Goal: Task Accomplishment & Management: Use online tool/utility

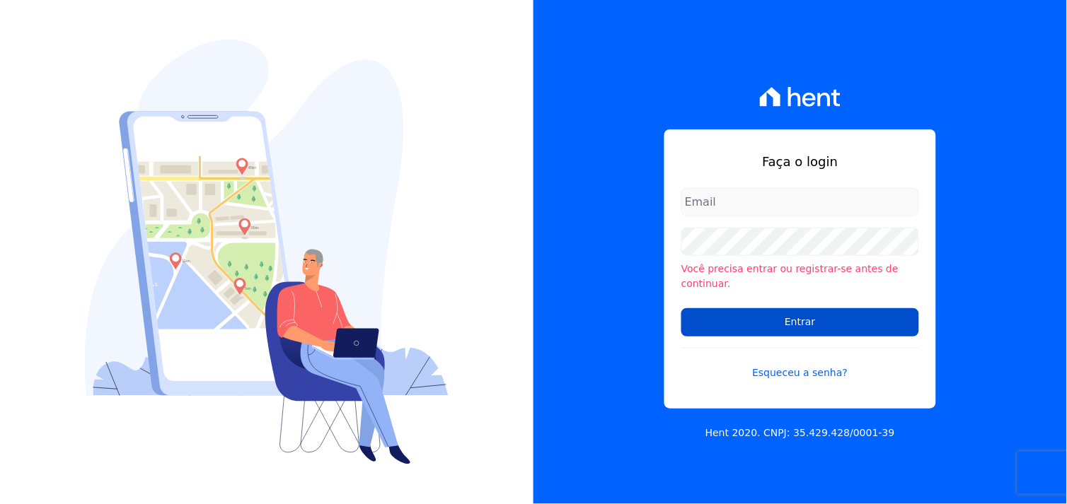
type input "[EMAIL_ADDRESS][DOMAIN_NAME]"
click at [785, 317] on input "Entrar" at bounding box center [800, 322] width 238 height 28
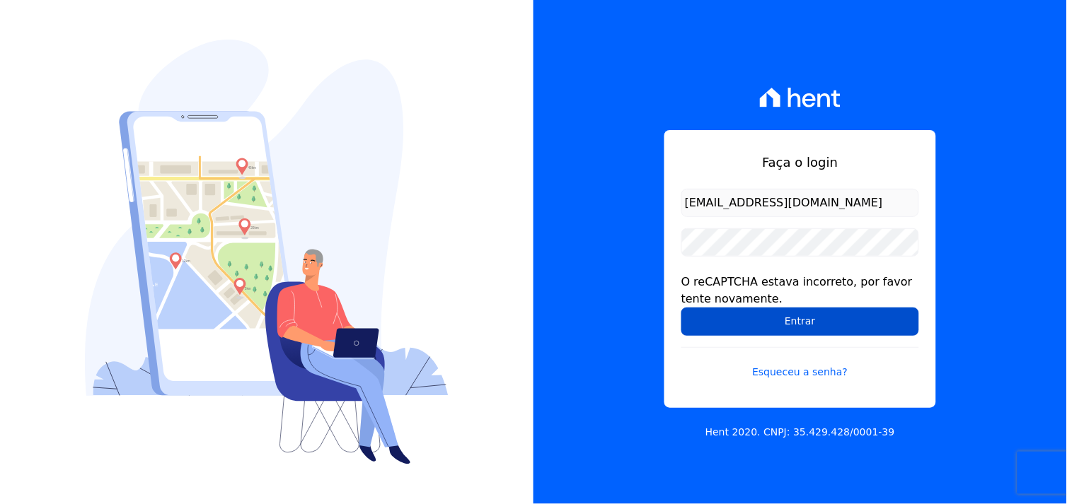
click at [775, 328] on input "Entrar" at bounding box center [800, 322] width 238 height 28
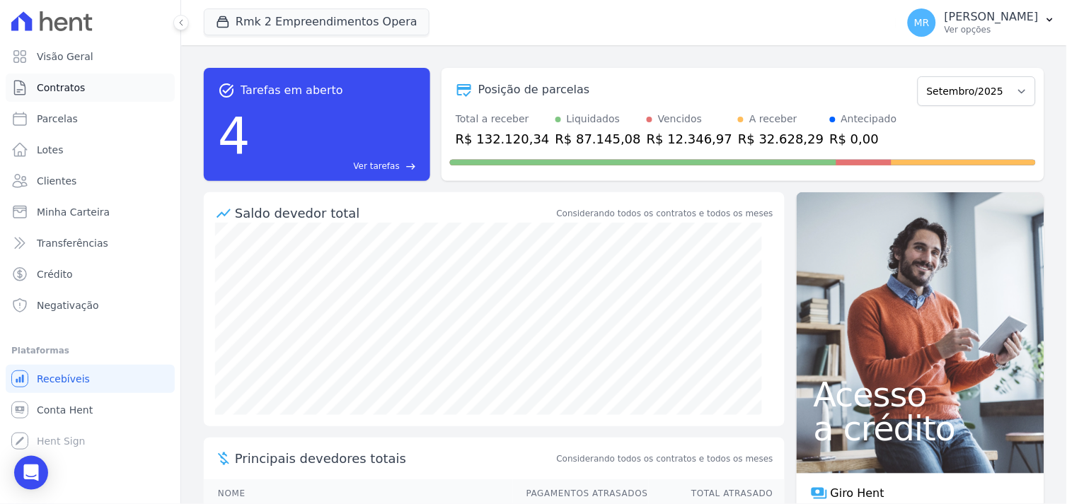
click at [54, 91] on span "Contratos" at bounding box center [61, 88] width 48 height 14
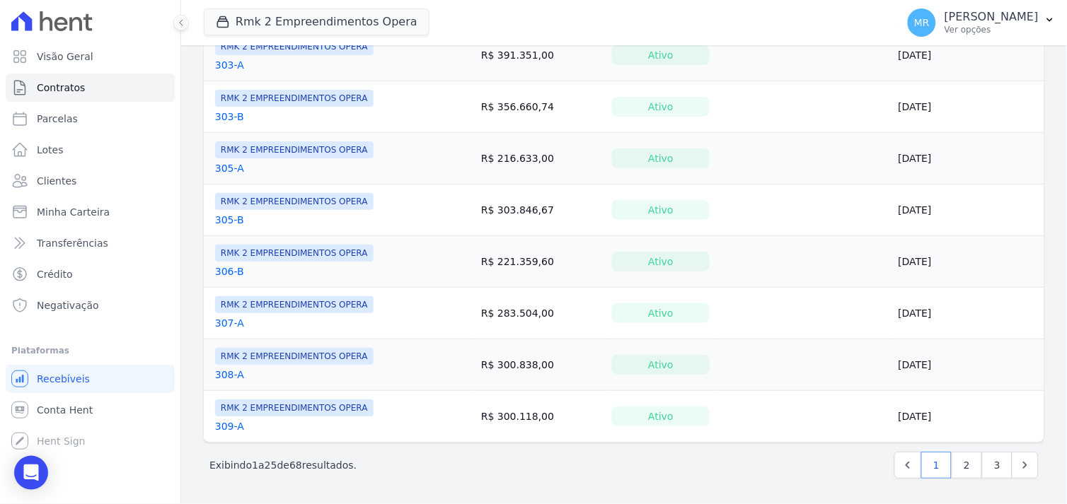
scroll to position [1106, 0]
click at [952, 463] on link "2" at bounding box center [966, 465] width 30 height 27
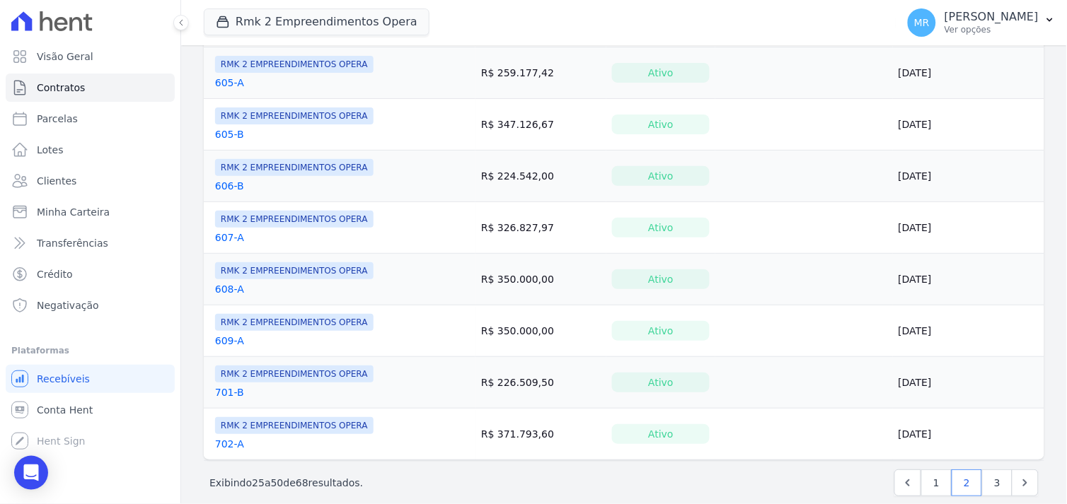
scroll to position [1100, 0]
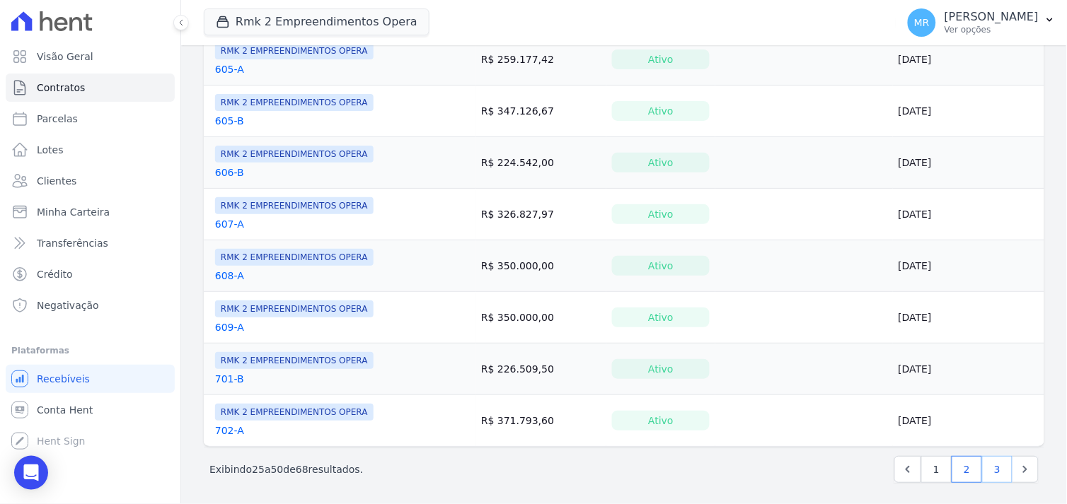
click at [982, 471] on link "3" at bounding box center [997, 469] width 30 height 27
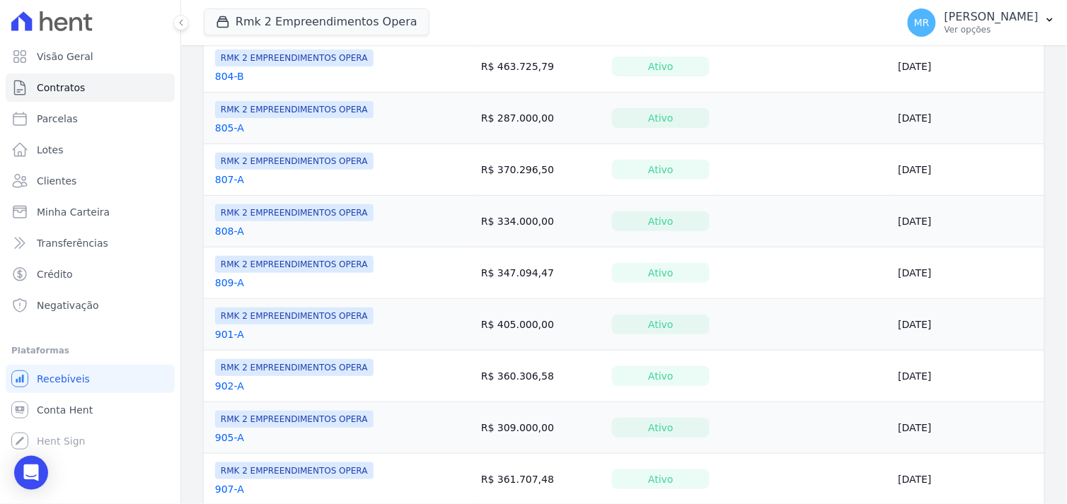
scroll to position [744, 0]
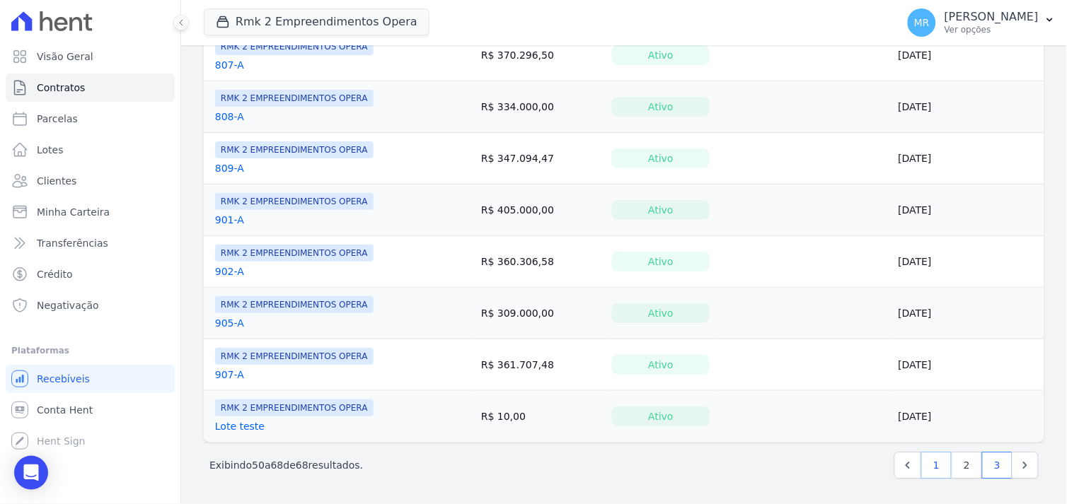
click at [929, 465] on link "1" at bounding box center [936, 465] width 30 height 27
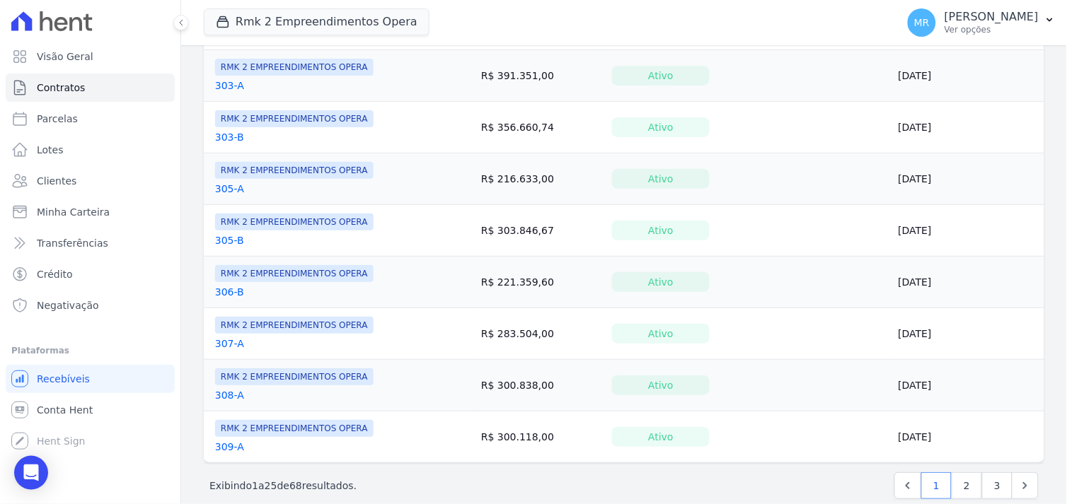
scroll to position [1100, 0]
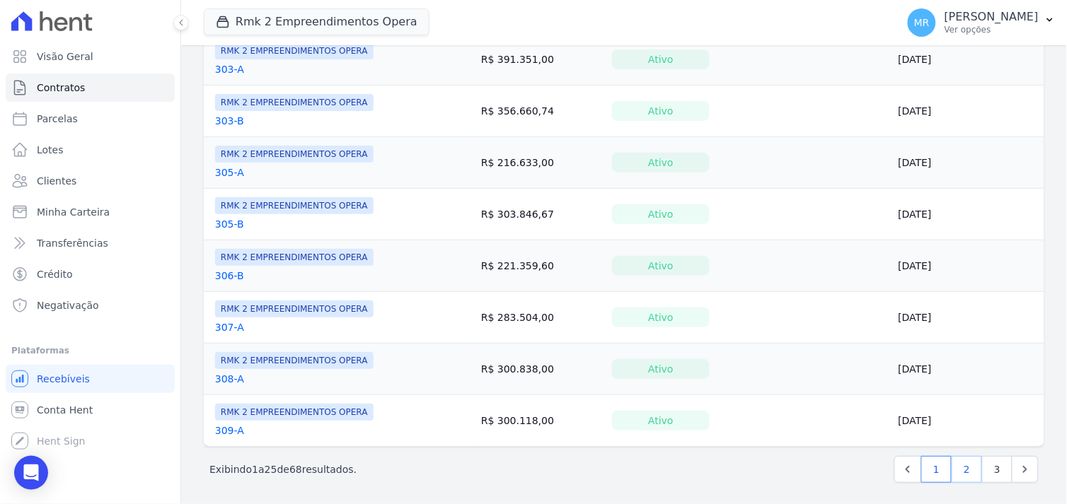
click at [956, 468] on link "2" at bounding box center [966, 469] width 30 height 27
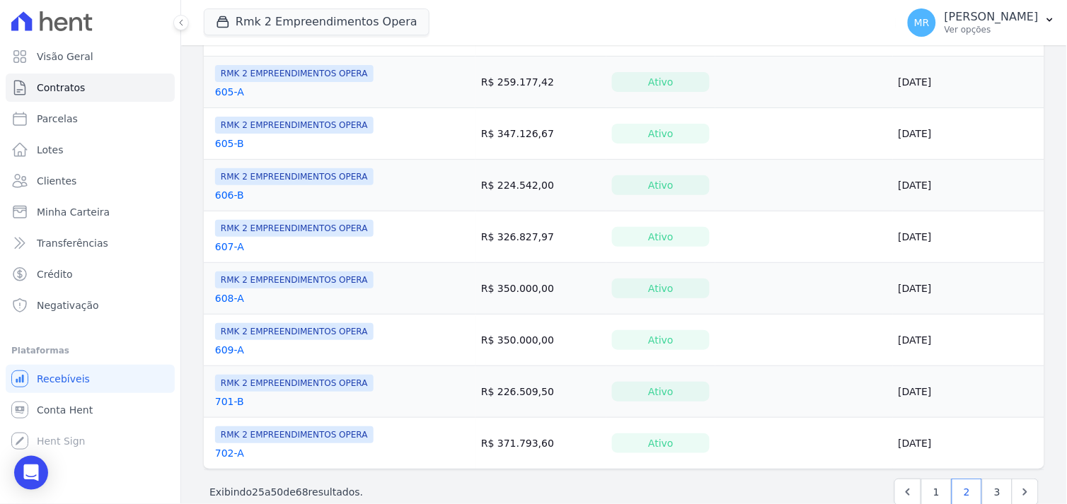
scroll to position [1100, 0]
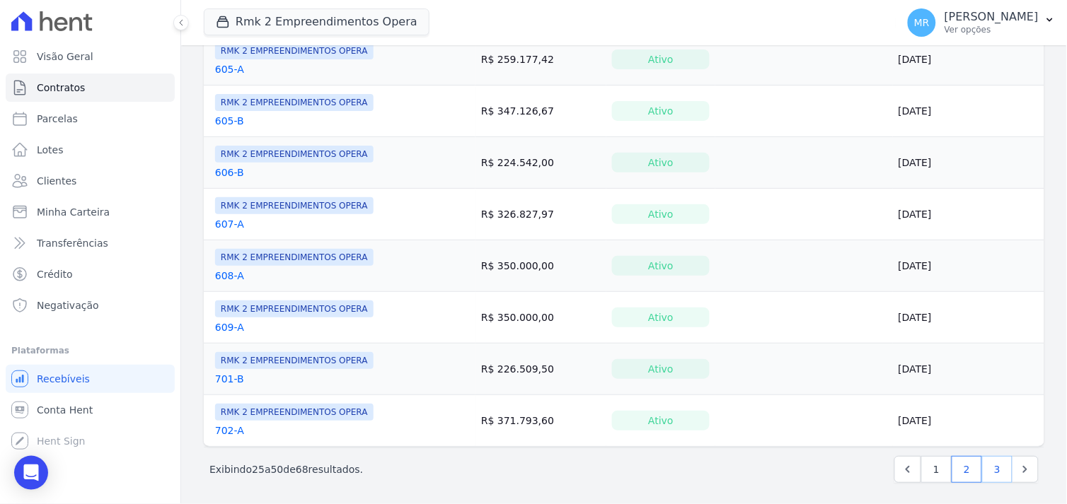
click at [985, 464] on link "3" at bounding box center [997, 469] width 30 height 27
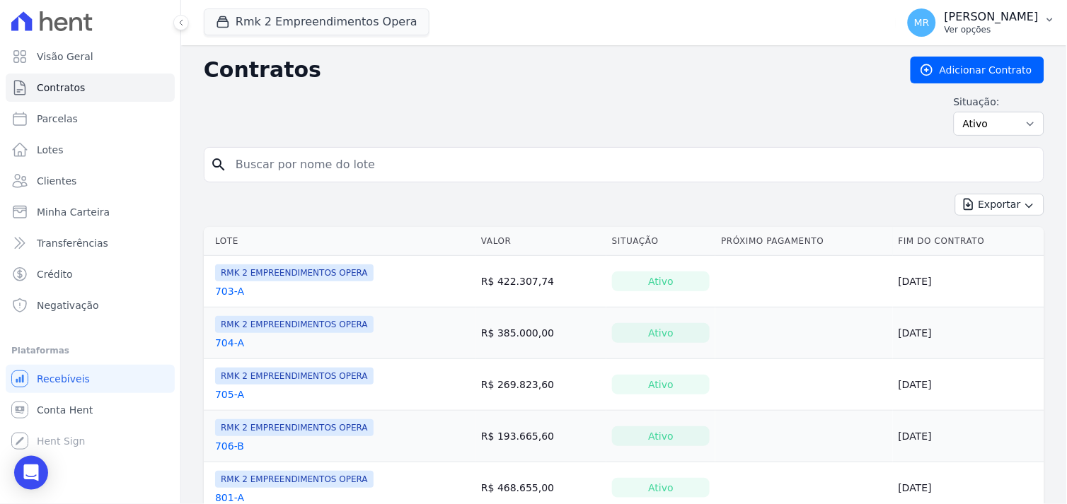
click at [1010, 22] on p "[PERSON_NAME]" at bounding box center [991, 17] width 94 height 14
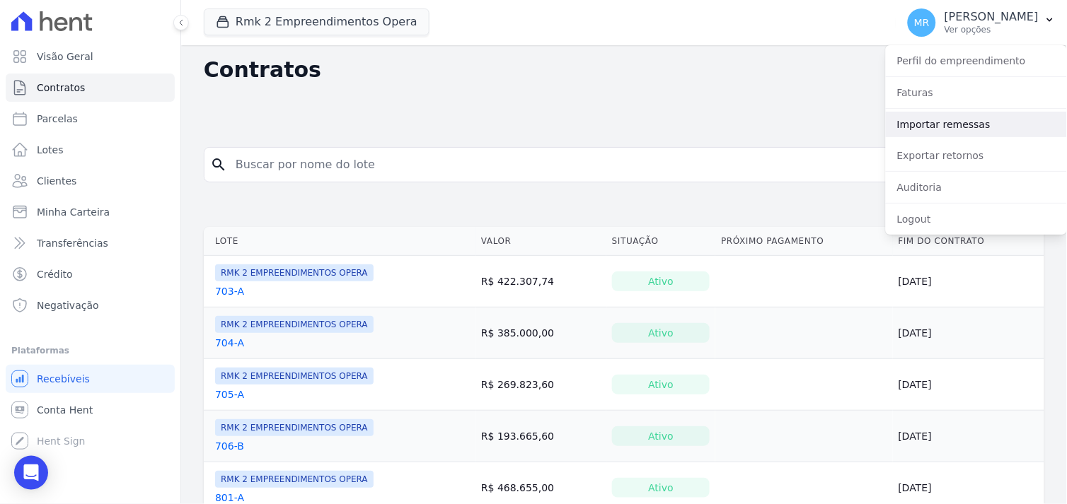
click at [925, 127] on link "Importar remessas" at bounding box center [976, 124] width 181 height 25
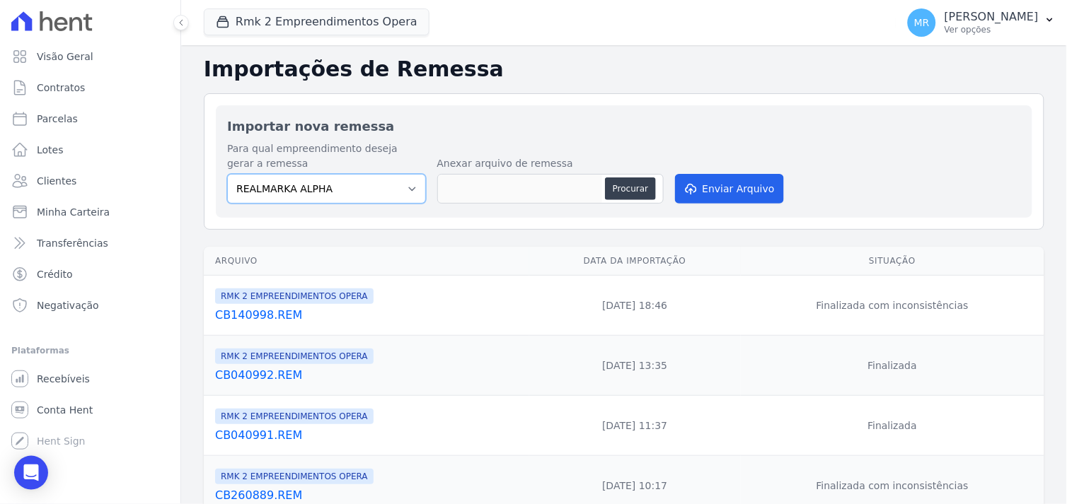
click at [398, 187] on select "REALMARKA ALPHA REALMARKA REALE RMK 2 EMPREENDIMENTOS OPERA" at bounding box center [326, 189] width 199 height 30
select select "16462f68-d5f3-4053-9b2f-c9981f2a4aae"
click at [227, 174] on select "REALMARKA ALPHA REALMARKA REALE RMK 2 EMPREENDIMENTOS OPERA" at bounding box center [326, 189] width 199 height 30
click at [635, 185] on button "Procurar" at bounding box center [630, 189] width 51 height 23
type input "CB240999.REM"
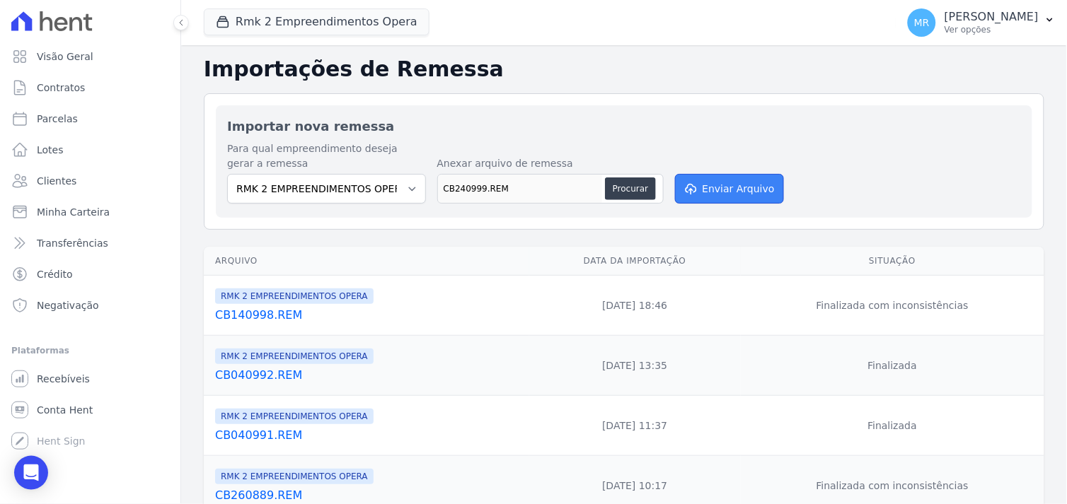
click at [737, 190] on button "Enviar Arquivo" at bounding box center [729, 189] width 109 height 30
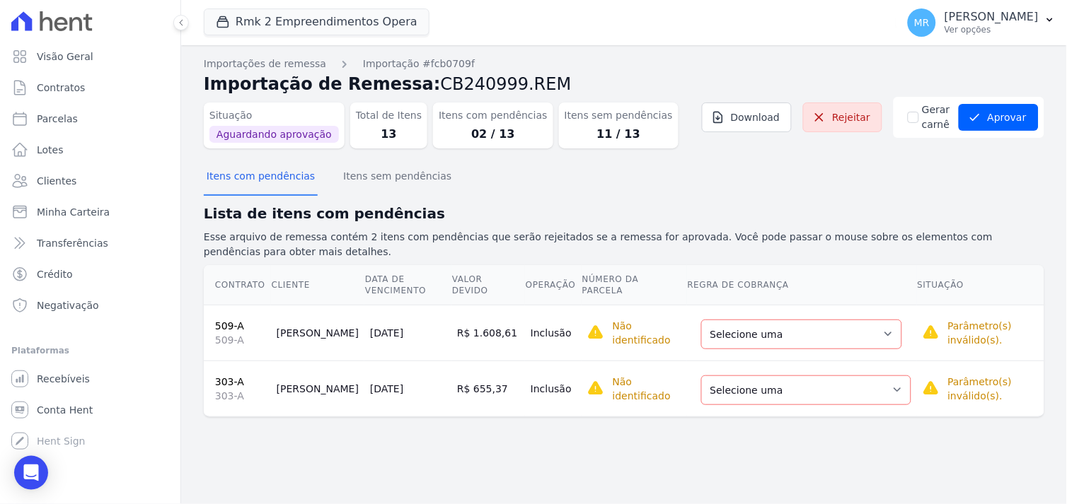
click at [226, 320] on link "509-A" at bounding box center [229, 325] width 29 height 11
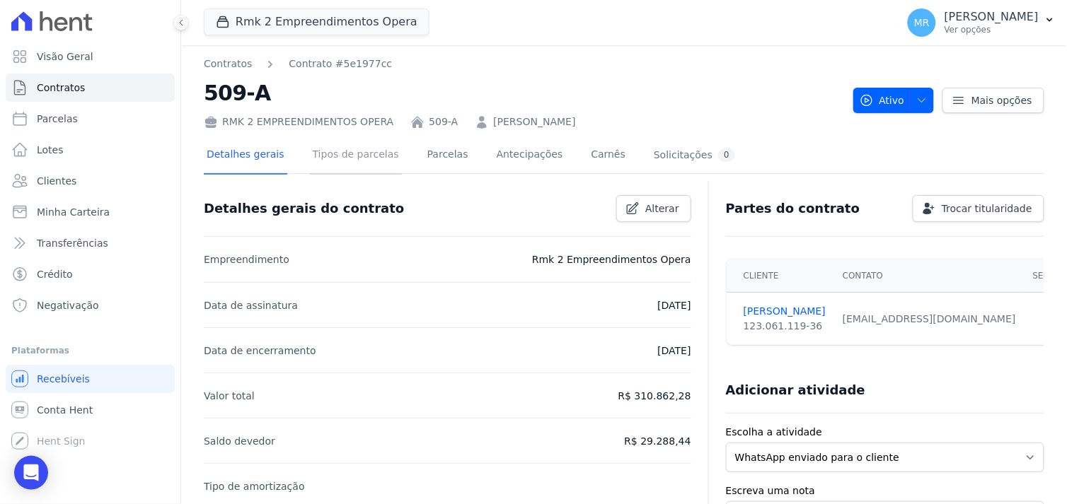
click at [336, 160] on link "Tipos de parcelas" at bounding box center [356, 155] width 92 height 37
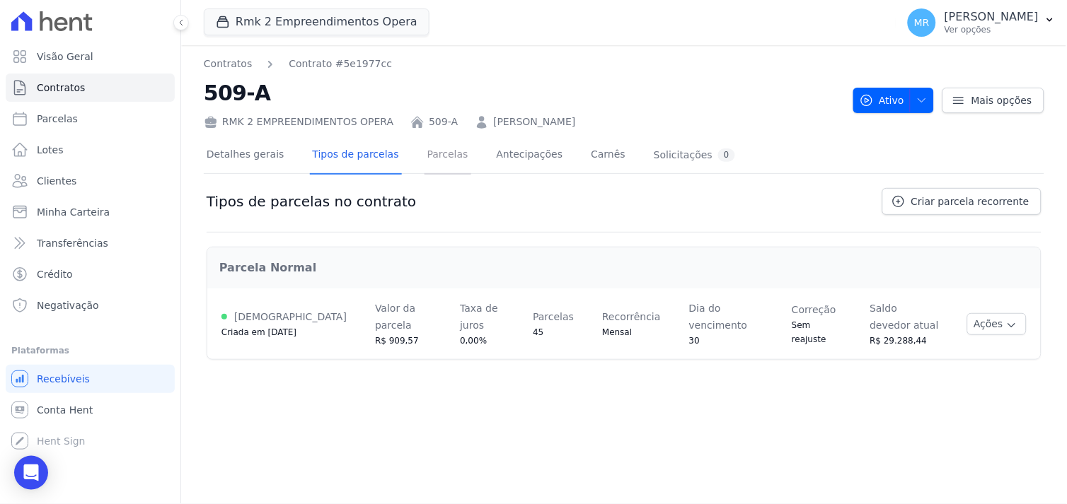
click at [429, 152] on link "Parcelas" at bounding box center [447, 155] width 47 height 37
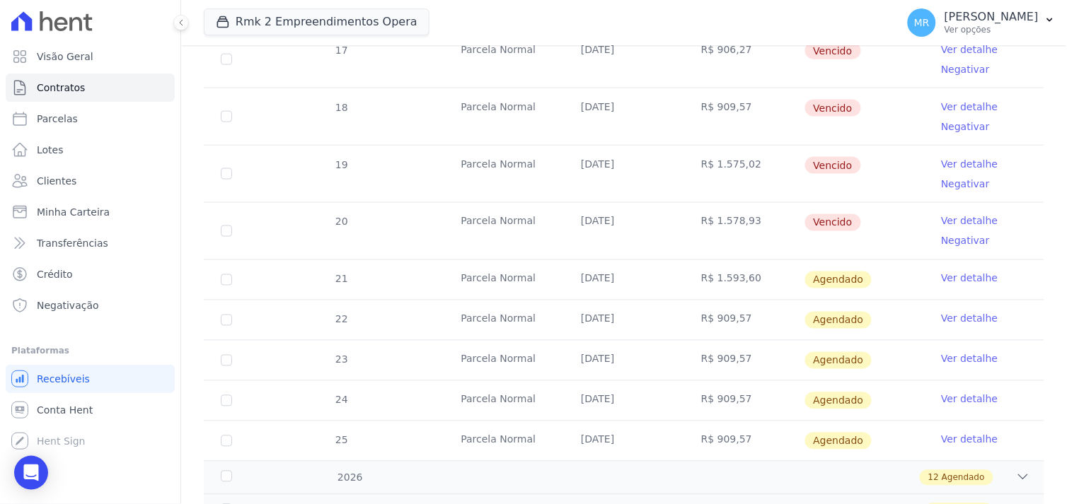
scroll to position [471, 0]
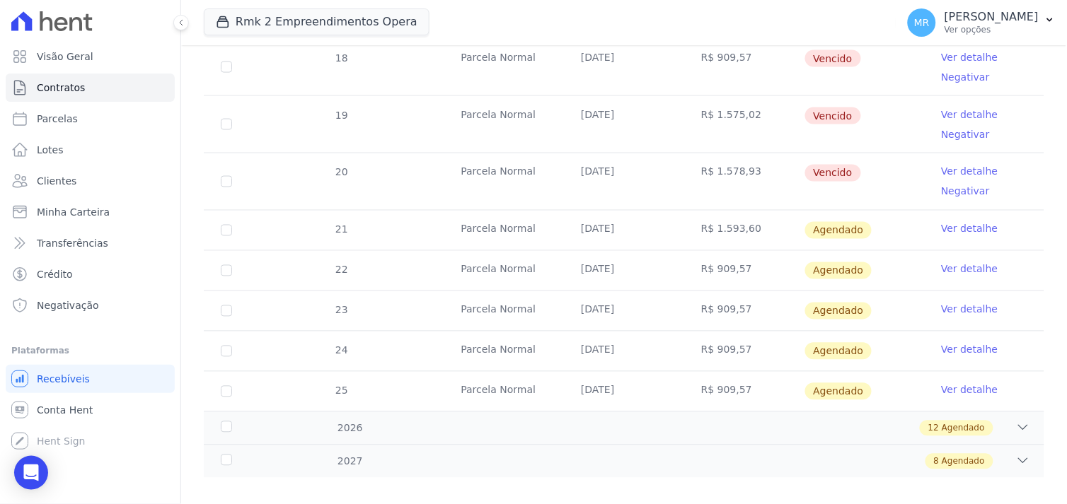
click at [956, 272] on link "Ver detalhe" at bounding box center [969, 269] width 57 height 14
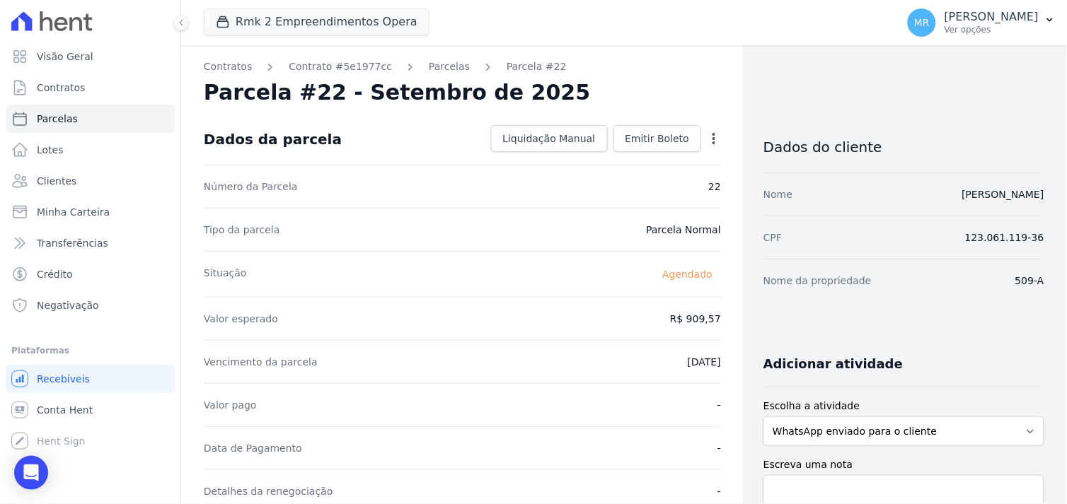
click at [709, 134] on icon "button" at bounding box center [714, 139] width 14 height 14
click at [676, 165] on link "Alterar" at bounding box center [653, 157] width 124 height 25
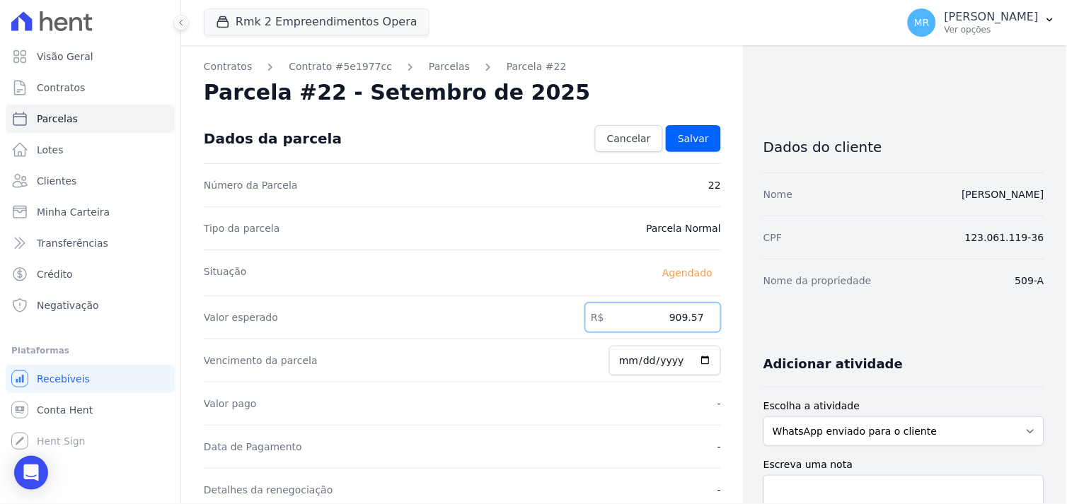
drag, startPoint x: 642, startPoint y: 319, endPoint x: 731, endPoint y: 313, distance: 89.3
type input "1608.61"
click at [702, 136] on link "Salvar" at bounding box center [693, 138] width 55 height 27
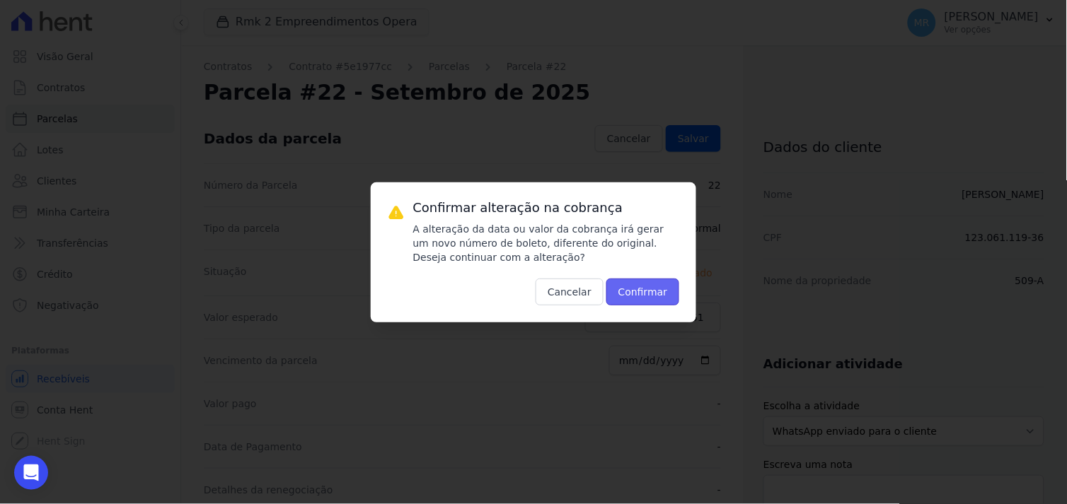
click at [652, 284] on button "Confirmar" at bounding box center [643, 292] width 74 height 27
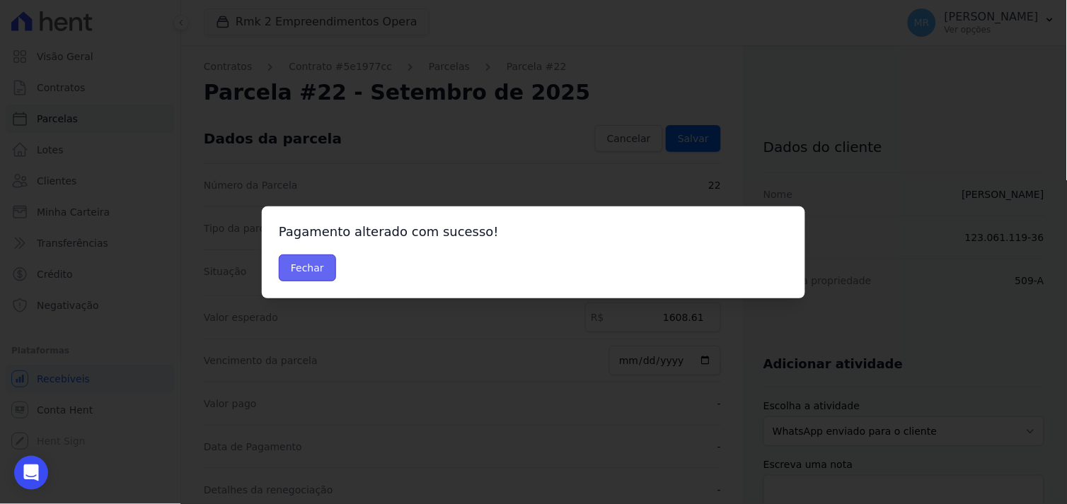
click at [320, 267] on button "Fechar" at bounding box center [307, 268] width 57 height 27
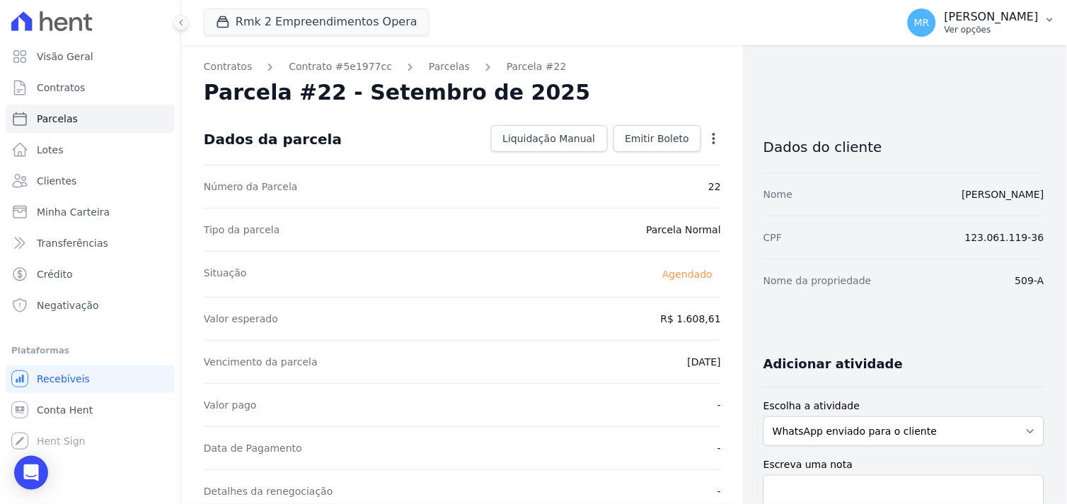
click at [1009, 21] on p "[PERSON_NAME]" at bounding box center [991, 17] width 94 height 14
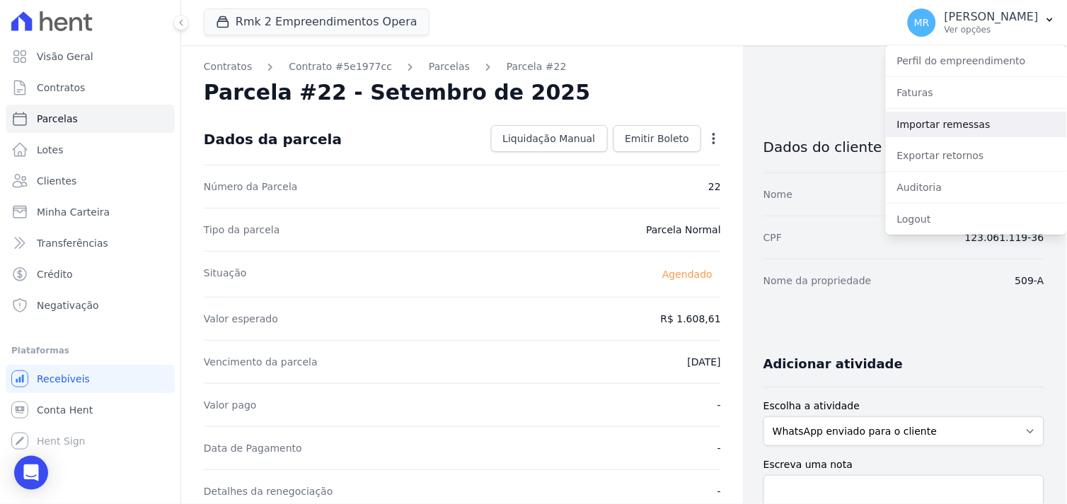
click at [924, 132] on link "Importar remessas" at bounding box center [976, 124] width 181 height 25
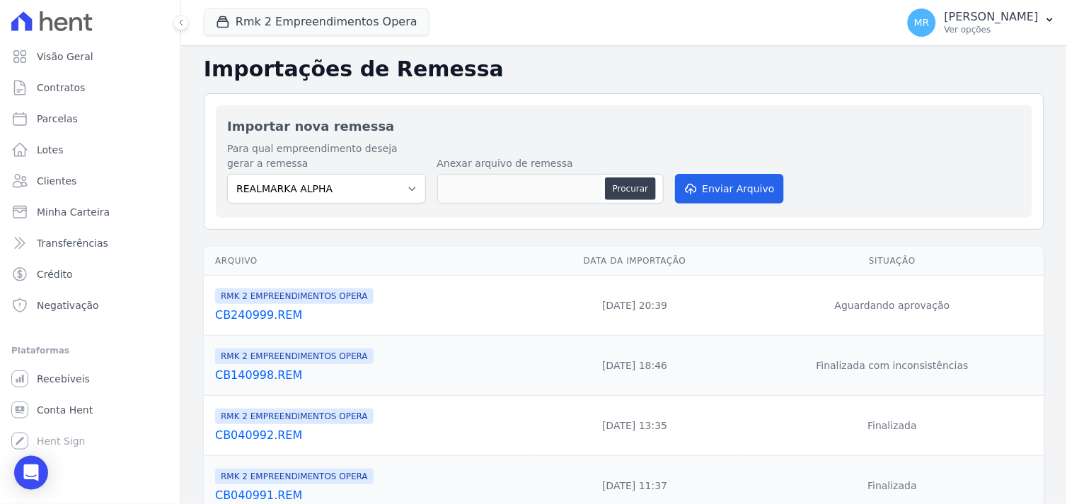
click at [259, 321] on link "CB240999.REM" at bounding box center [369, 315] width 308 height 17
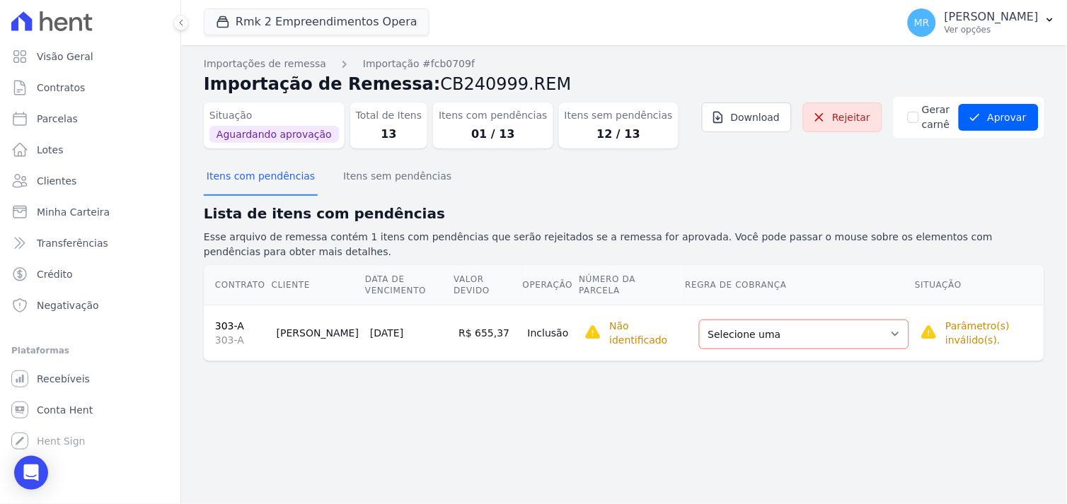
click at [221, 320] on link "303-A" at bounding box center [229, 325] width 29 height 11
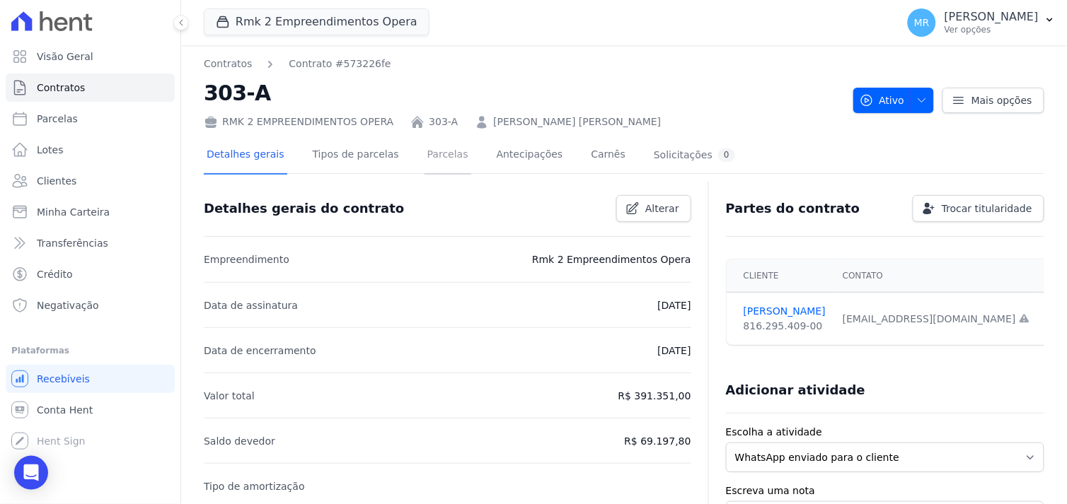
click at [424, 157] on link "Parcelas" at bounding box center [447, 155] width 47 height 37
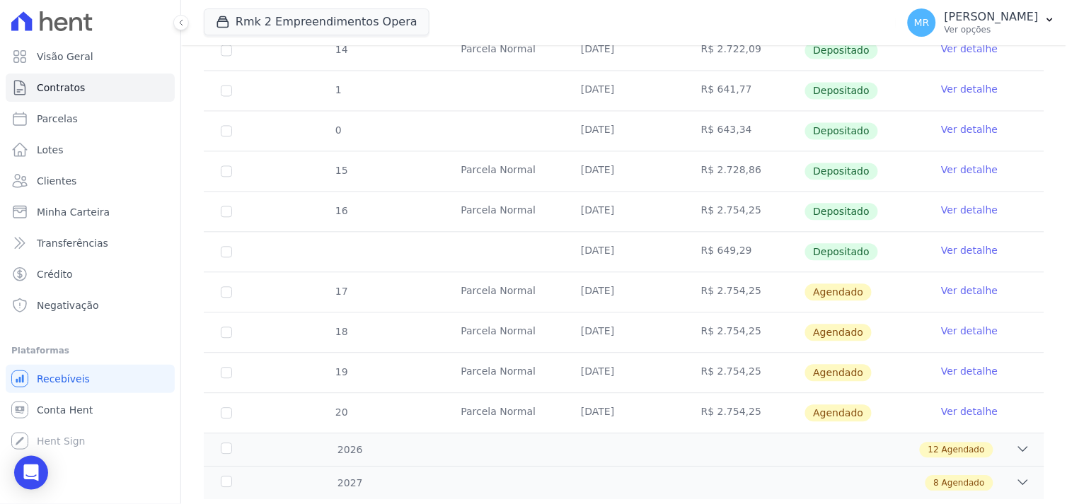
scroll to position [628, 0]
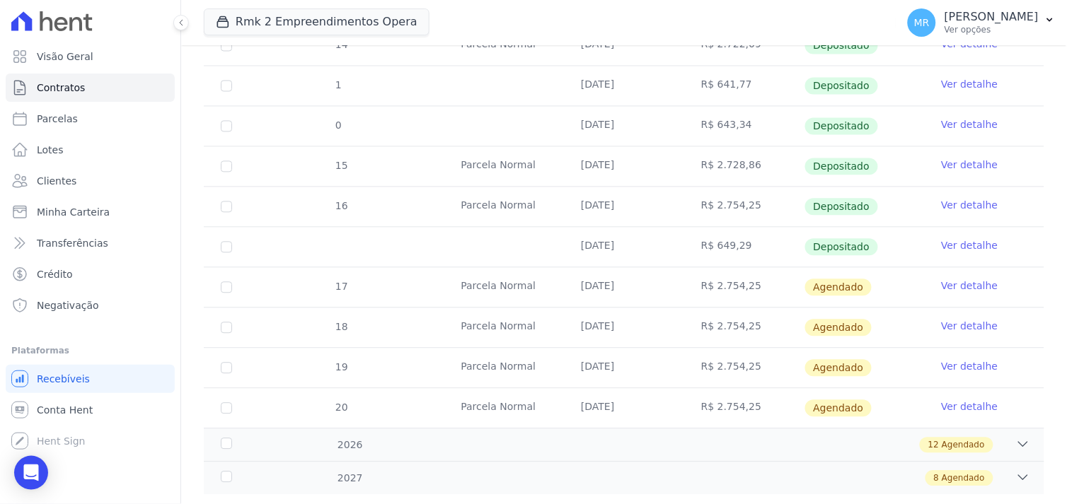
click at [971, 286] on link "Ver detalhe" at bounding box center [969, 286] width 57 height 14
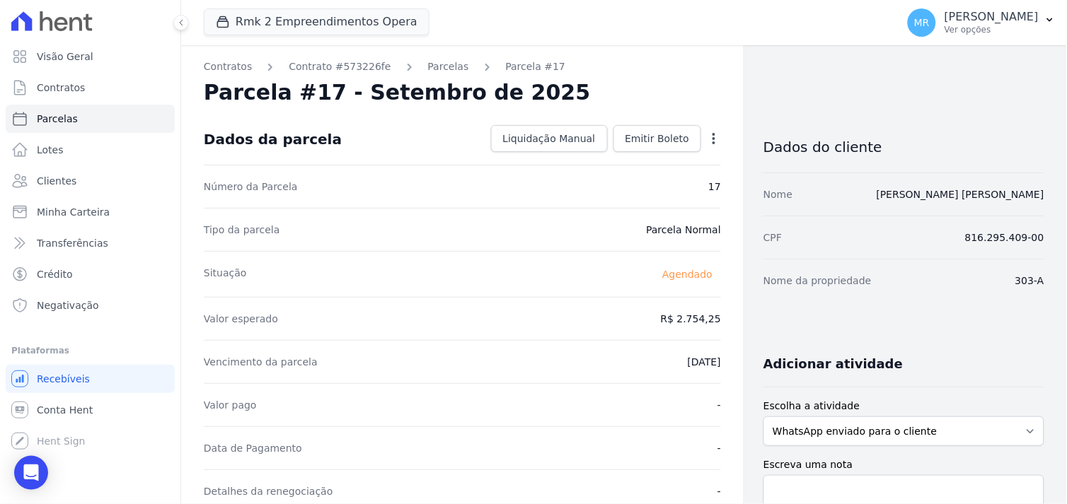
drag, startPoint x: 427, startPoint y: 66, endPoint x: 421, endPoint y: 79, distance: 13.6
click at [428, 66] on link "Parcelas" at bounding box center [448, 66] width 41 height 15
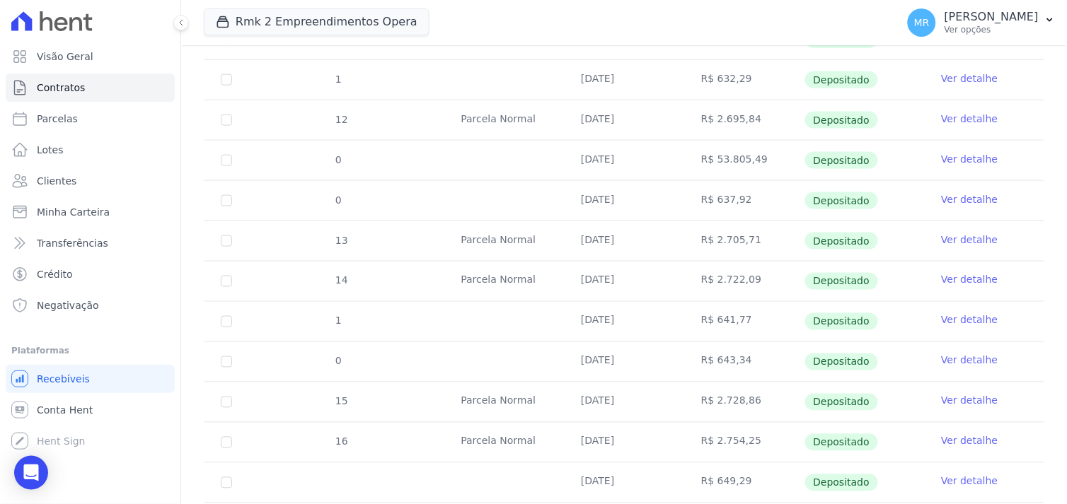
scroll to position [157, 0]
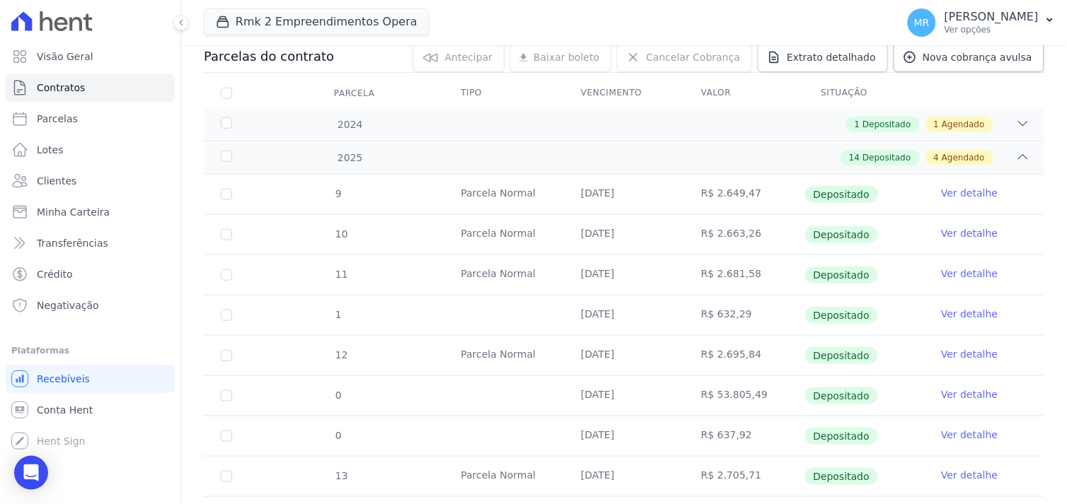
click at [960, 60] on span "Nova cobrança avulsa" at bounding box center [977, 57] width 110 height 14
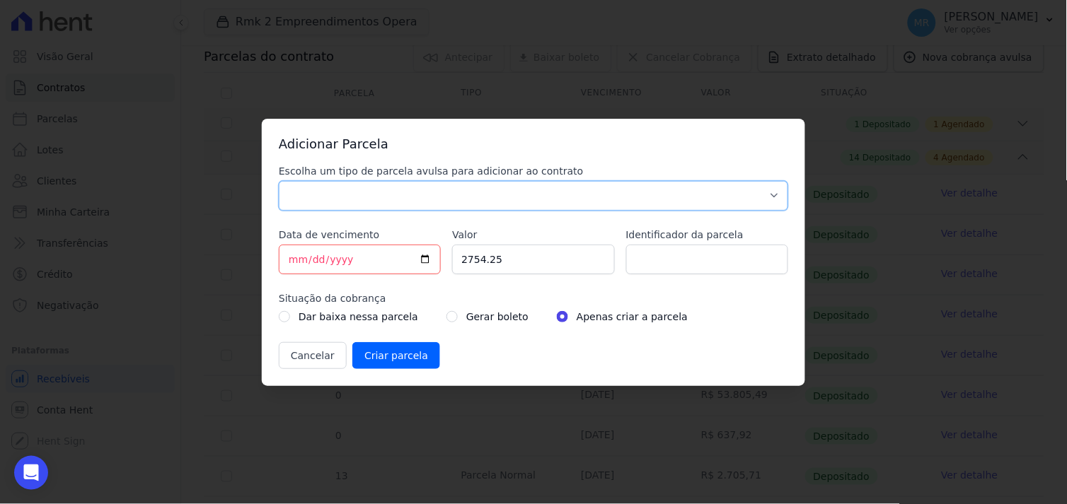
click at [361, 193] on select "Parcela Normal Sinal Caução Intercalada Chaves Pré Chaves Pós Chaves Taxas Quit…" at bounding box center [533, 196] width 509 height 30
select select "standard"
click at [279, 181] on select "Parcela Normal Sinal Caução Intercalada Chaves Pré Chaves Pós Chaves Taxas Quit…" at bounding box center [533, 196] width 509 height 30
drag, startPoint x: 356, startPoint y: 258, endPoint x: 234, endPoint y: 256, distance: 121.7
click at [234, 256] on div "Adicionar Parcela Escolha um tipo de parcela avulsa para adicionar ao contrato …" at bounding box center [533, 252] width 1067 height 504
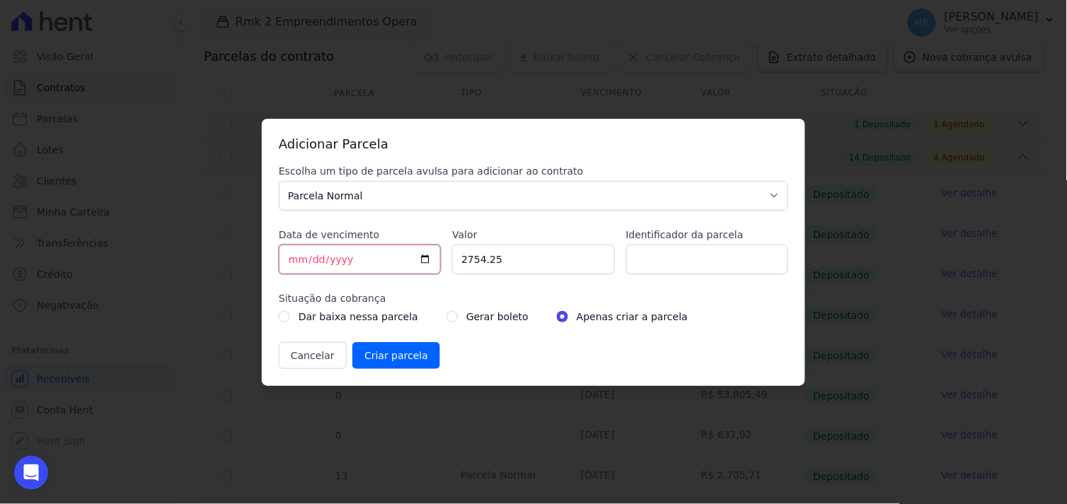
type input "[DATE]"
type input "655.36"
type input "doc"
click at [483, 357] on div "Cancelar Criar parcela" at bounding box center [533, 355] width 509 height 27
click at [376, 363] on input "Criar parcela" at bounding box center [396, 355] width 88 height 27
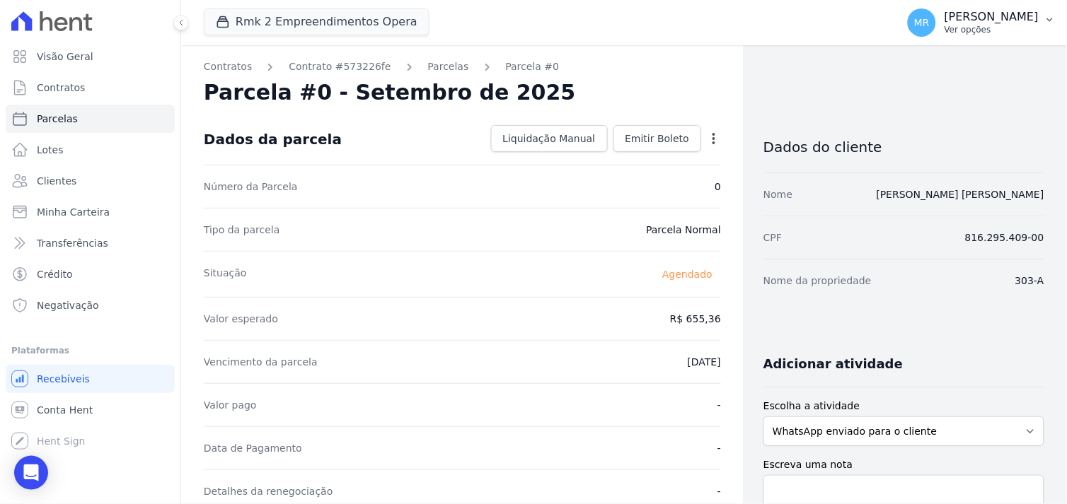
click at [996, 18] on p "[PERSON_NAME]" at bounding box center [991, 17] width 94 height 14
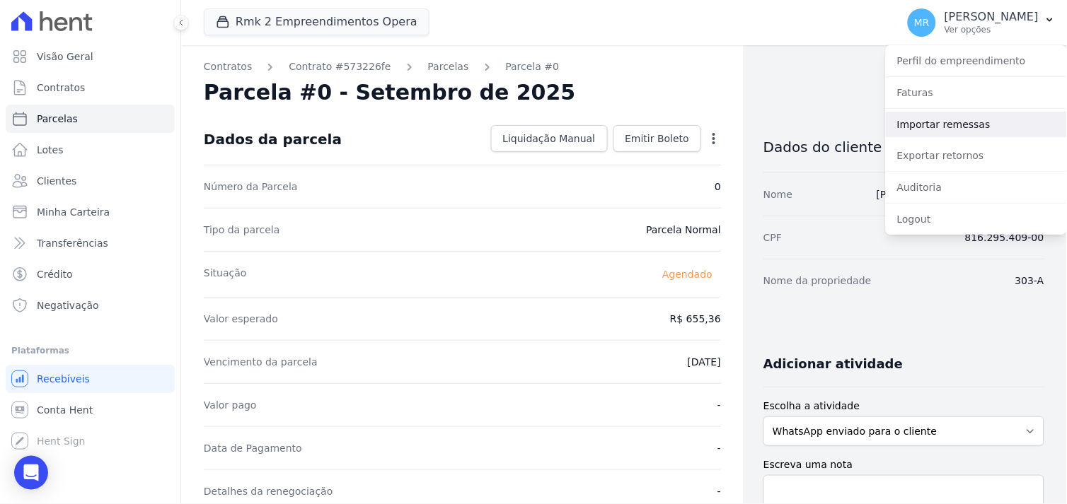
click at [922, 121] on link "Importar remessas" at bounding box center [976, 124] width 181 height 25
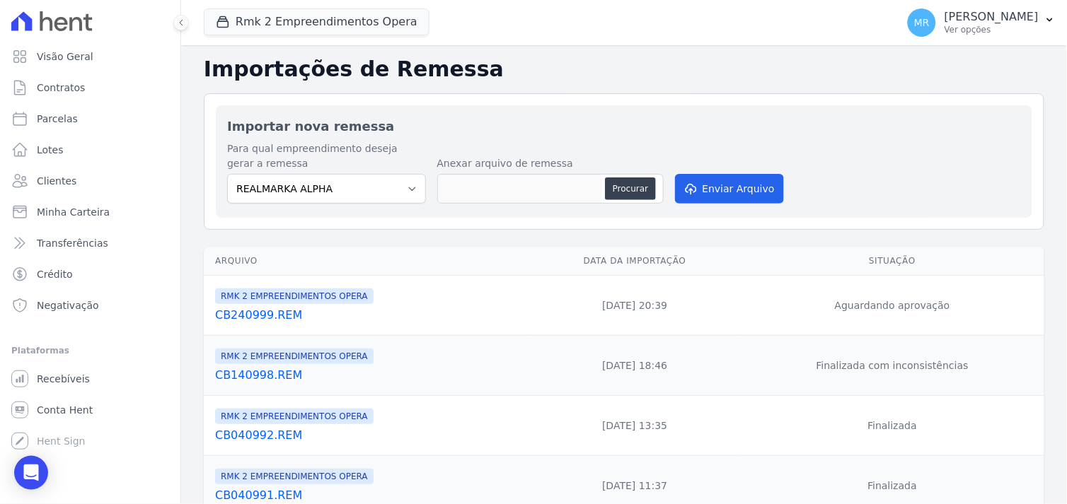
click at [270, 315] on link "CB240999.REM" at bounding box center [369, 315] width 308 height 17
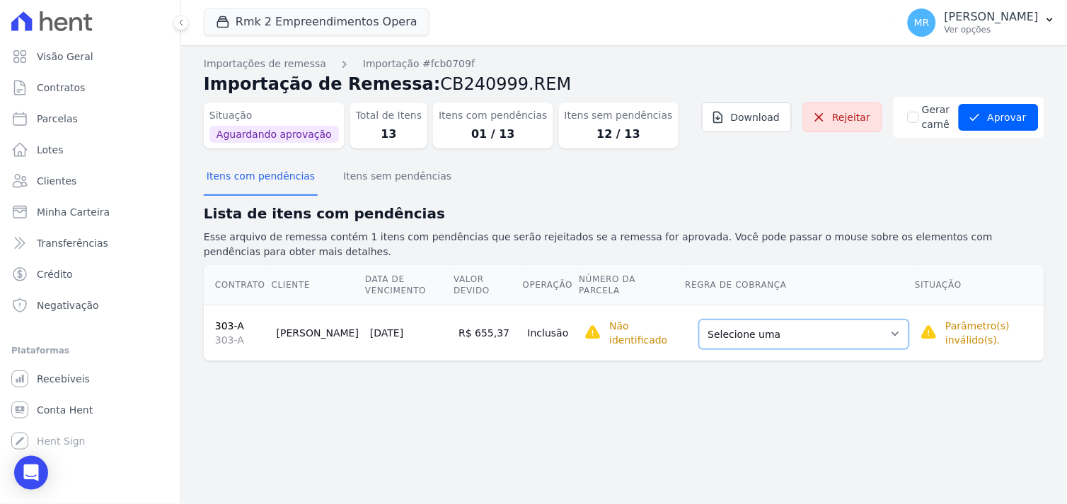
click at [880, 322] on select "Selecione uma Nova Parcela Avulsa Parcela Avulsa Existente Parcela Normal (40 X…" at bounding box center [804, 335] width 210 height 30
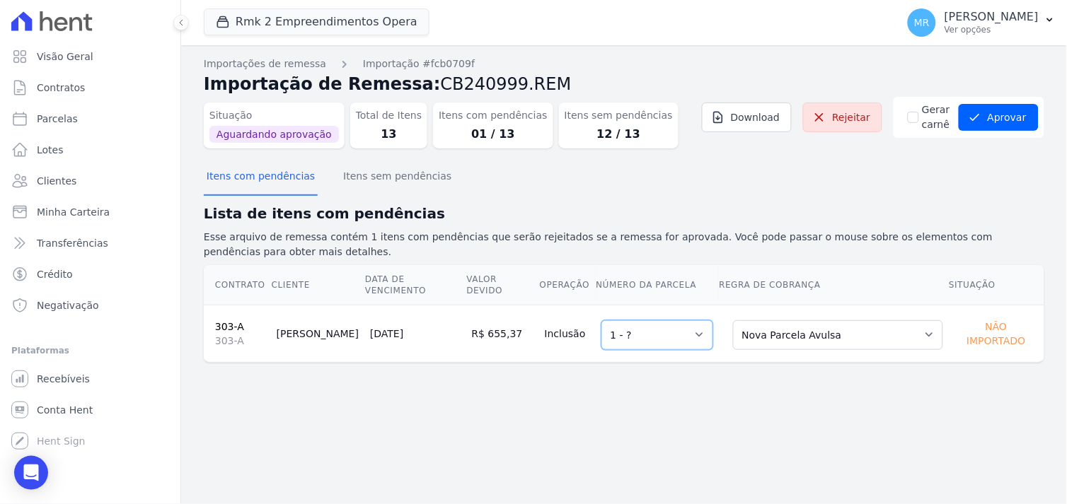
click at [683, 326] on select "Selecione uma 1 - ?" at bounding box center [657, 335] width 112 height 30
click at [1005, 121] on button "Aprovar" at bounding box center [998, 117] width 80 height 27
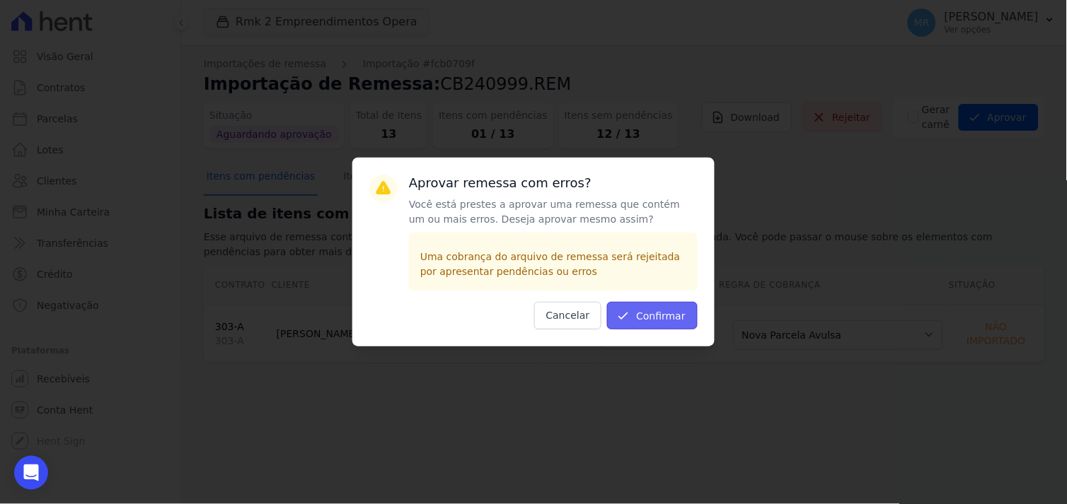
click at [660, 318] on button "Confirmar" at bounding box center [652, 316] width 91 height 28
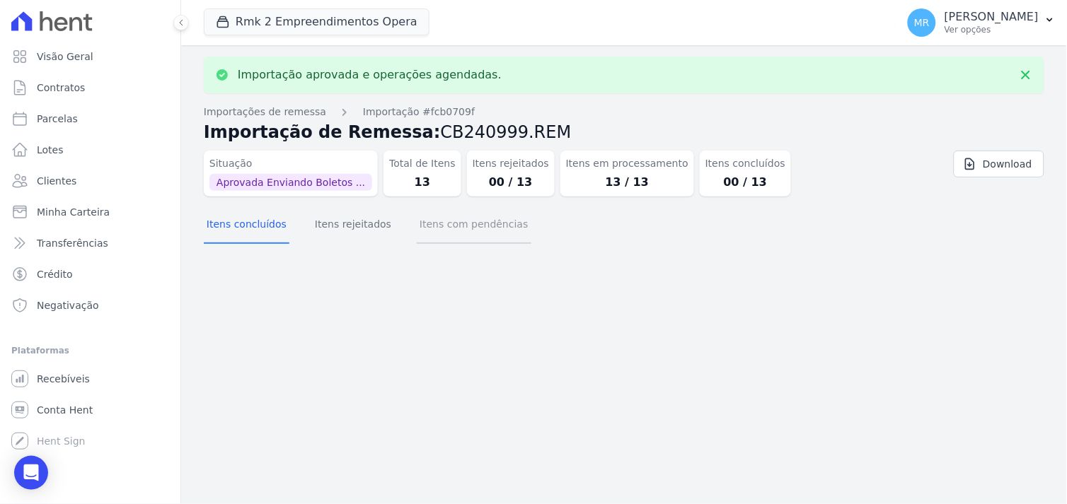
click at [432, 230] on button "Itens com pendências" at bounding box center [474, 225] width 114 height 37
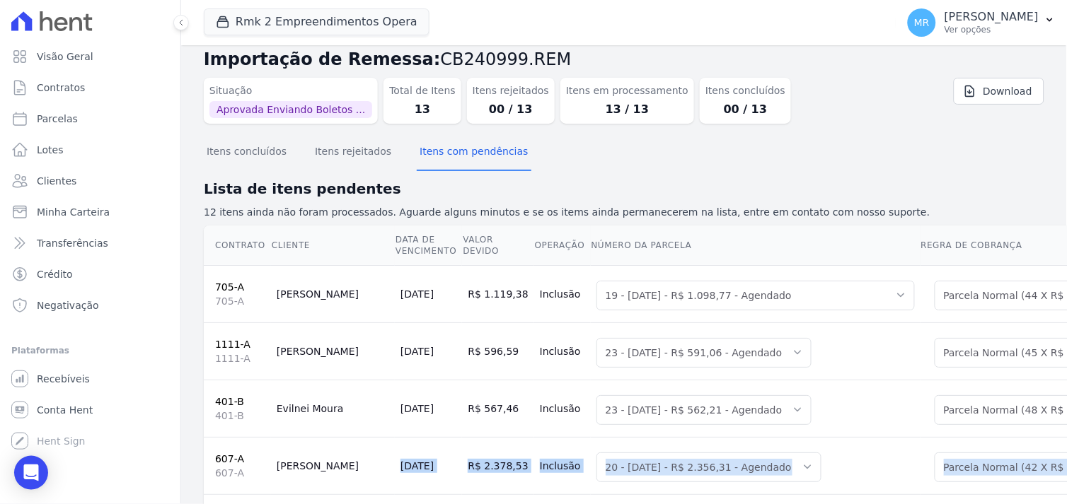
scroll to position [34, 0]
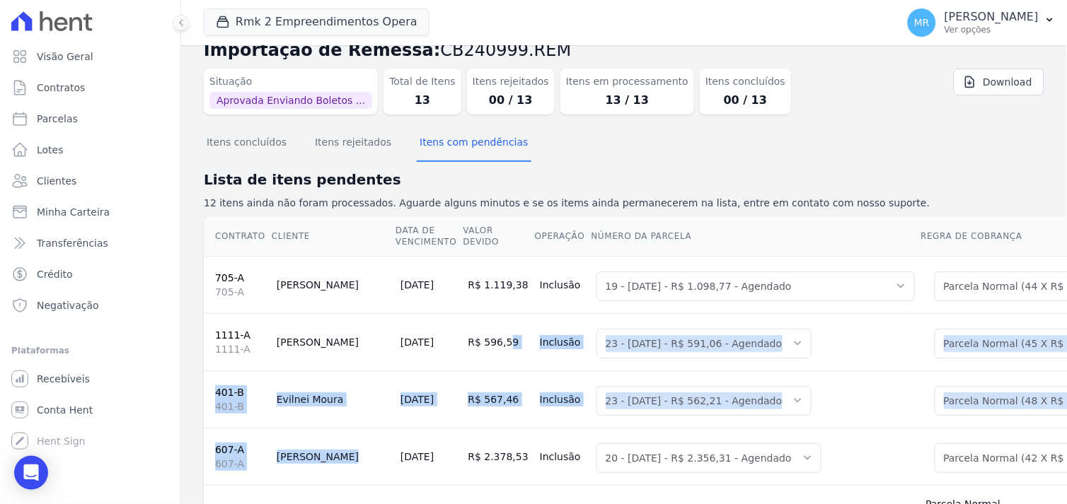
drag, startPoint x: 270, startPoint y: 499, endPoint x: 405, endPoint y: 361, distance: 193.1
click at [222, 140] on button "Itens concluídos" at bounding box center [247, 143] width 86 height 37
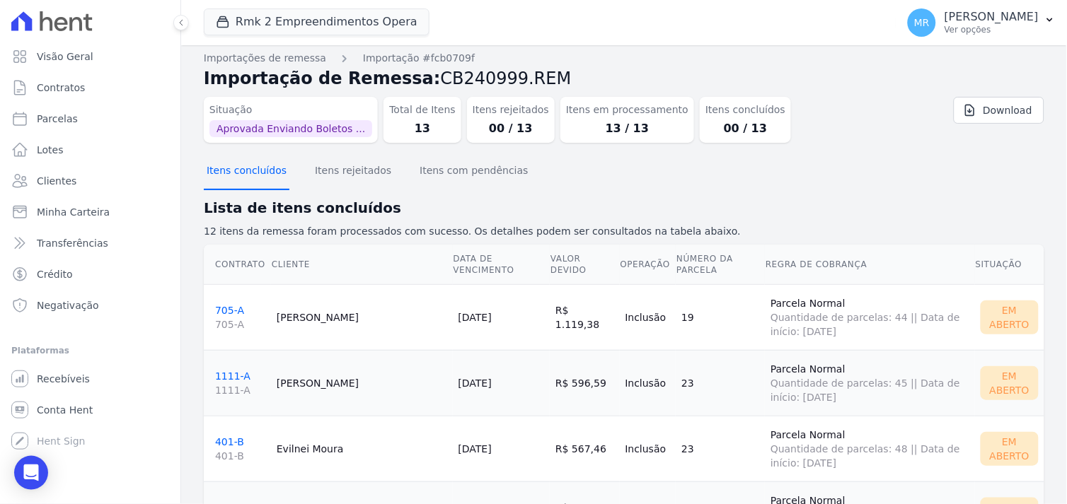
scroll to position [0, 0]
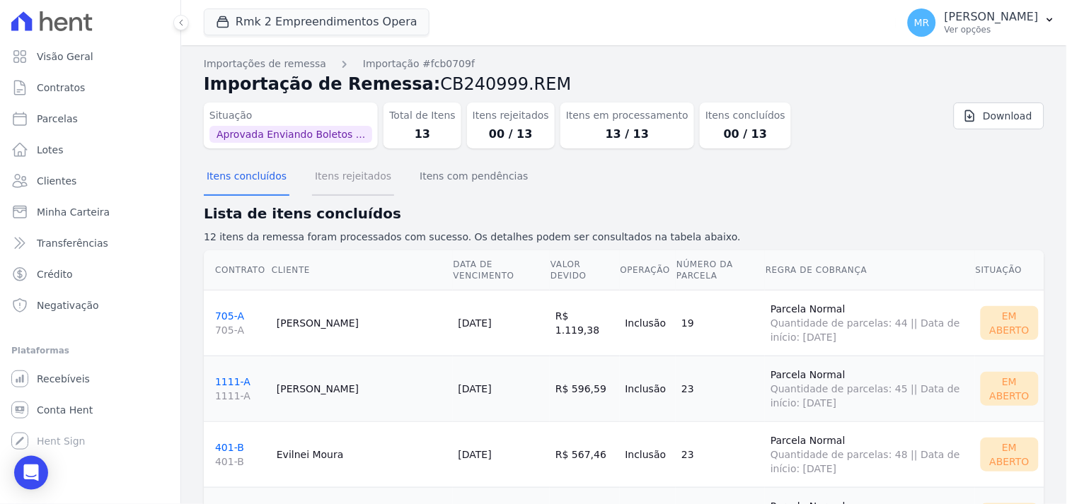
click at [322, 173] on button "Itens rejeitados" at bounding box center [353, 177] width 82 height 37
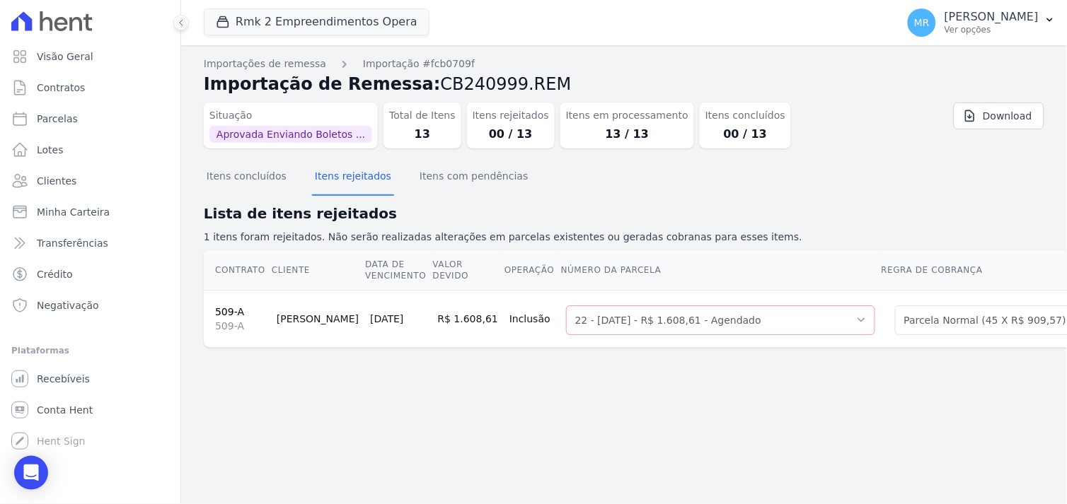
click at [224, 309] on link "509-A" at bounding box center [229, 311] width 29 height 11
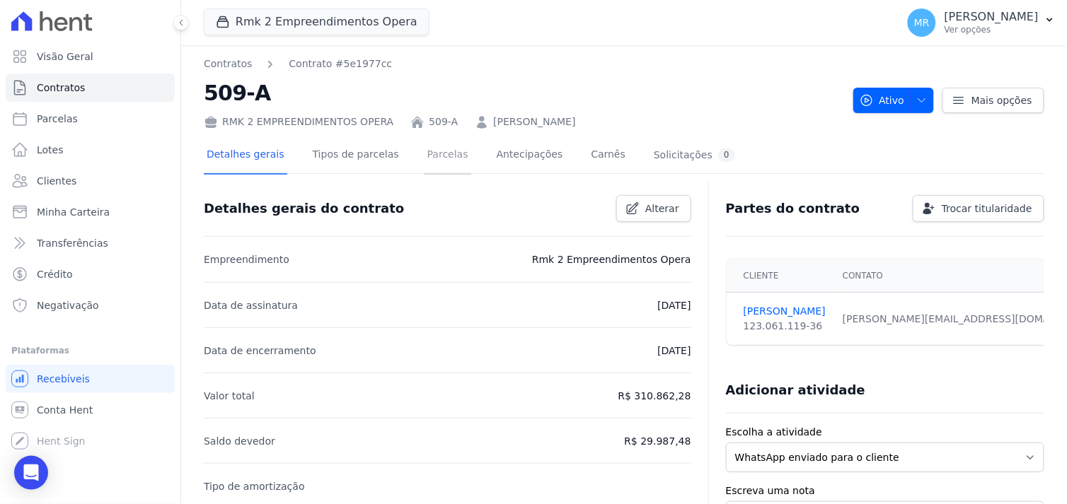
click at [427, 146] on link "Parcelas" at bounding box center [447, 155] width 47 height 37
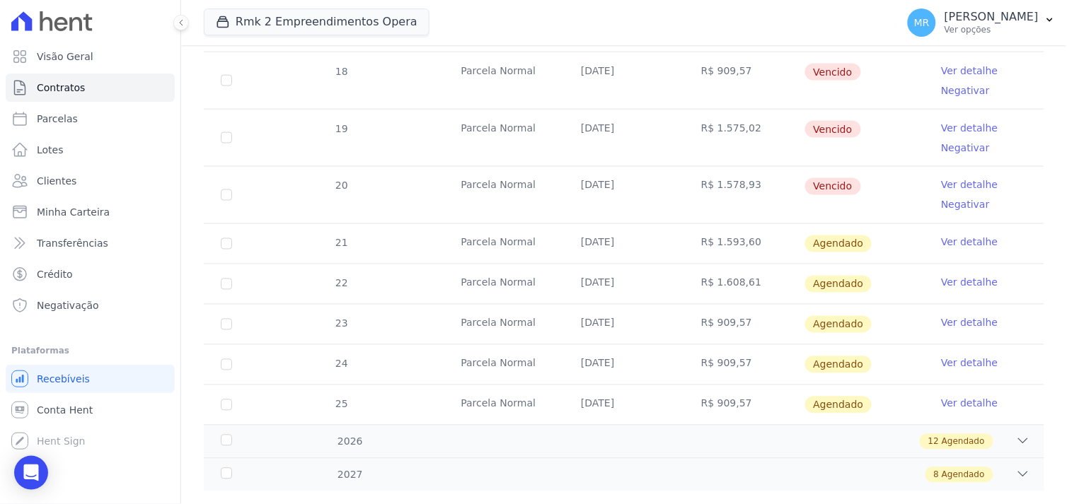
scroll to position [471, 0]
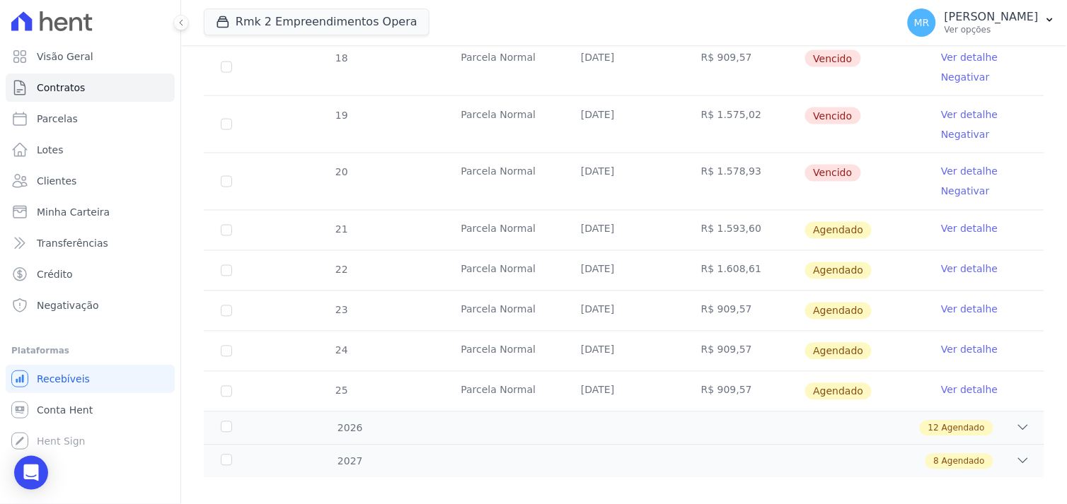
click at [954, 267] on link "Ver detalhe" at bounding box center [969, 269] width 57 height 14
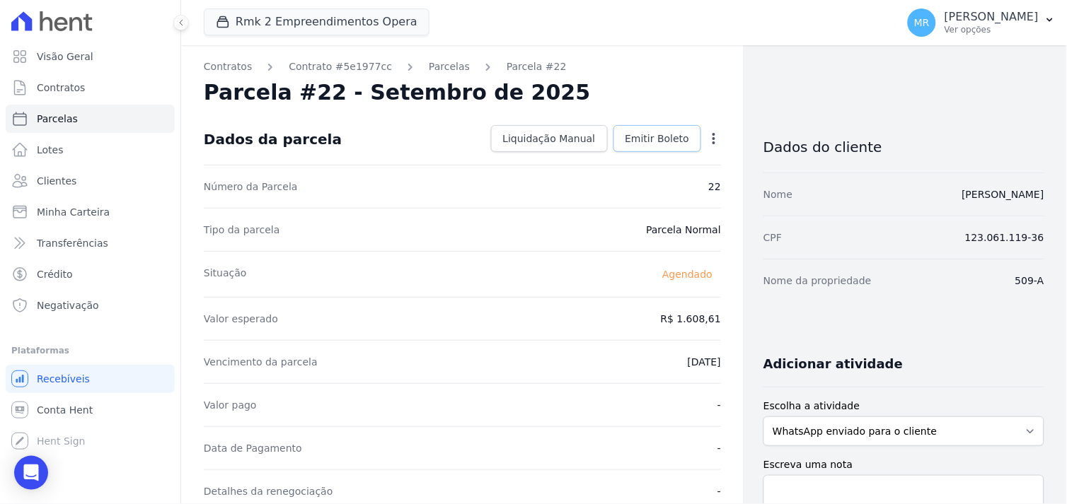
click at [651, 134] on span "Emitir Boleto" at bounding box center [657, 139] width 64 height 14
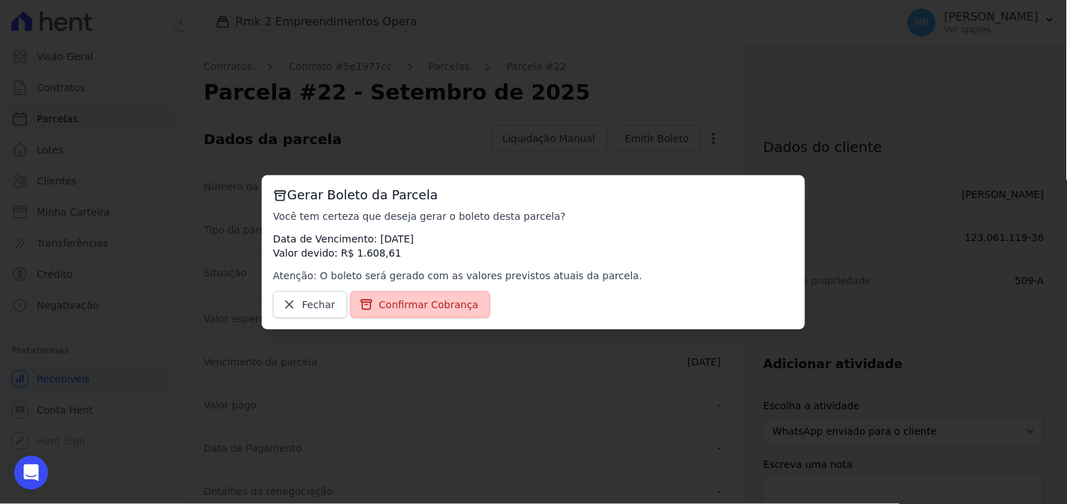
click at [405, 302] on span "Confirmar Cobrança" at bounding box center [429, 305] width 100 height 14
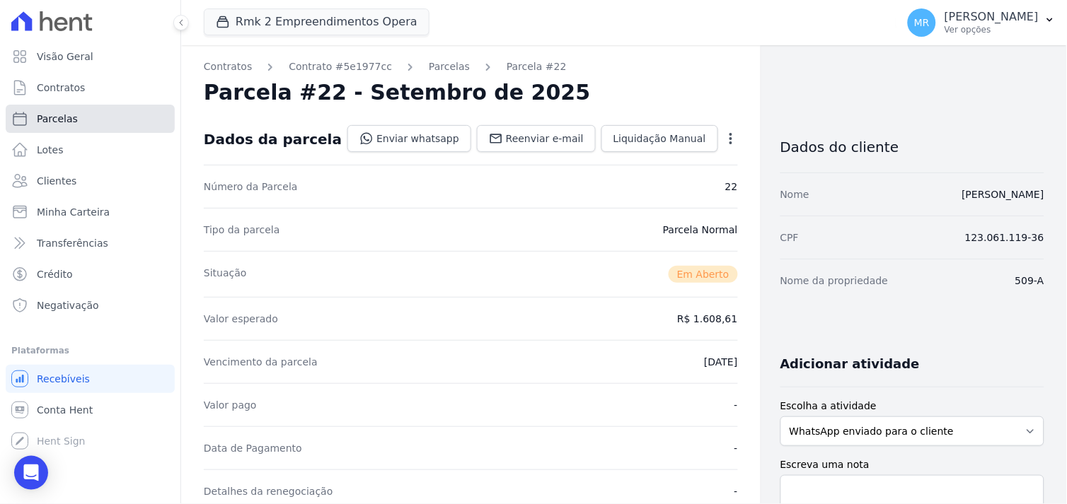
click at [64, 120] on span "Parcelas" at bounding box center [57, 119] width 41 height 14
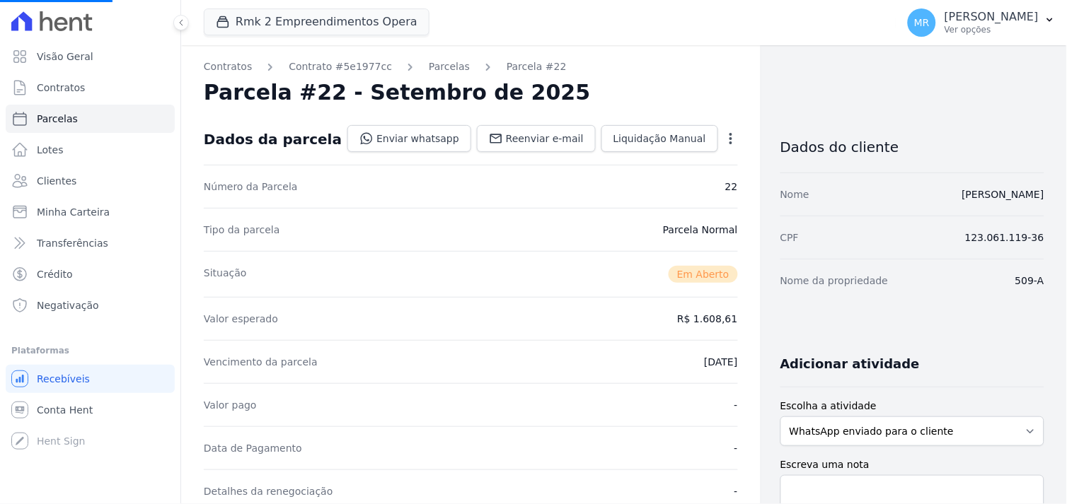
select select
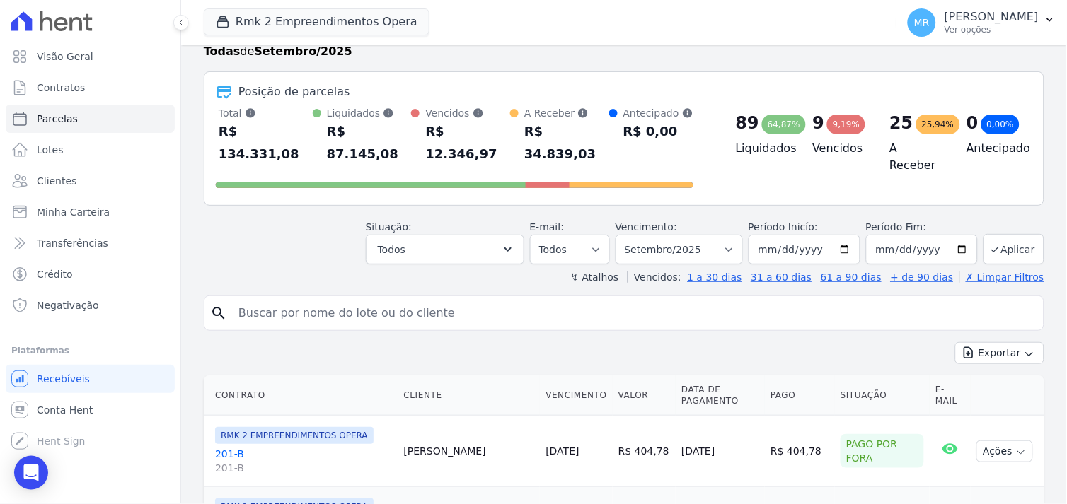
scroll to position [79, 0]
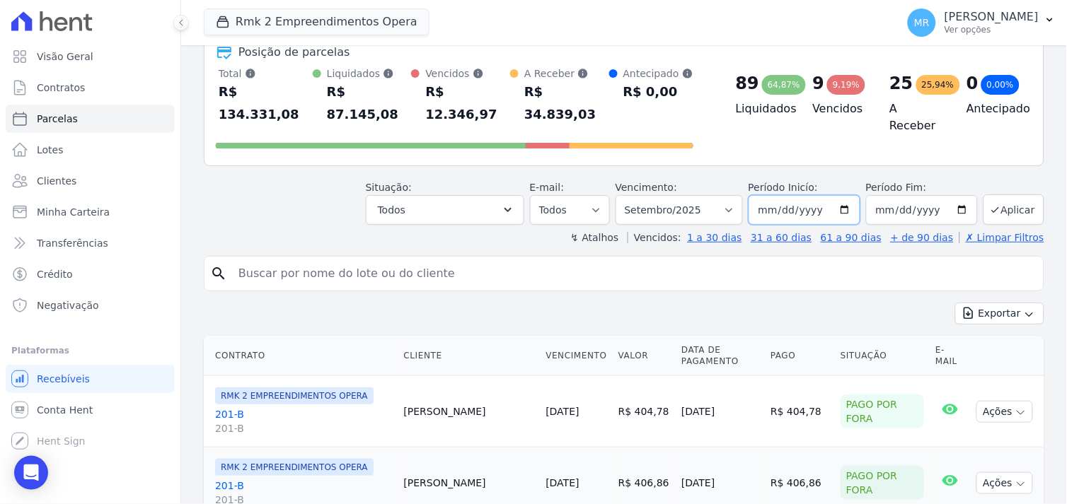
click at [846, 195] on input "2025-09-01" at bounding box center [804, 210] width 112 height 30
type input "2025-09-30"
click at [992, 195] on button "Aplicar" at bounding box center [1013, 210] width 61 height 30
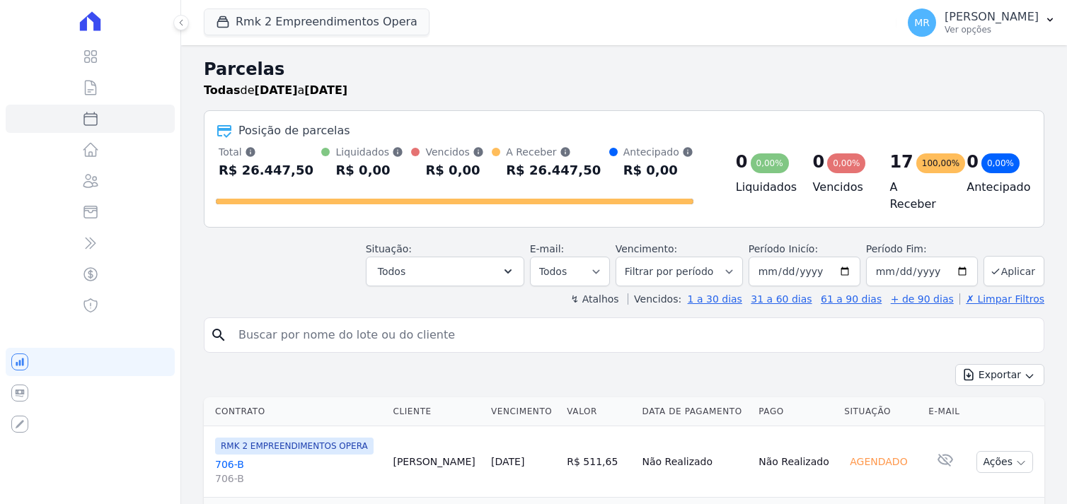
select select
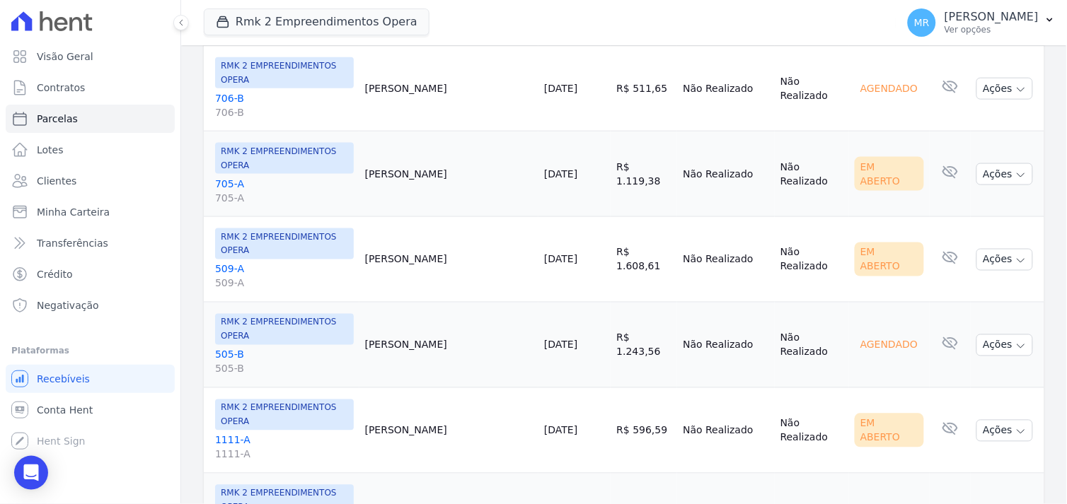
scroll to position [393, 0]
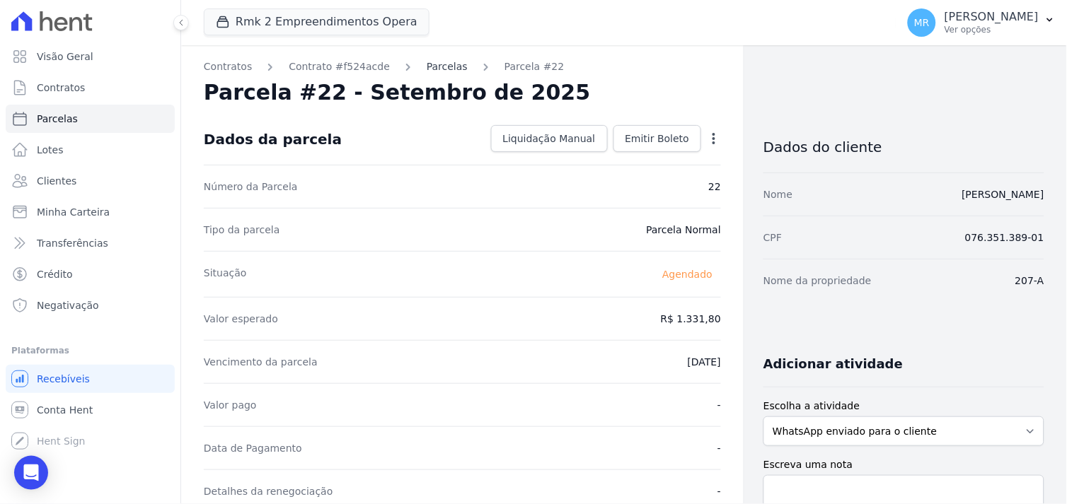
click at [434, 65] on link "Parcelas" at bounding box center [447, 66] width 41 height 15
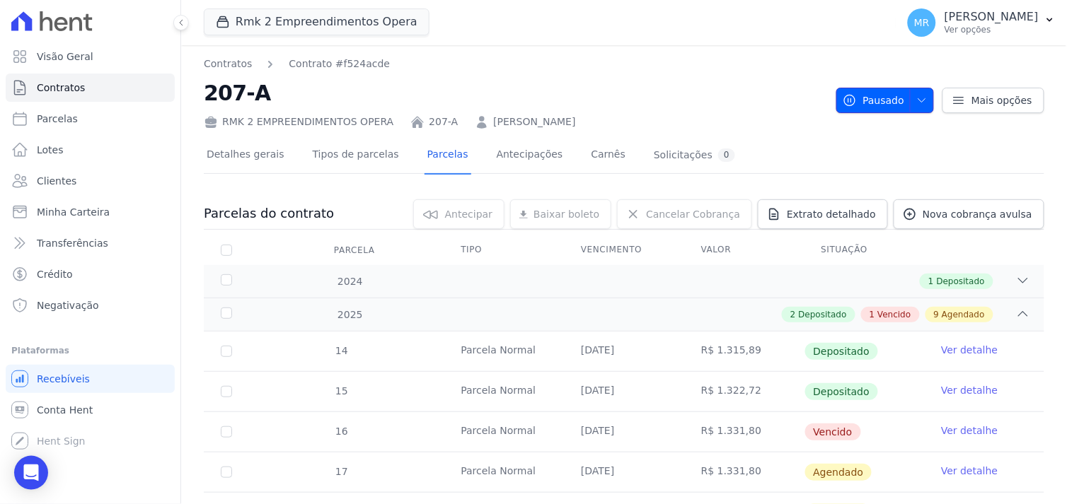
click at [916, 97] on icon "button" at bounding box center [921, 100] width 11 height 11
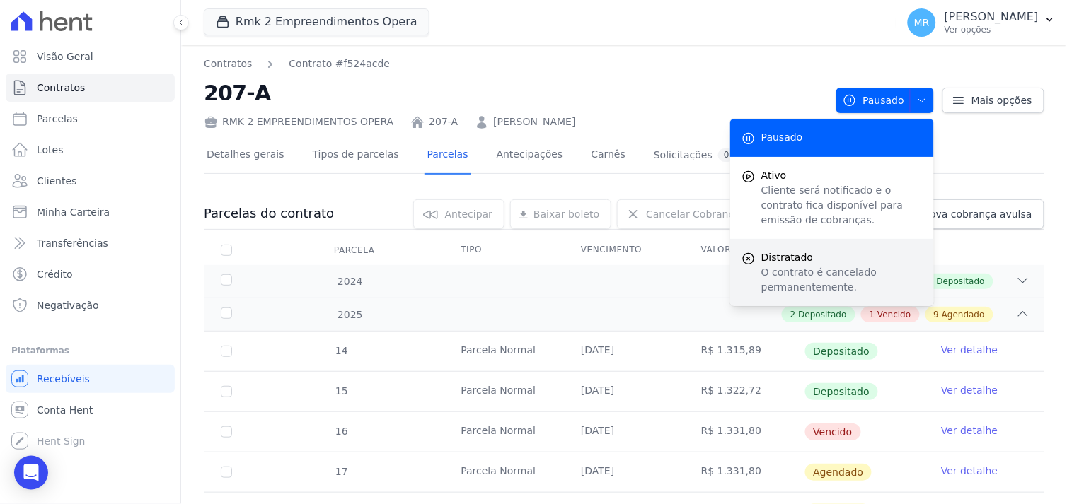
click at [779, 278] on p "O contrato é cancelado permanentemente." at bounding box center [841, 280] width 161 height 30
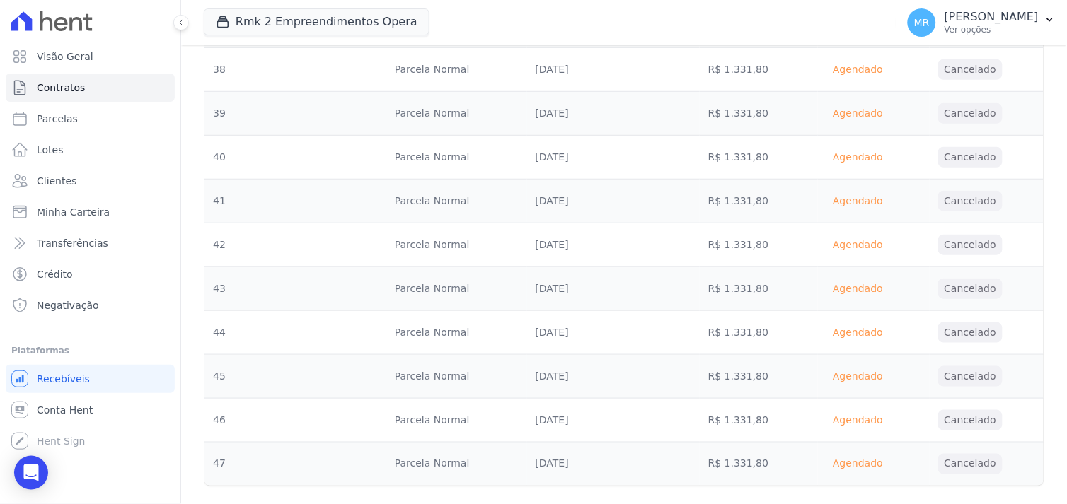
scroll to position [1568, 0]
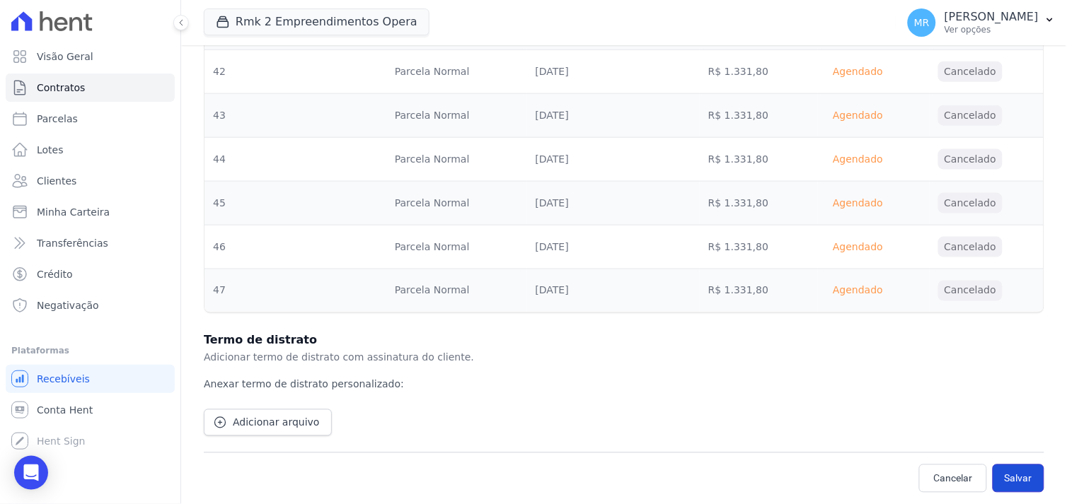
click at [1012, 478] on button "Salvar" at bounding box center [1018, 479] width 52 height 28
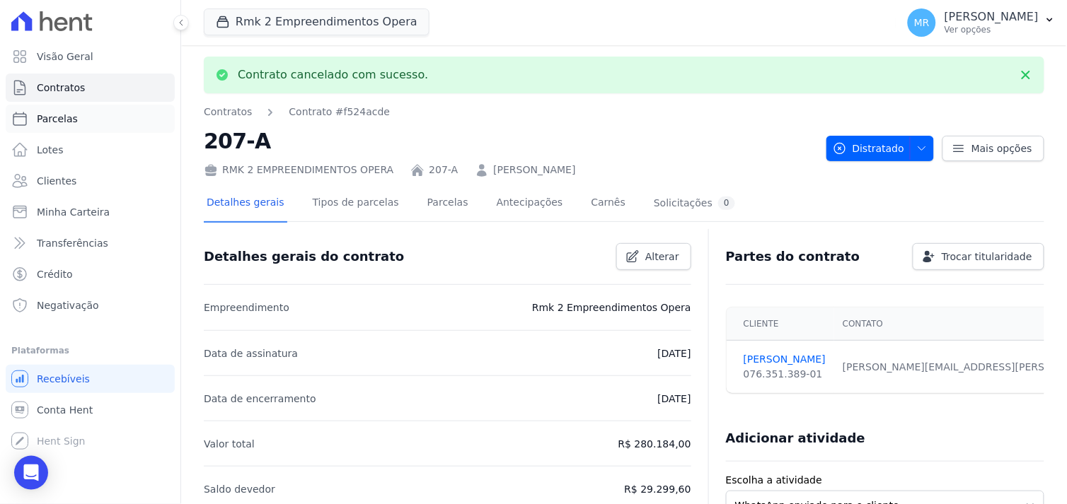
click at [66, 124] on span "Parcelas" at bounding box center [57, 119] width 41 height 14
select select
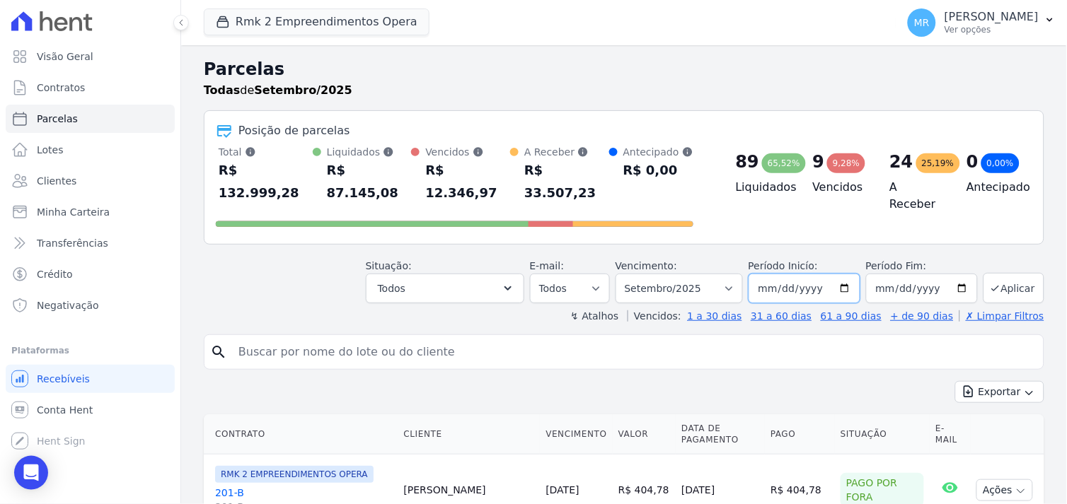
click at [840, 274] on input "[DATE]" at bounding box center [804, 289] width 112 height 30
type input "[DATE]"
click at [998, 273] on button "Aplicar" at bounding box center [1013, 288] width 61 height 30
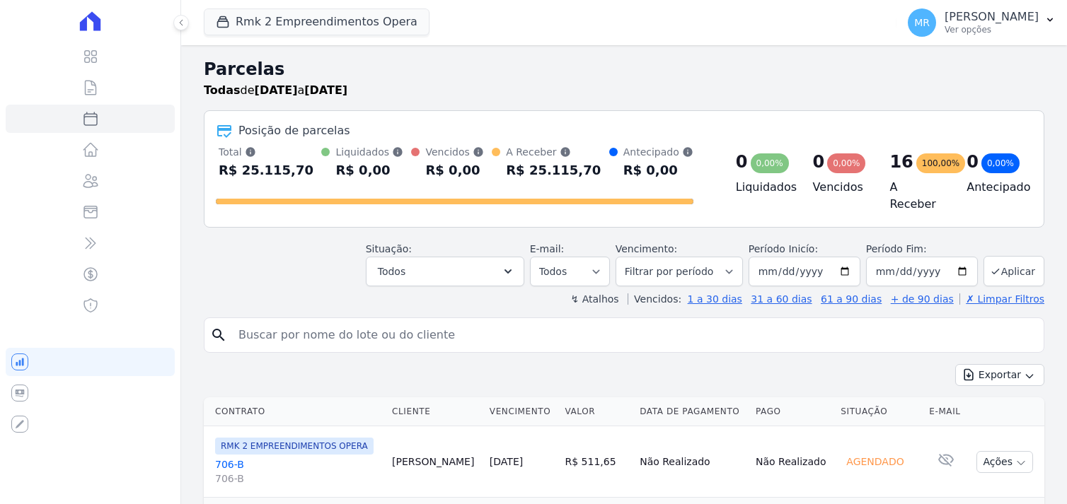
select select
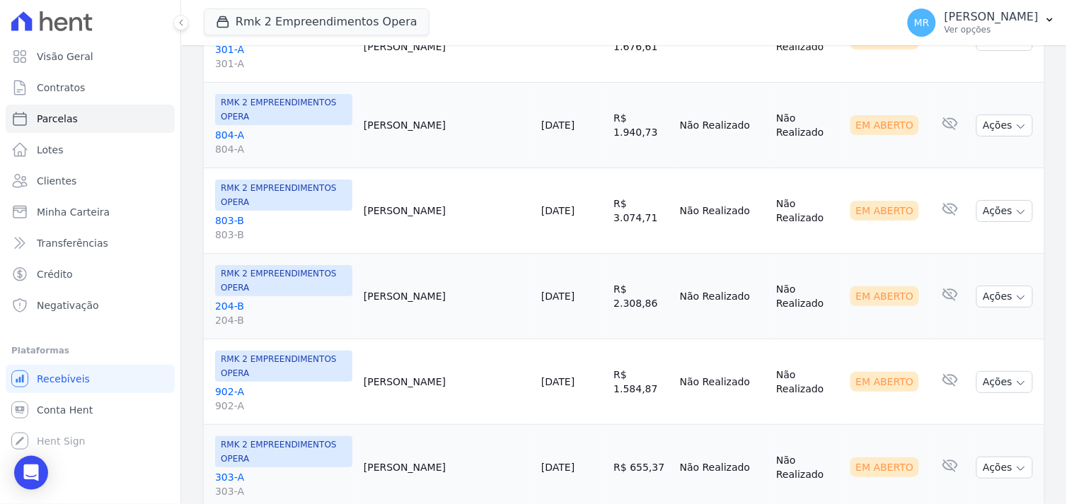
scroll to position [1176, 0]
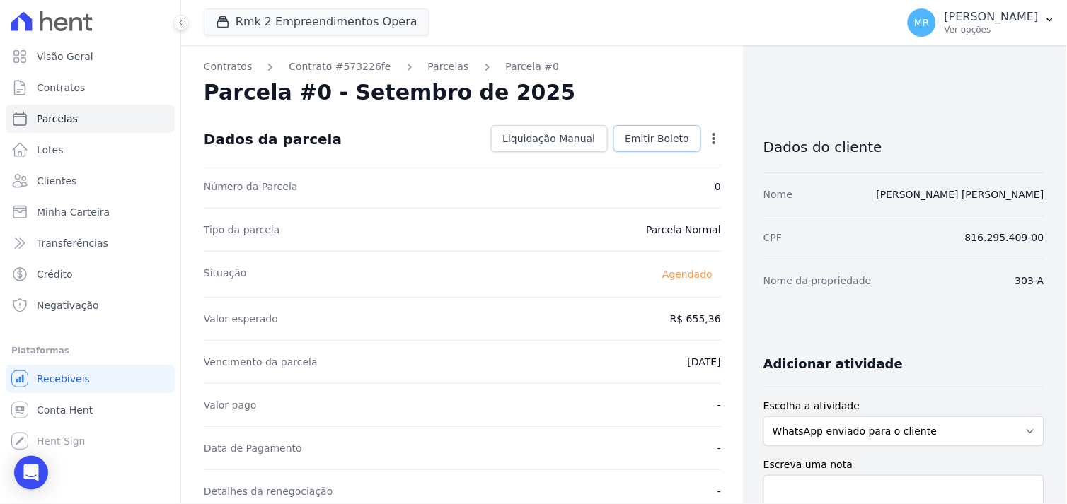
click at [644, 133] on span "Emitir Boleto" at bounding box center [657, 139] width 64 height 14
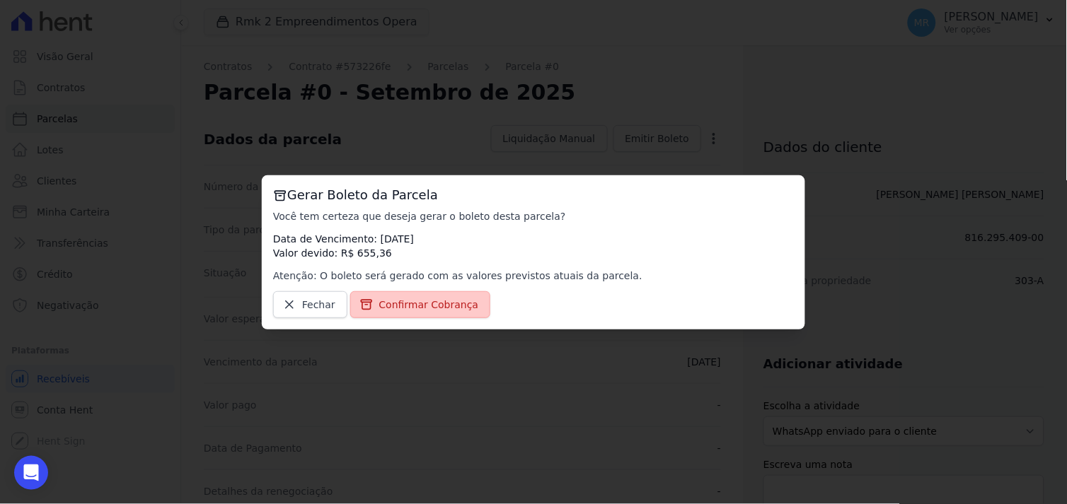
click at [428, 307] on span "Confirmar Cobrança" at bounding box center [429, 305] width 100 height 14
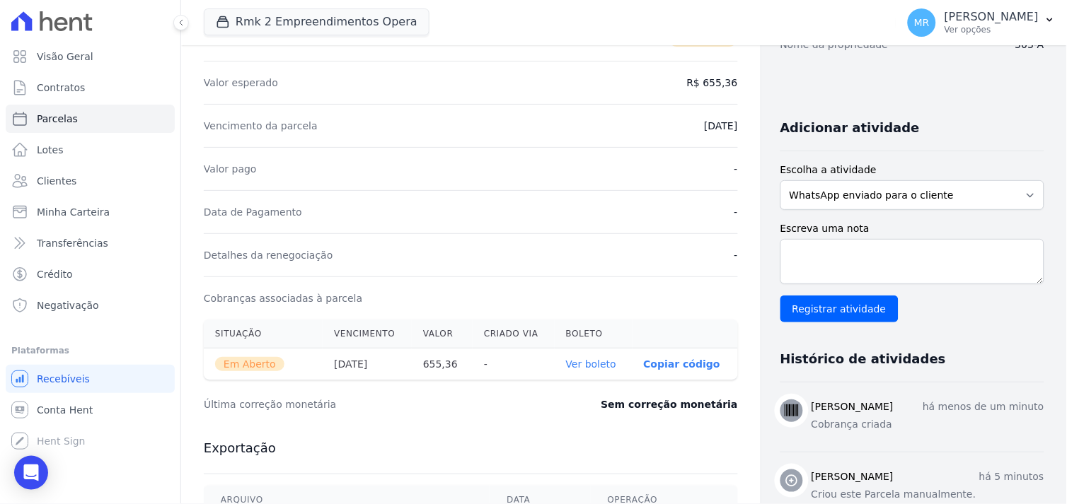
scroll to position [230, 0]
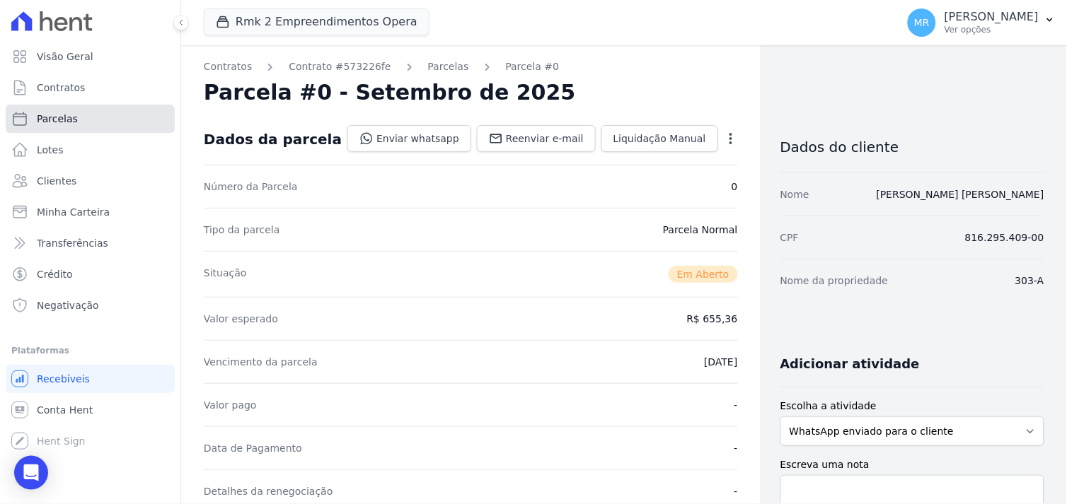
click at [54, 115] on span "Parcelas" at bounding box center [57, 119] width 41 height 14
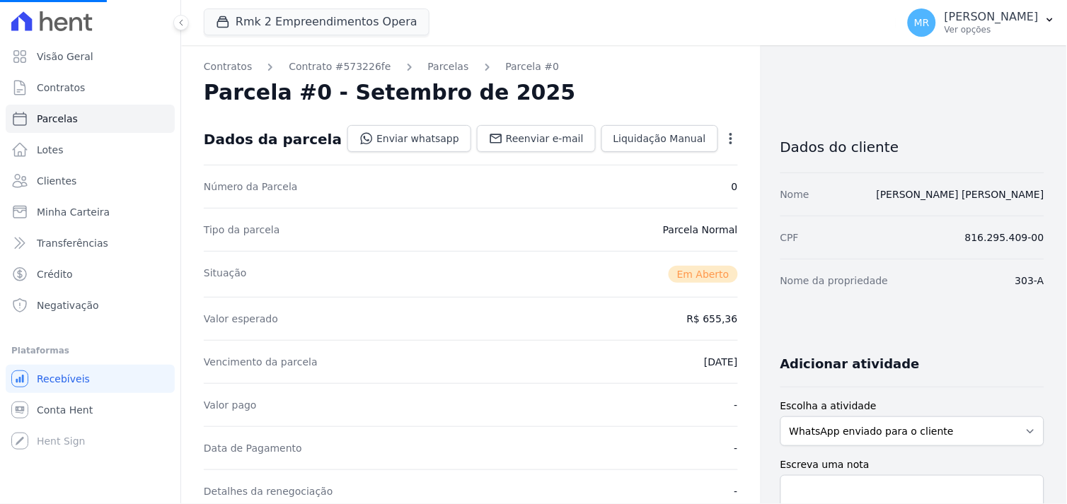
select select
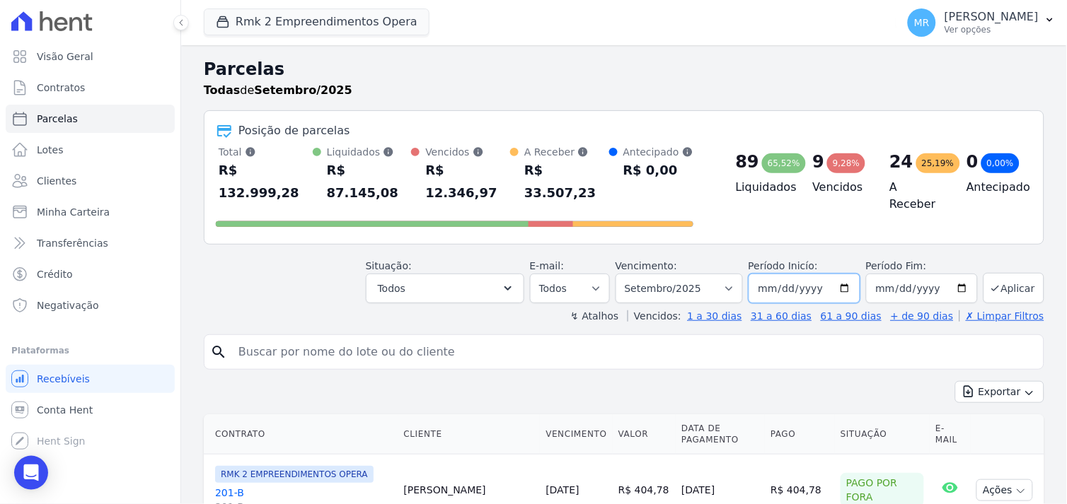
click at [843, 274] on input "[DATE]" at bounding box center [804, 289] width 112 height 30
type input "[DATE]"
click at [1005, 273] on button "Aplicar" at bounding box center [1013, 288] width 61 height 30
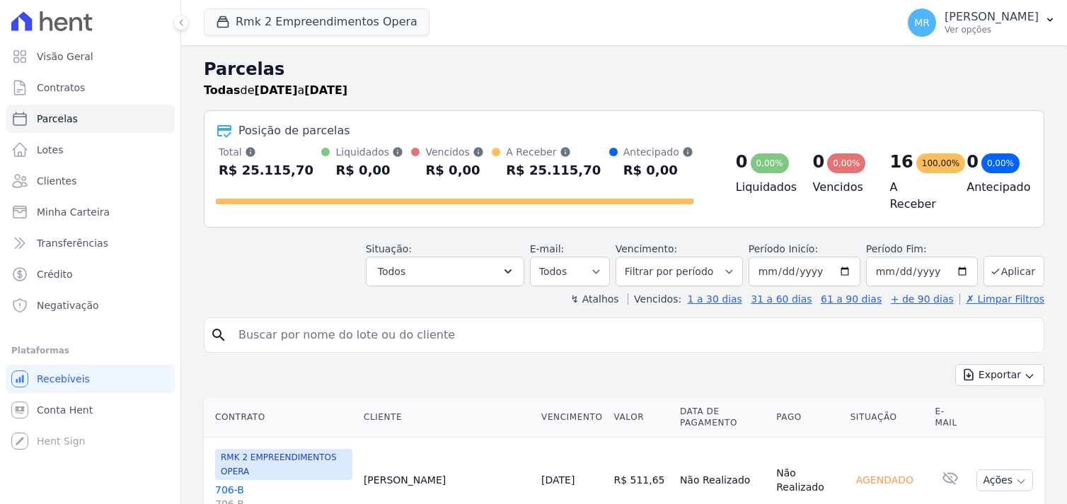
select select
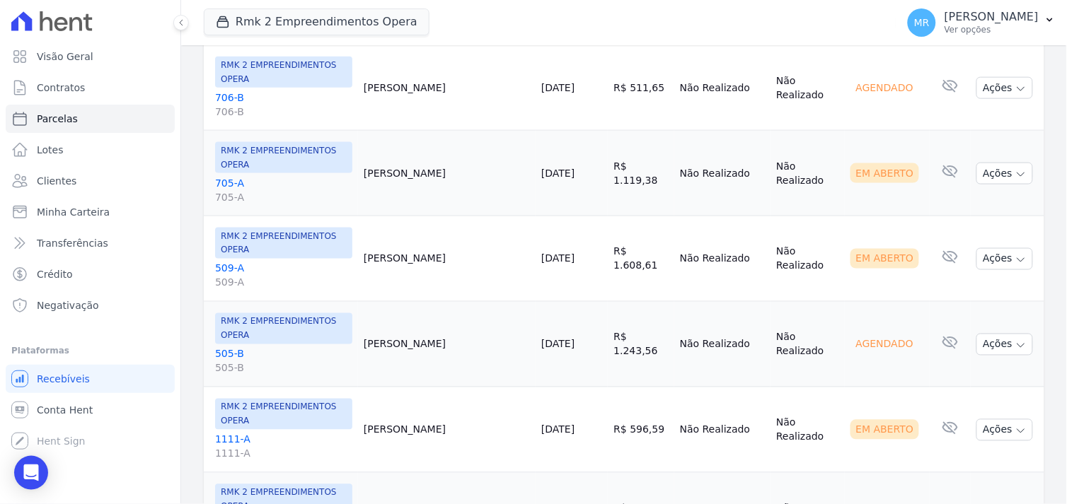
scroll to position [236, 0]
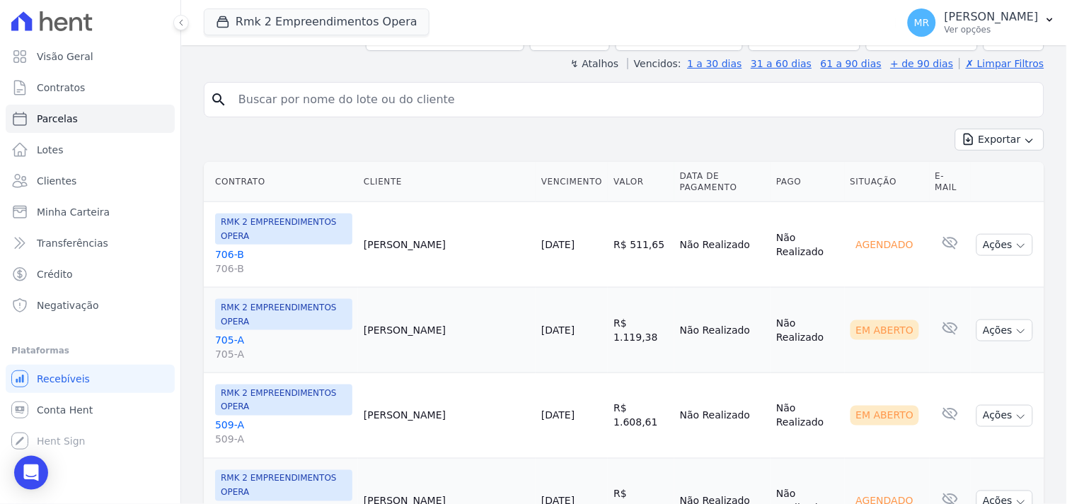
click at [230, 248] on link "706-B 706-B" at bounding box center [283, 262] width 137 height 28
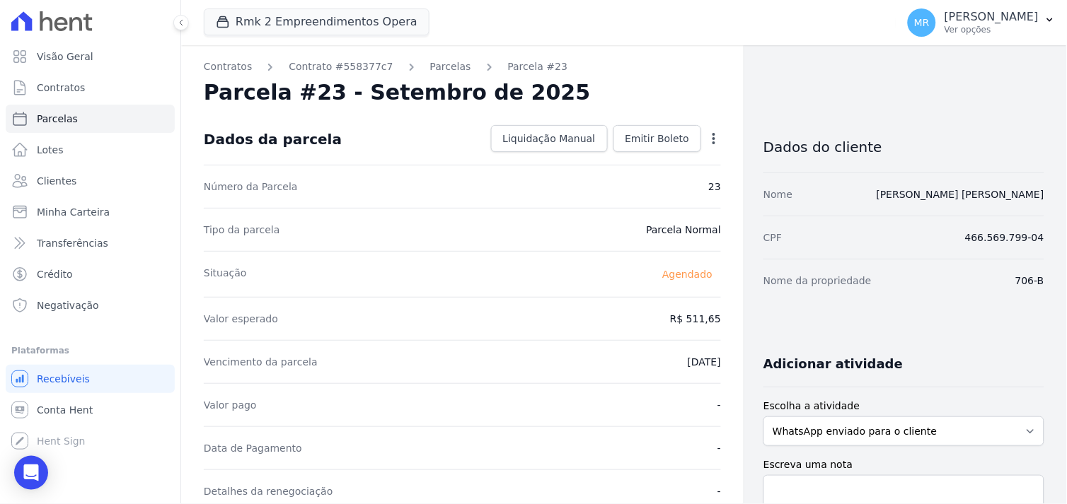
click at [709, 142] on icon "button" at bounding box center [714, 139] width 14 height 14
drag, startPoint x: 627, startPoint y: 159, endPoint x: 622, endPoint y: 165, distance: 7.5
click at [627, 159] on link "Alterar" at bounding box center [653, 157] width 124 height 25
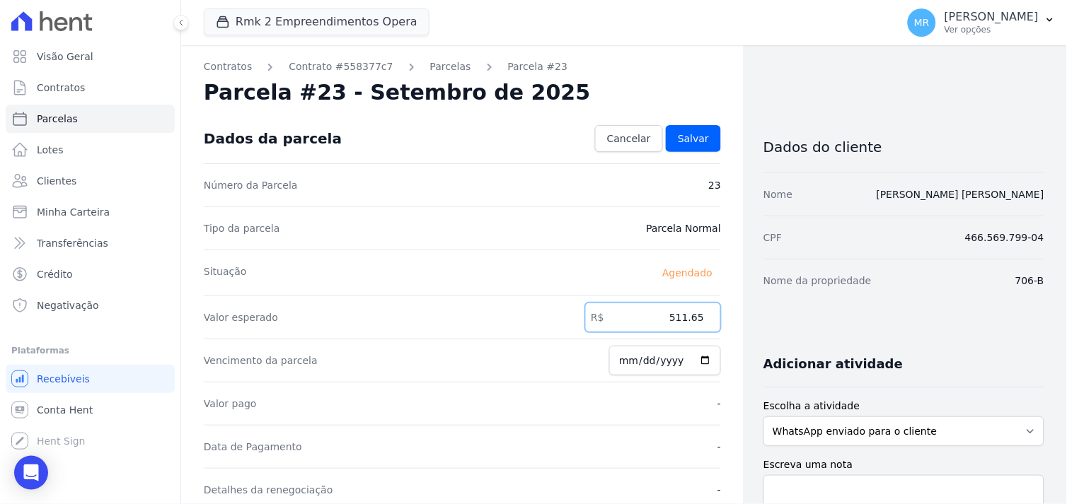
drag, startPoint x: 653, startPoint y: 319, endPoint x: 740, endPoint y: 330, distance: 87.7
type input "258.94"
click at [699, 132] on link "Salvar" at bounding box center [693, 138] width 55 height 27
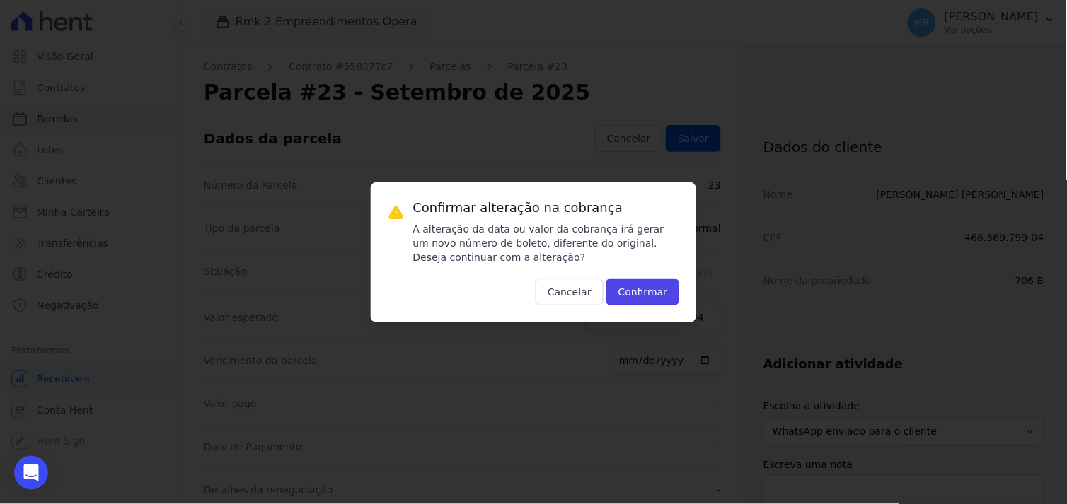
drag, startPoint x: 647, startPoint y: 292, endPoint x: 543, endPoint y: 278, distance: 104.9
click at [642, 290] on button "Confirmar" at bounding box center [643, 292] width 74 height 27
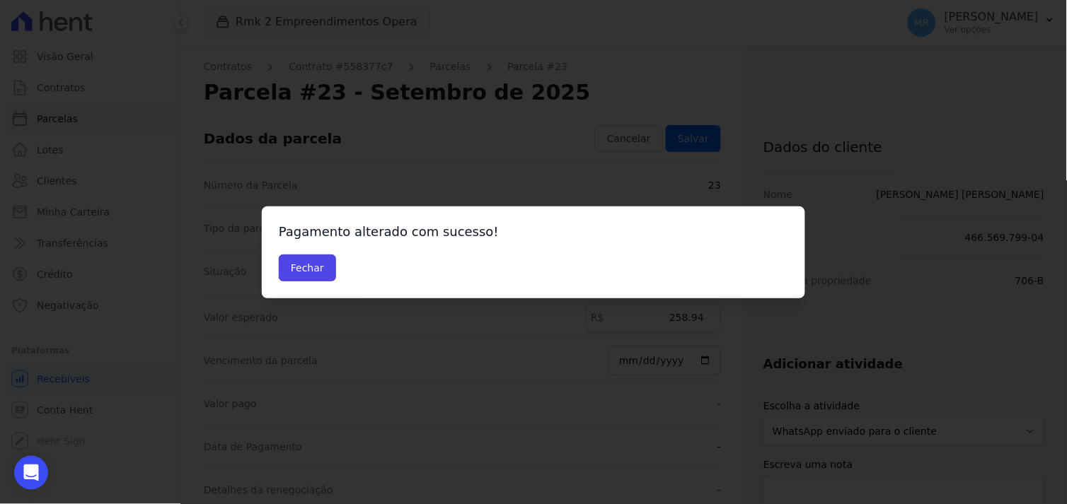
drag, startPoint x: 309, startPoint y: 274, endPoint x: 337, endPoint y: 220, distance: 61.1
click at [312, 270] on button "Fechar" at bounding box center [307, 268] width 57 height 27
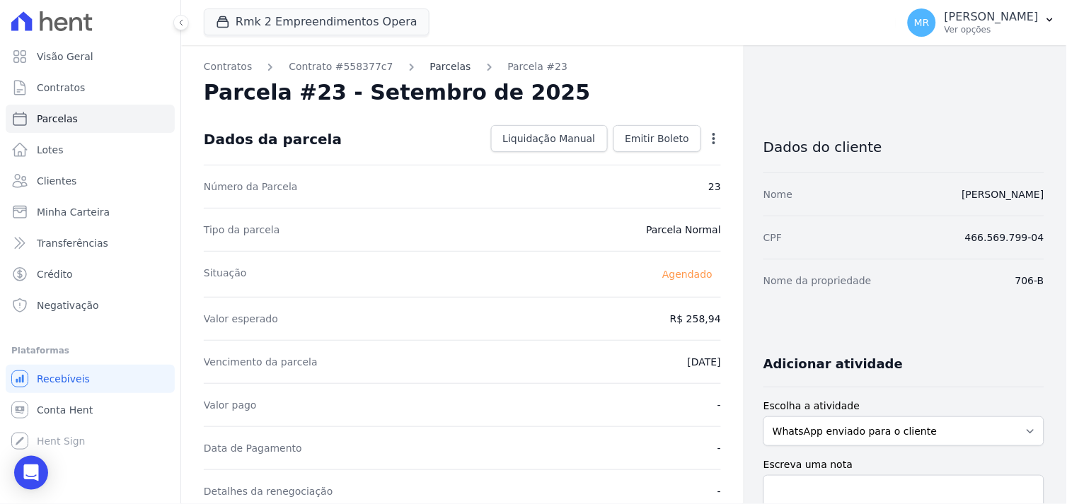
click at [436, 66] on link "Parcelas" at bounding box center [450, 66] width 41 height 15
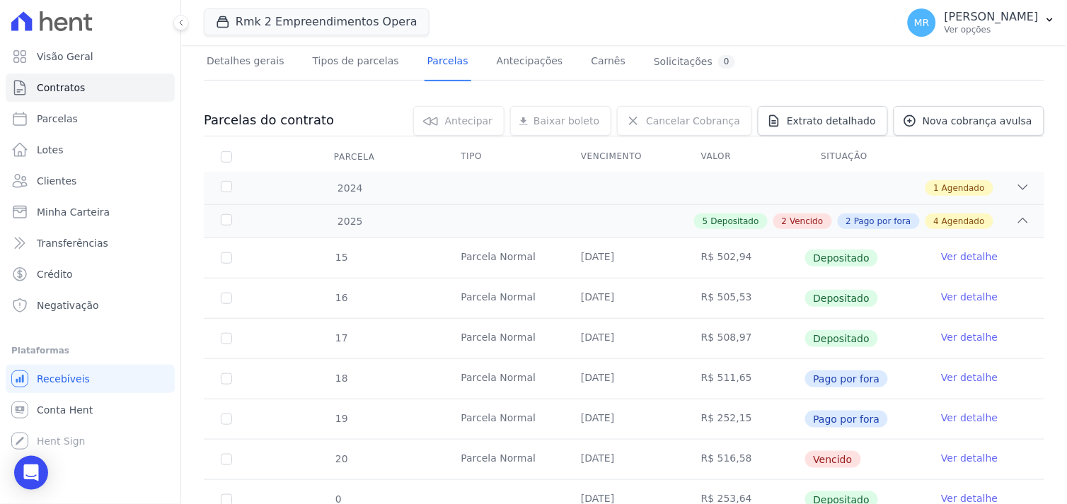
scroll to position [314, 0]
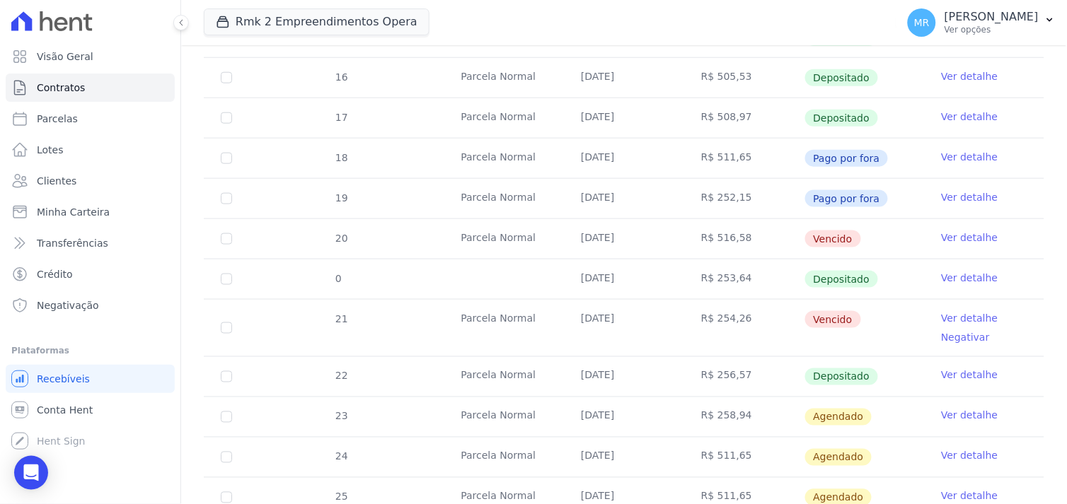
click at [956, 419] on link "Ver detalhe" at bounding box center [969, 416] width 57 height 14
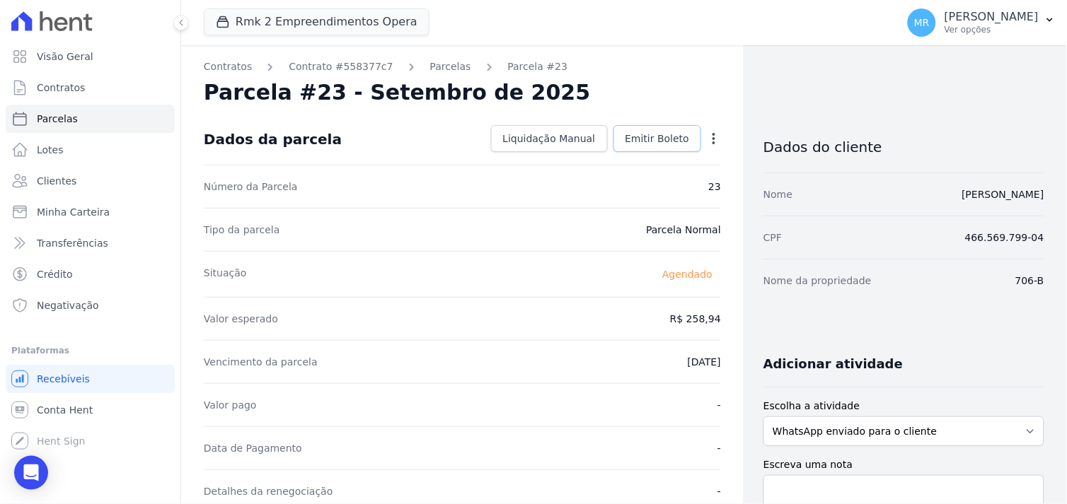
click at [661, 138] on span "Emitir Boleto" at bounding box center [657, 139] width 64 height 14
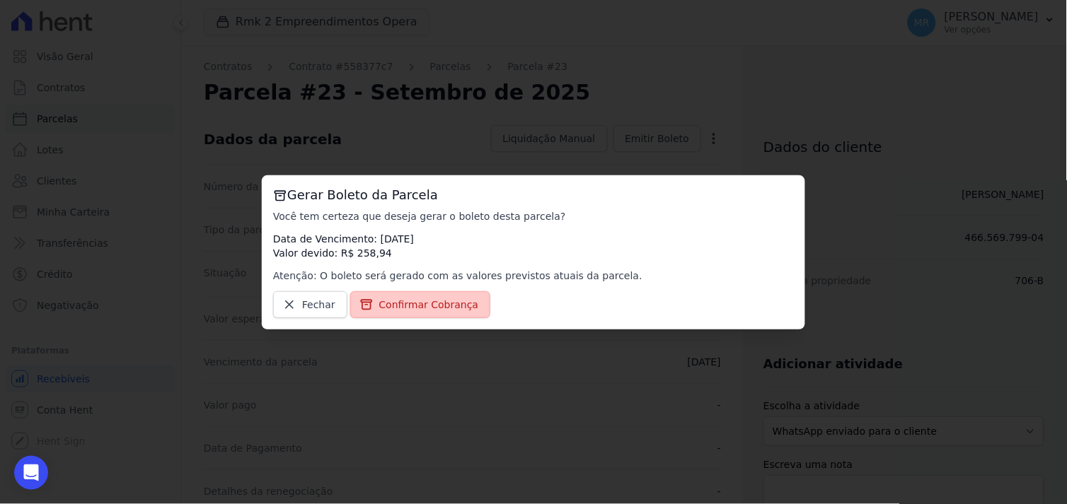
click at [426, 306] on span "Confirmar Cobrança" at bounding box center [429, 305] width 100 height 14
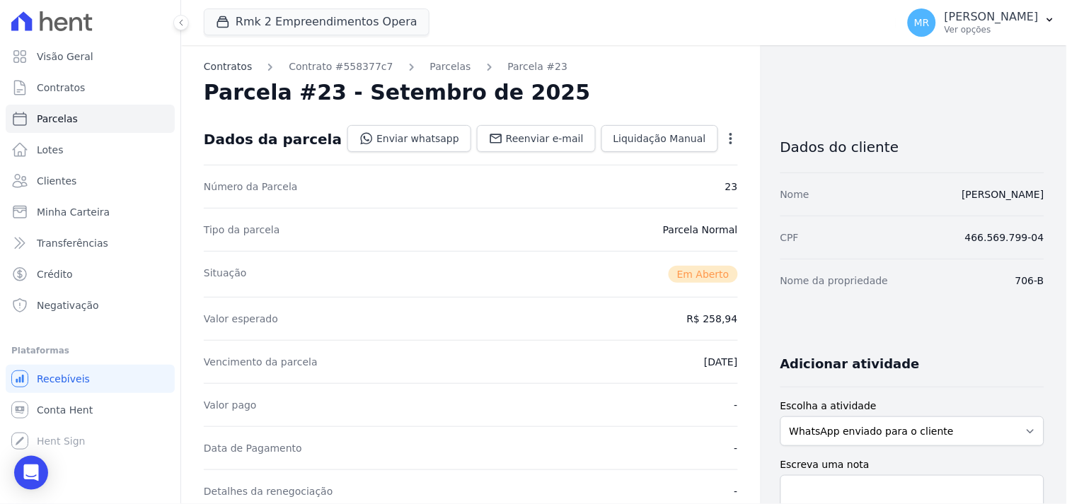
click at [236, 66] on link "Contratos" at bounding box center [228, 66] width 48 height 15
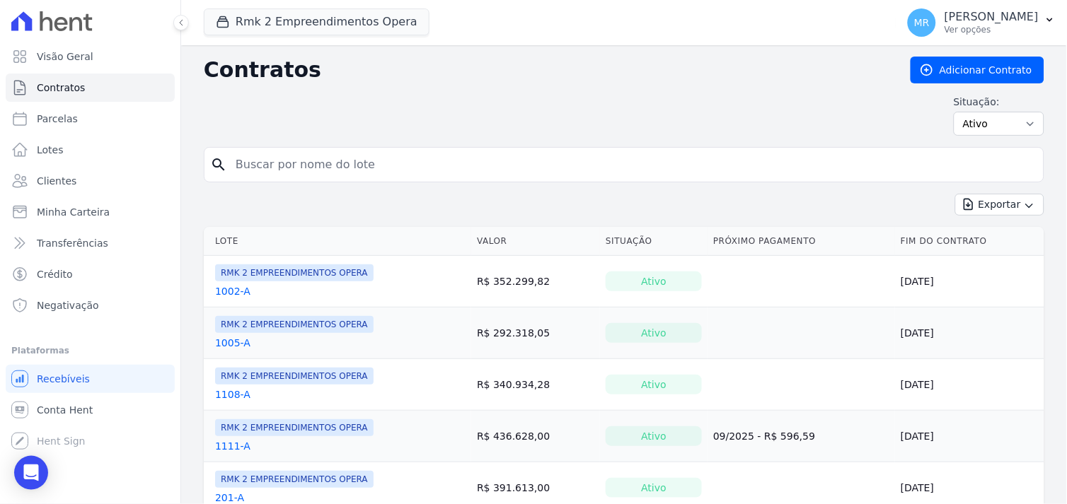
click at [368, 158] on input "search" at bounding box center [632, 165] width 811 height 28
type input "505"
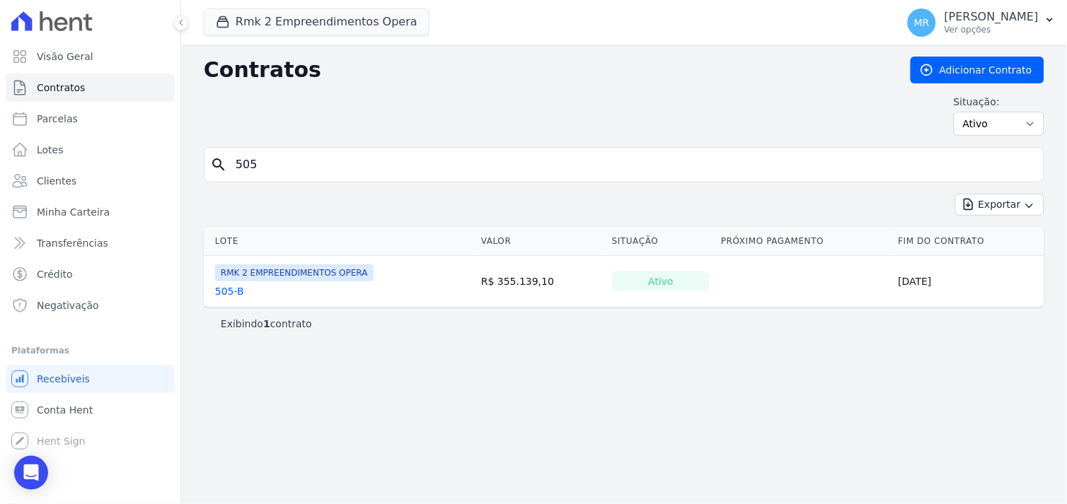
click at [224, 289] on link "505-B" at bounding box center [229, 291] width 29 height 14
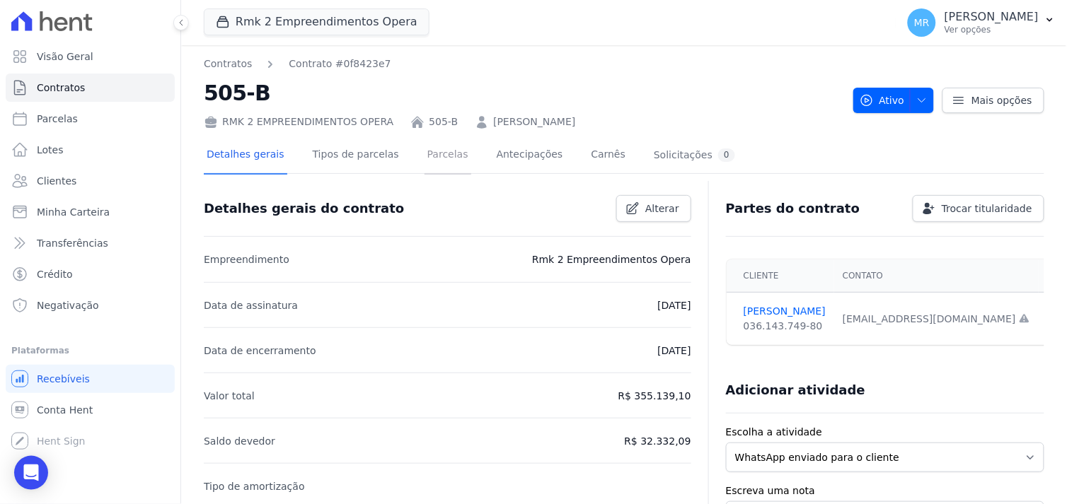
click at [429, 152] on link "Parcelas" at bounding box center [447, 155] width 47 height 37
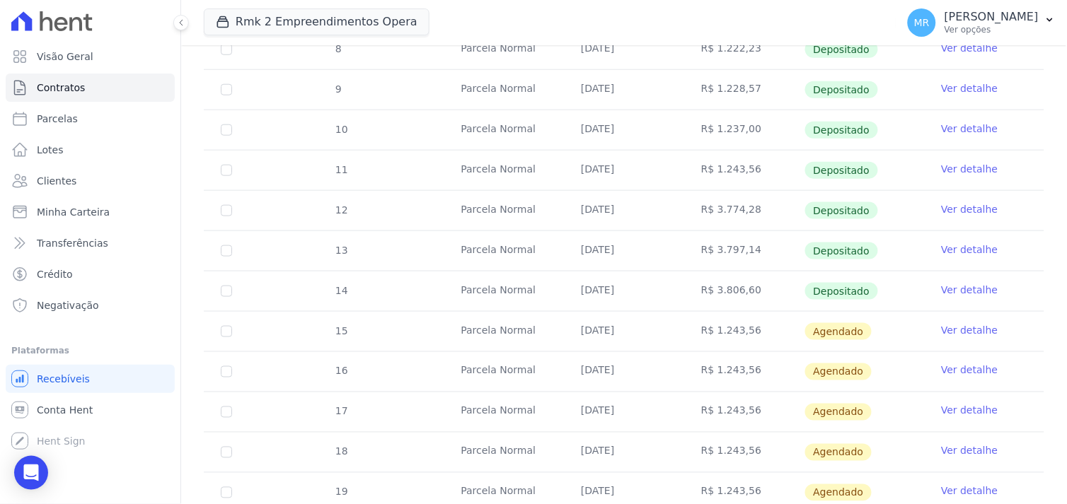
scroll to position [393, 0]
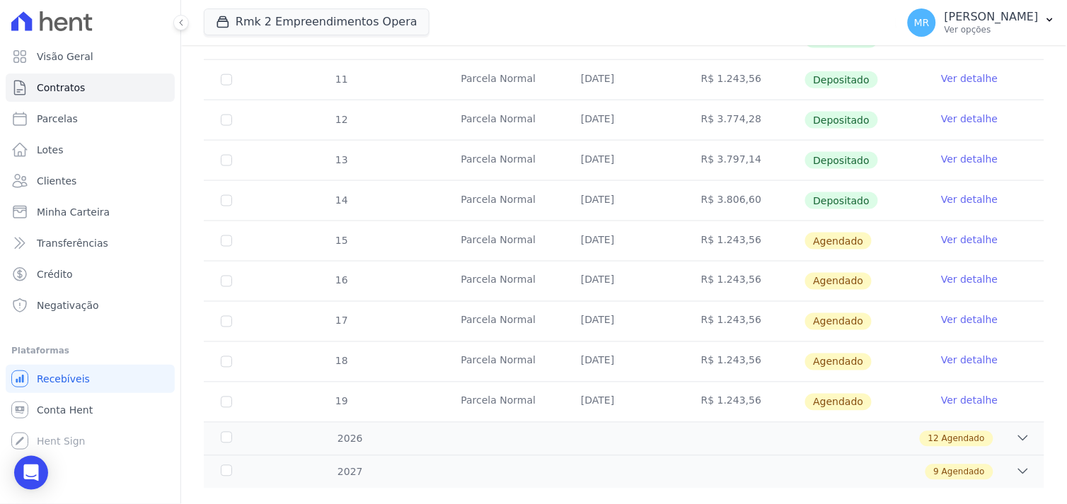
click at [963, 283] on link "Ver detalhe" at bounding box center [969, 280] width 57 height 14
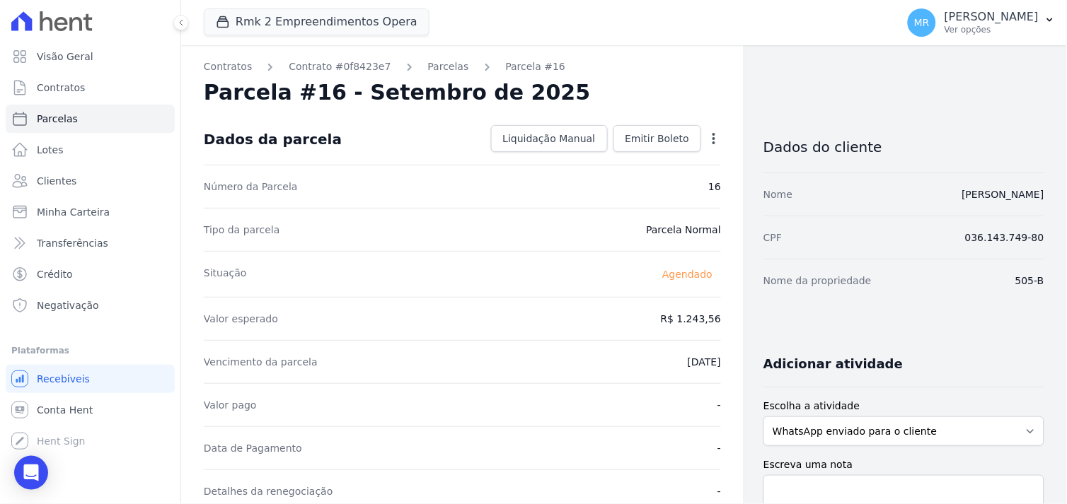
drag, startPoint x: 708, startPoint y: 135, endPoint x: 709, endPoint y: 149, distance: 14.2
click at [708, 136] on icon "button" at bounding box center [714, 139] width 14 height 14
click at [635, 157] on link "Alterar" at bounding box center [653, 157] width 124 height 25
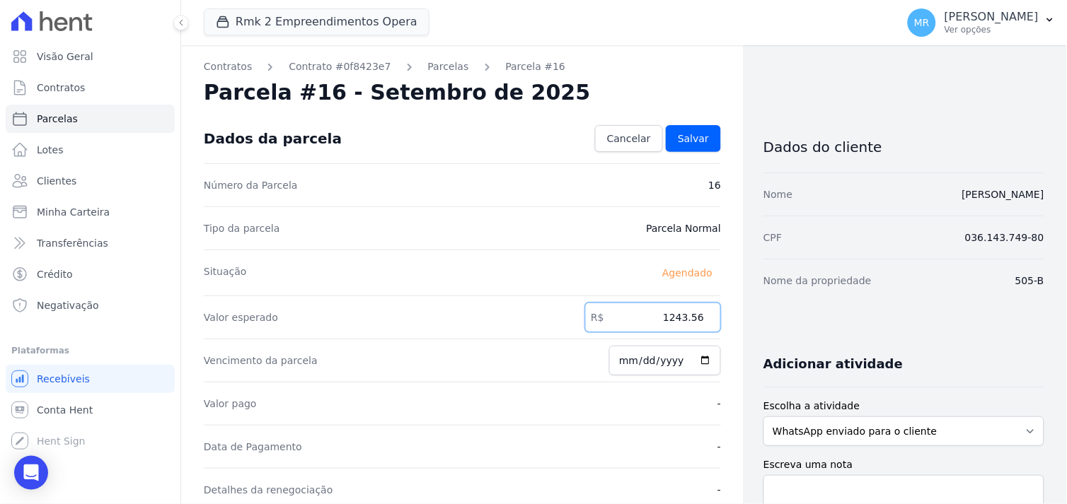
drag, startPoint x: 642, startPoint y: 322, endPoint x: 719, endPoint y: 309, distance: 78.8
type input "2473.32"
click at [704, 137] on link "Salvar" at bounding box center [693, 138] width 55 height 27
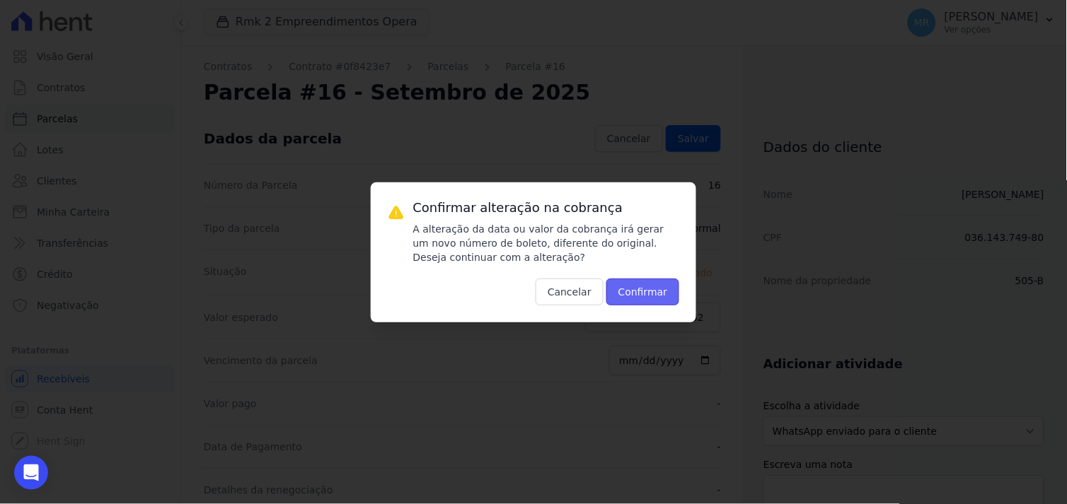
click at [646, 299] on button "Confirmar" at bounding box center [643, 292] width 74 height 27
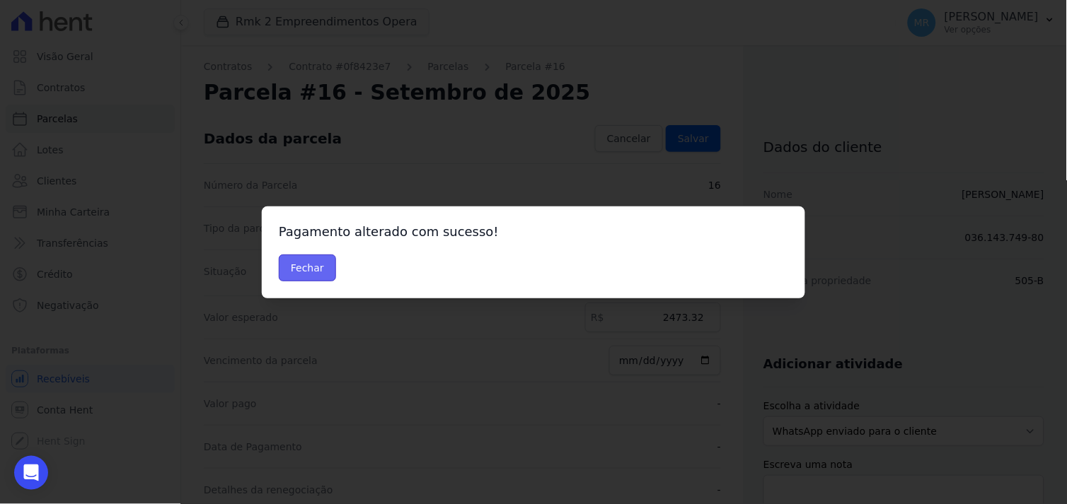
click at [302, 274] on button "Fechar" at bounding box center [307, 268] width 57 height 27
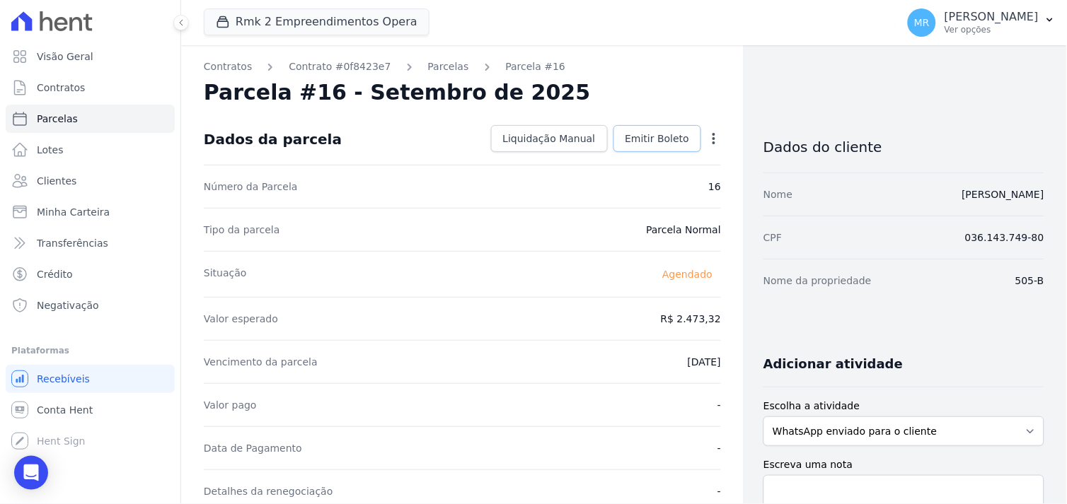
click at [656, 139] on span "Emitir Boleto" at bounding box center [657, 139] width 64 height 14
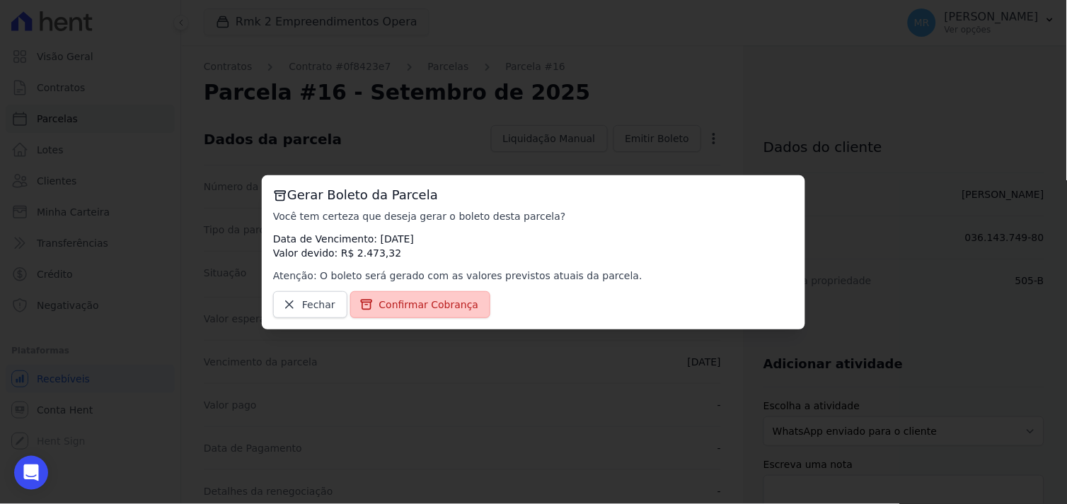
click at [419, 309] on span "Confirmar Cobrança" at bounding box center [429, 305] width 100 height 14
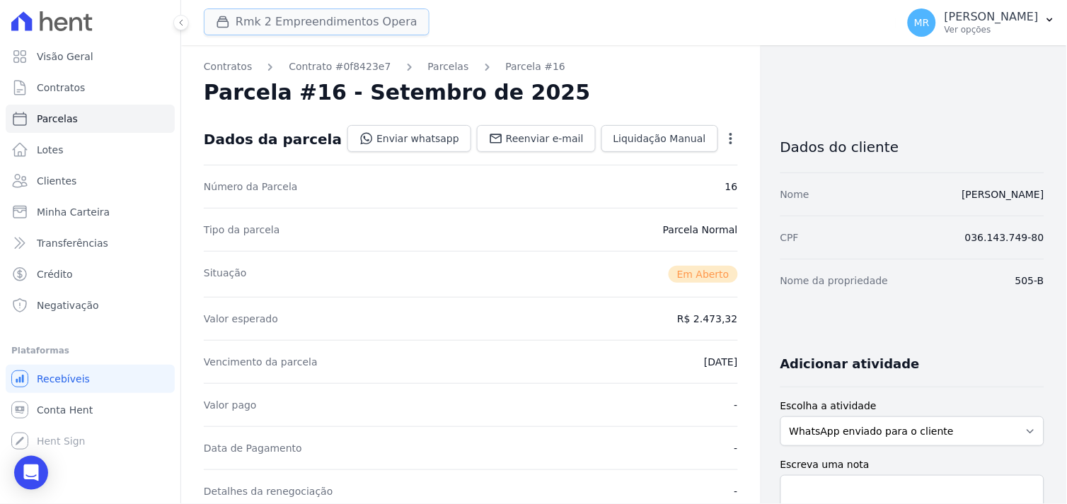
click at [237, 22] on button "Rmk 2 Empreendimentos Opera" at bounding box center [317, 21] width 226 height 27
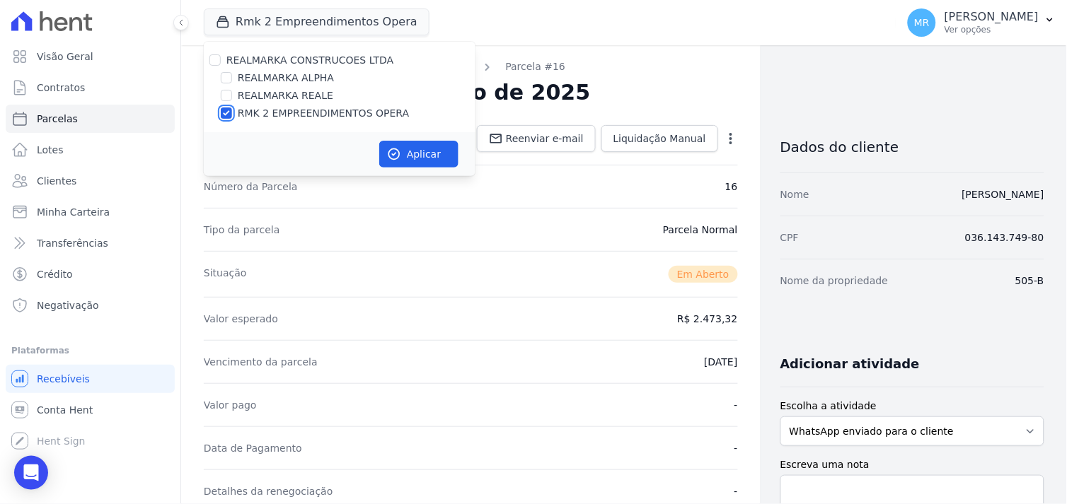
click at [224, 110] on input "RMK 2 EMPREENDIMENTOS OPERA" at bounding box center [226, 113] width 11 height 11
checkbox input "false"
click at [231, 76] on input "REALMARKA ALPHA" at bounding box center [226, 77] width 11 height 11
checkbox input "true"
click at [419, 151] on button "Aplicar" at bounding box center [418, 154] width 79 height 27
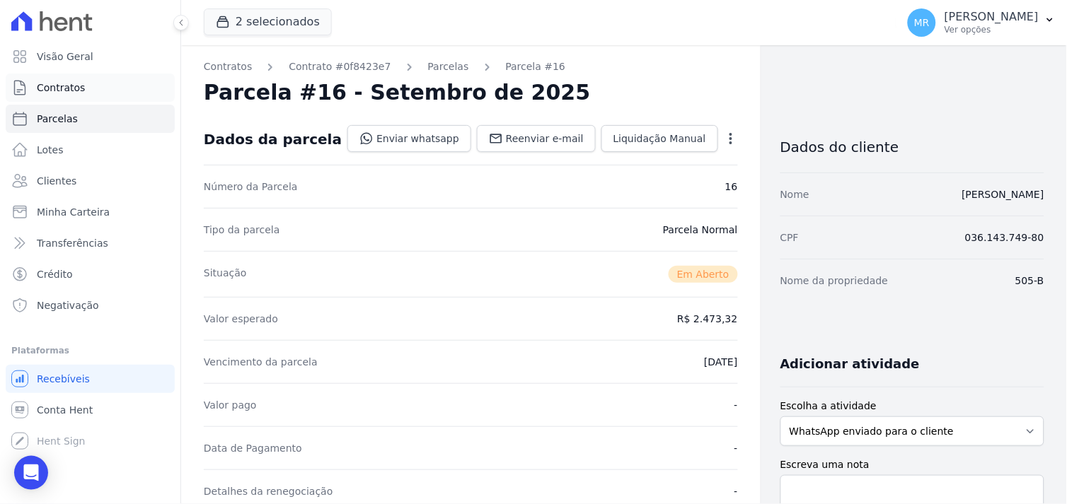
click at [90, 93] on link "Contratos" at bounding box center [90, 88] width 169 height 28
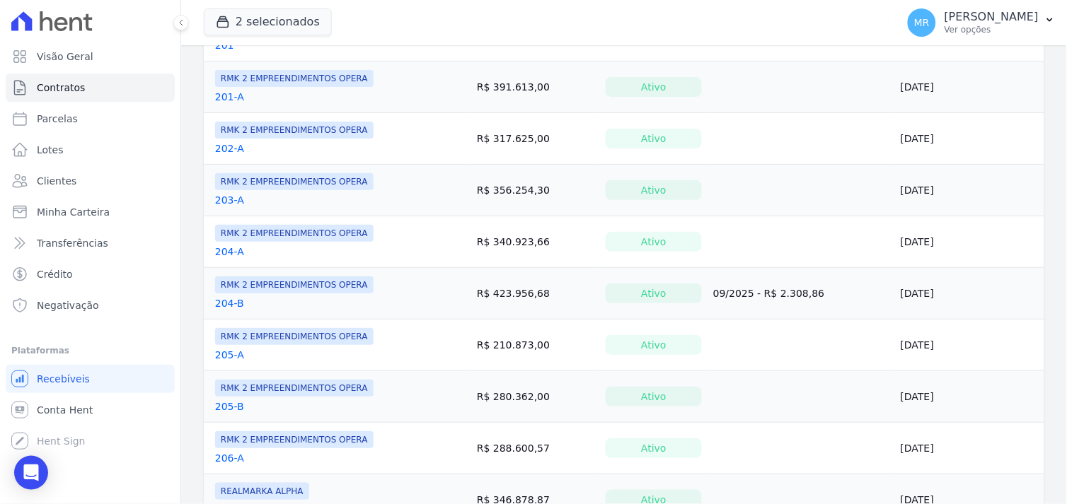
scroll to position [1106, 0]
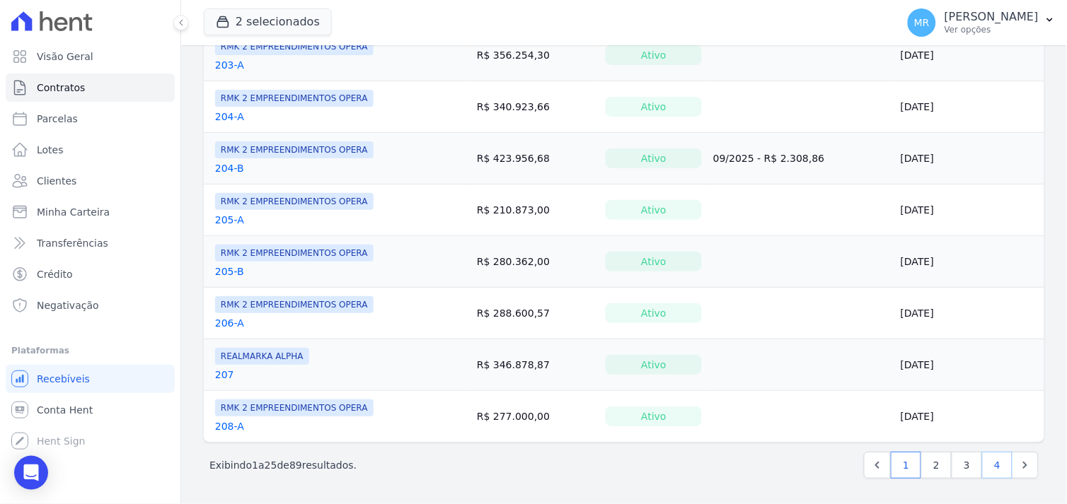
click at [988, 463] on link "4" at bounding box center [997, 465] width 30 height 27
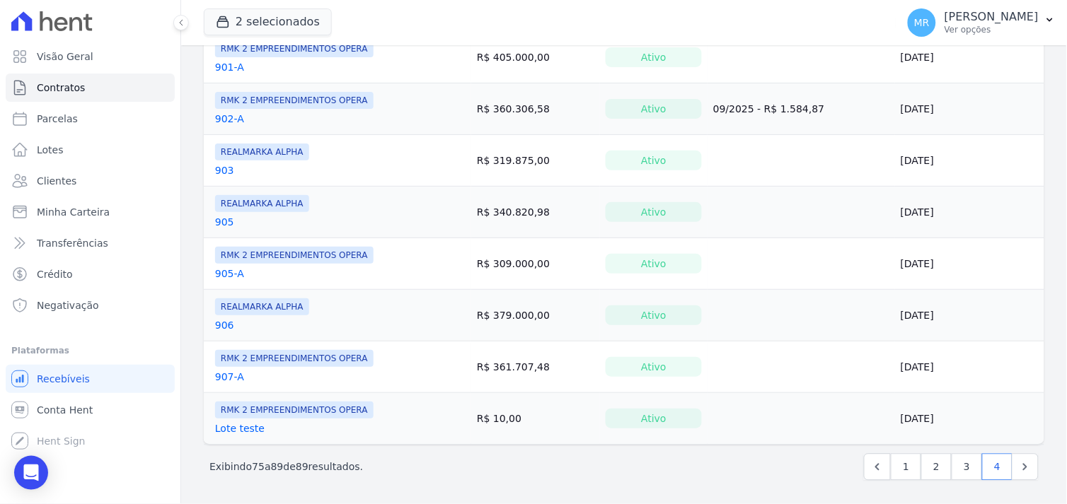
scroll to position [538, 0]
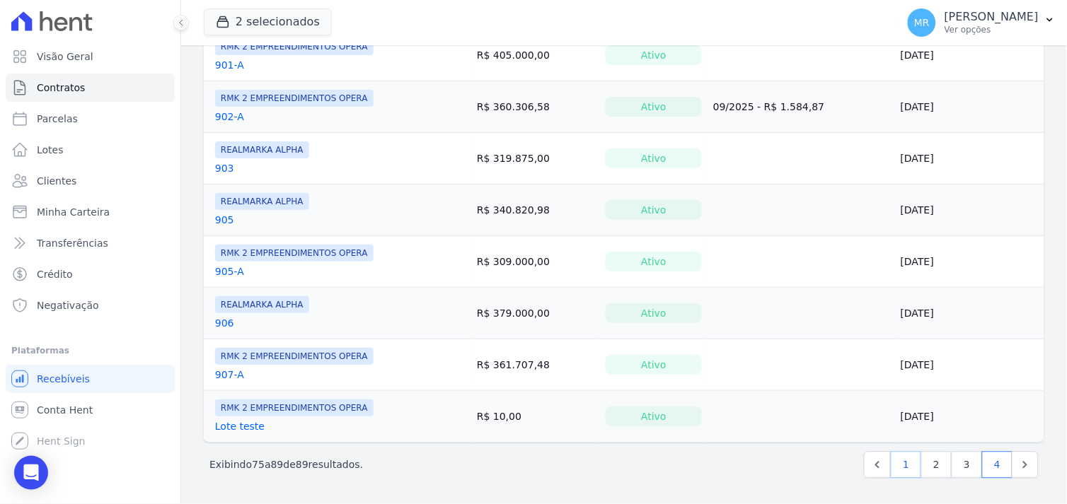
click at [906, 463] on link "1" at bounding box center [906, 465] width 30 height 27
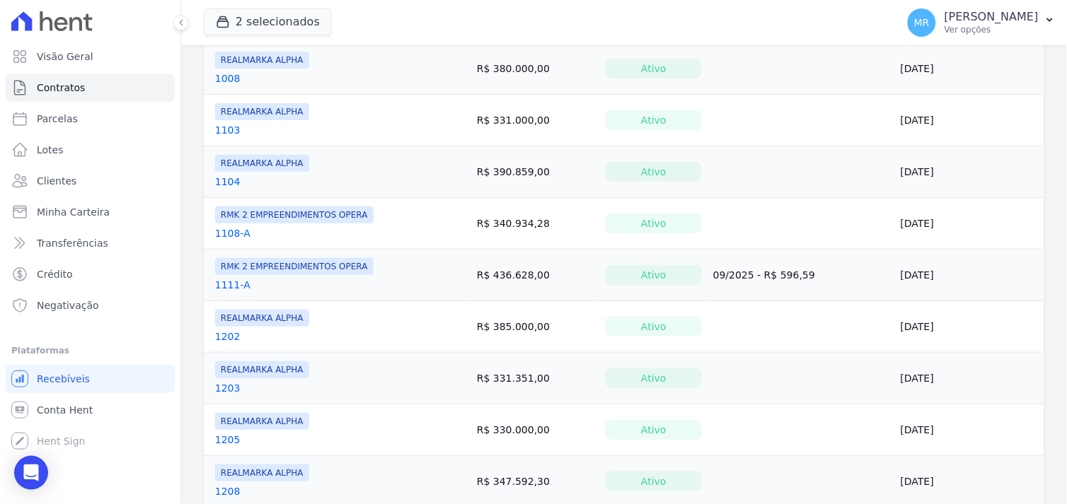
scroll to position [550, 0]
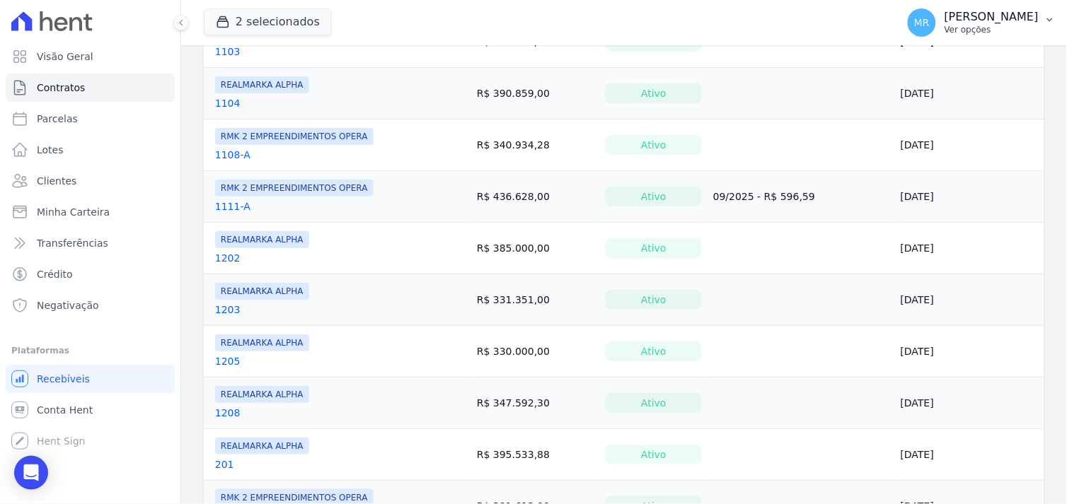
click at [997, 17] on p "[PERSON_NAME]" at bounding box center [991, 17] width 94 height 14
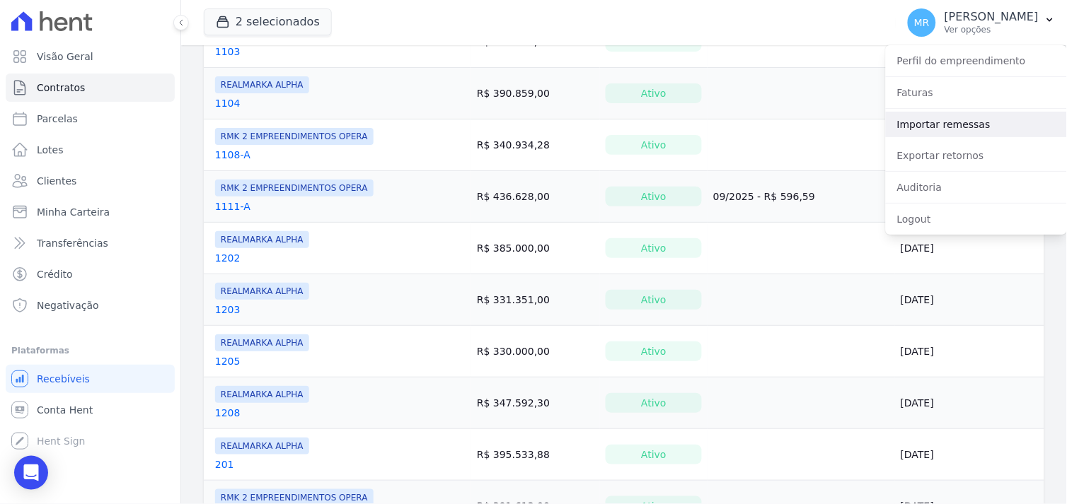
click at [916, 129] on link "Importar remessas" at bounding box center [976, 124] width 181 height 25
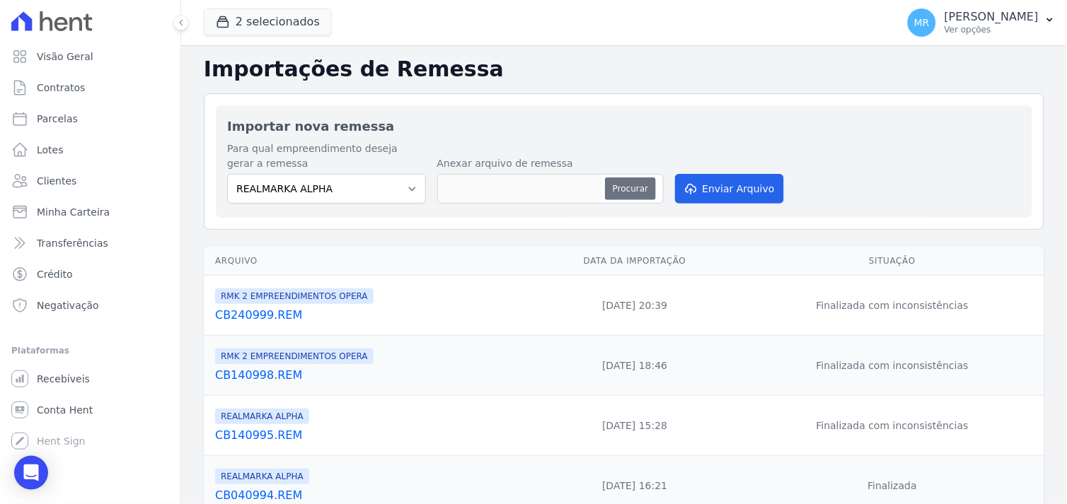
click at [632, 185] on button "Procurar" at bounding box center [630, 189] width 51 height 23
type input "CB2409100.REM"
click at [712, 188] on button "Enviar Arquivo" at bounding box center [729, 189] width 109 height 30
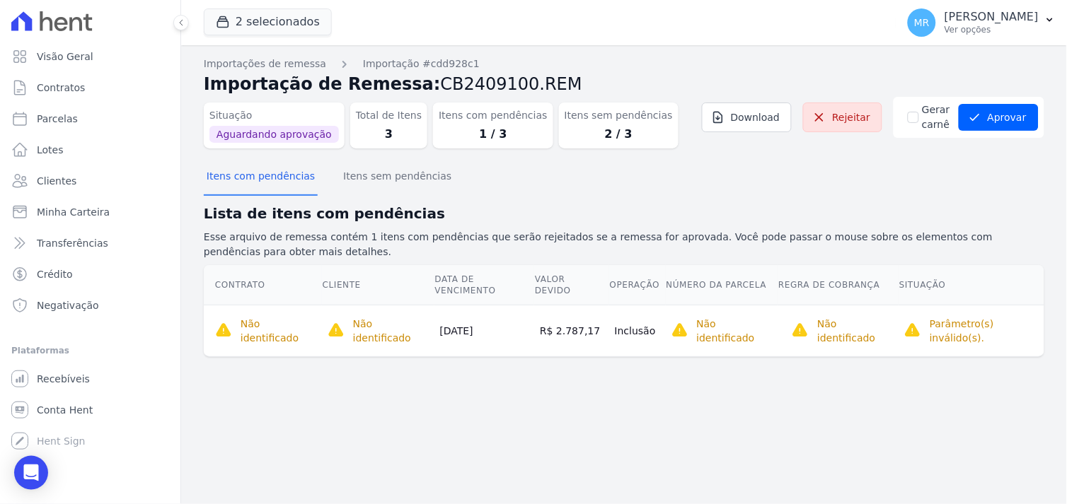
click at [519, 376] on div "Importações de remessa Importação #cdd928c1 Importação de Remessa: CB2409100.RE…" at bounding box center [624, 274] width 886 height 459
drag, startPoint x: 1024, startPoint y: 122, endPoint x: 1012, endPoint y: 125, distance: 12.5
click at [1021, 122] on button "Aprovar" at bounding box center [998, 117] width 80 height 27
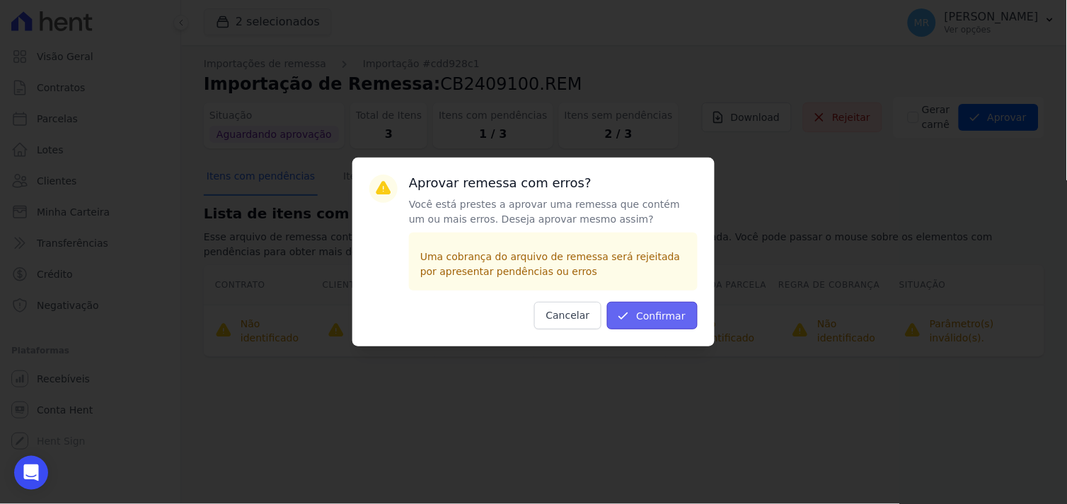
click at [648, 315] on button "Confirmar" at bounding box center [652, 316] width 91 height 28
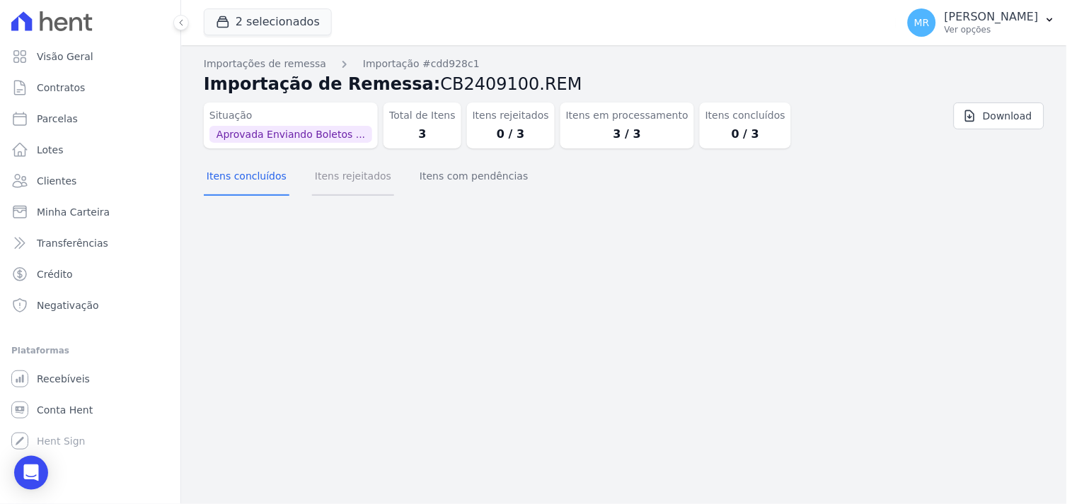
click at [348, 175] on button "Itens rejeitados" at bounding box center [353, 177] width 82 height 37
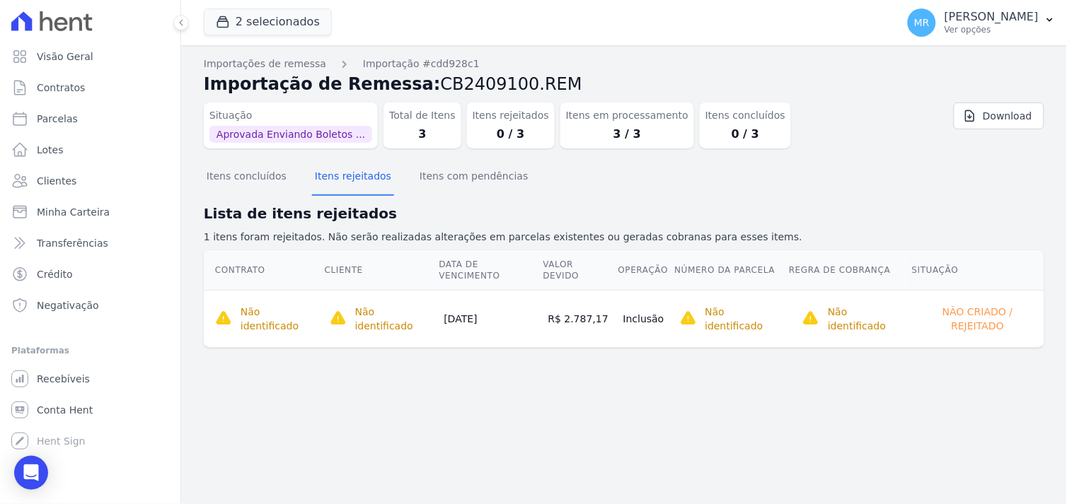
drag, startPoint x: 478, startPoint y: 302, endPoint x: 465, endPoint y: 301, distance: 12.8
click at [476, 302] on td "[DATE]" at bounding box center [491, 318] width 104 height 57
click at [65, 92] on span "Contratos" at bounding box center [61, 88] width 48 height 14
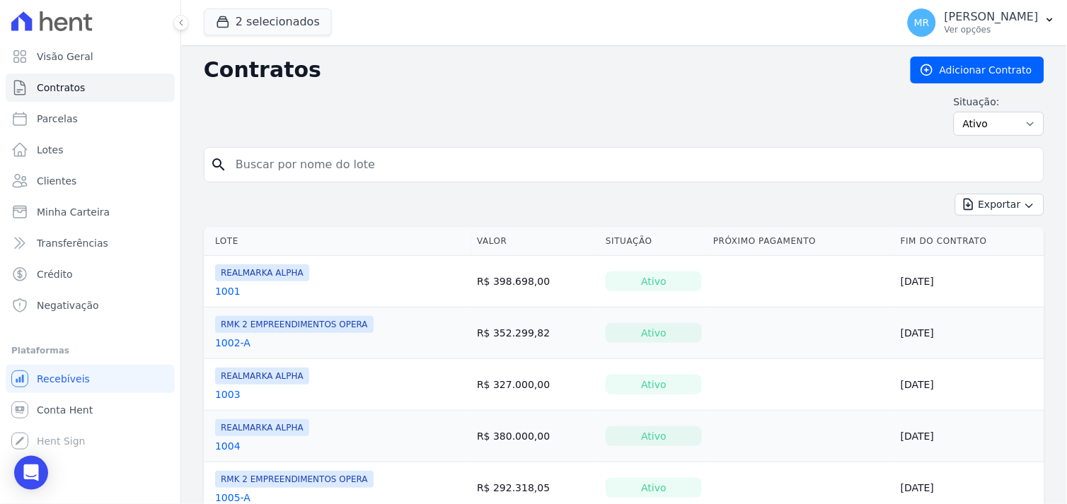
click at [317, 172] on input "search" at bounding box center [632, 165] width 811 height 28
type input "907"
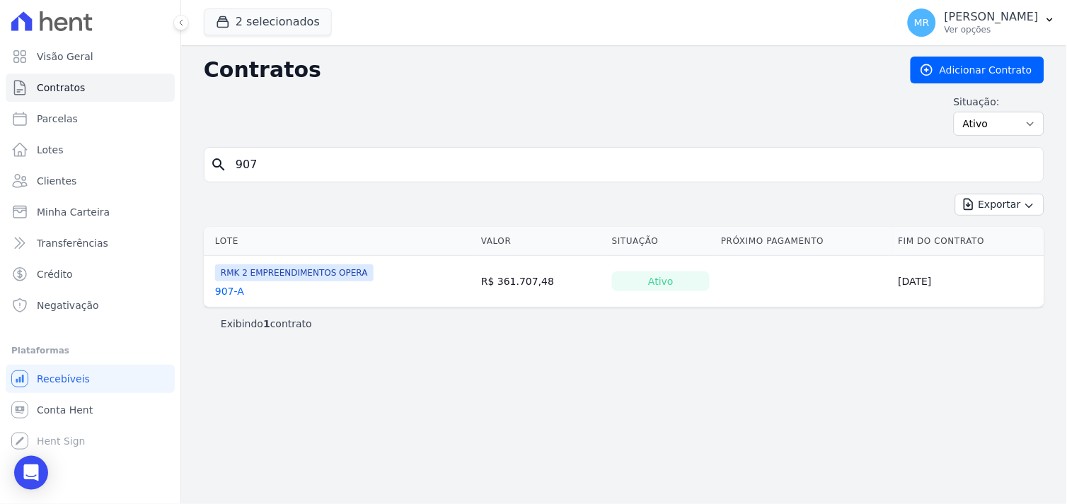
click at [216, 292] on link "907-A" at bounding box center [229, 291] width 29 height 14
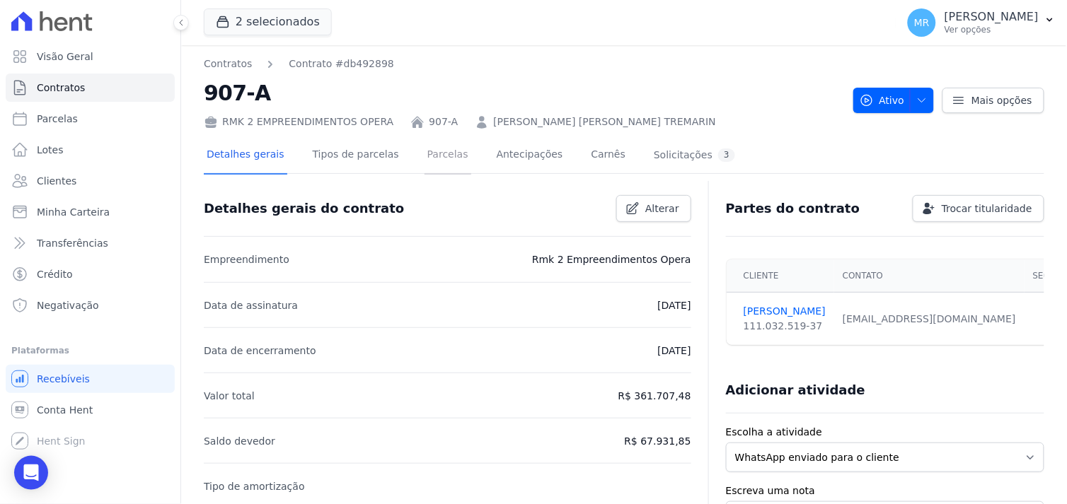
click at [428, 154] on link "Parcelas" at bounding box center [447, 155] width 47 height 37
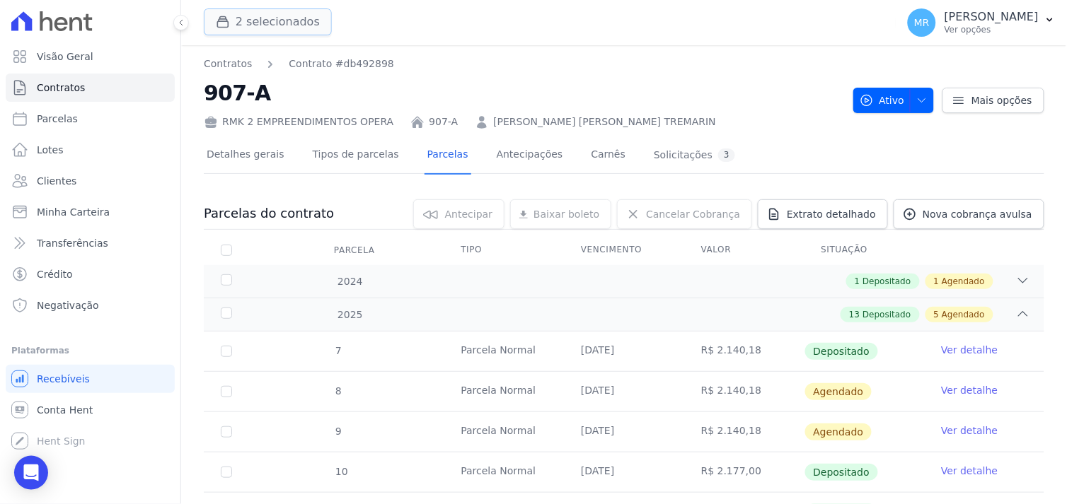
click at [271, 25] on button "2 selecionados" at bounding box center [268, 21] width 128 height 27
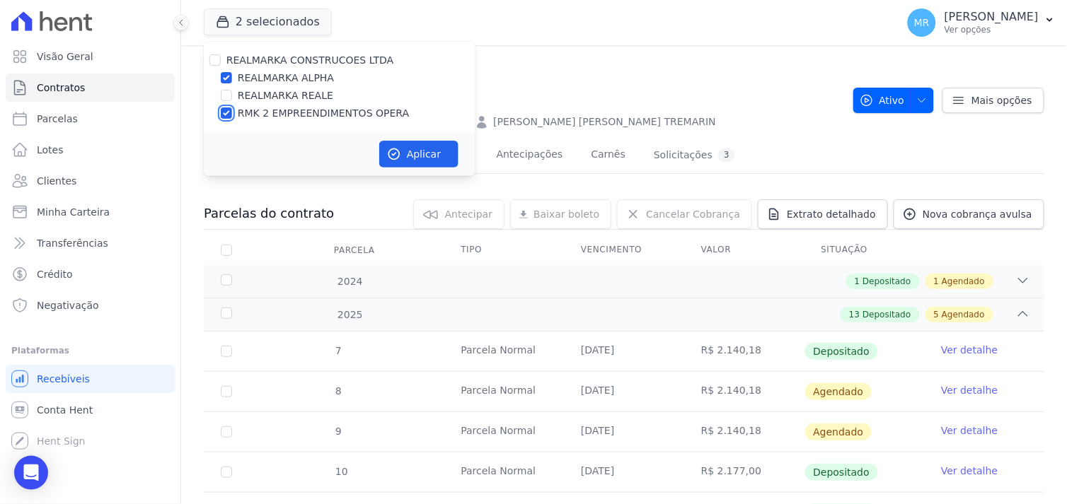
click at [225, 115] on input "RMK 2 EMPREENDIMENTOS OPERA" at bounding box center [226, 113] width 11 height 11
checkbox input "false"
click at [429, 149] on button "Aplicar" at bounding box center [418, 154] width 79 height 27
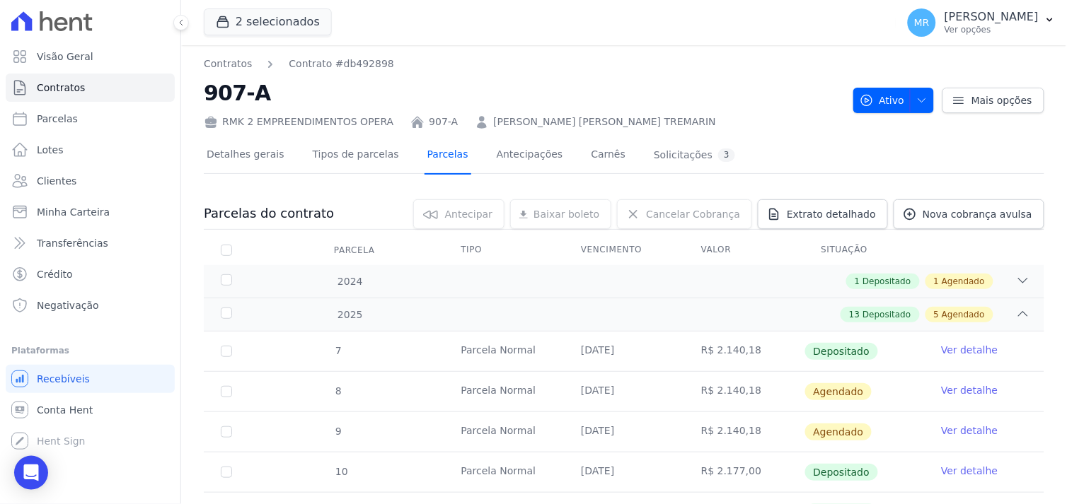
click at [430, 158] on link "Parcelas" at bounding box center [447, 155] width 47 height 37
click at [74, 88] on span "Contratos" at bounding box center [61, 88] width 48 height 14
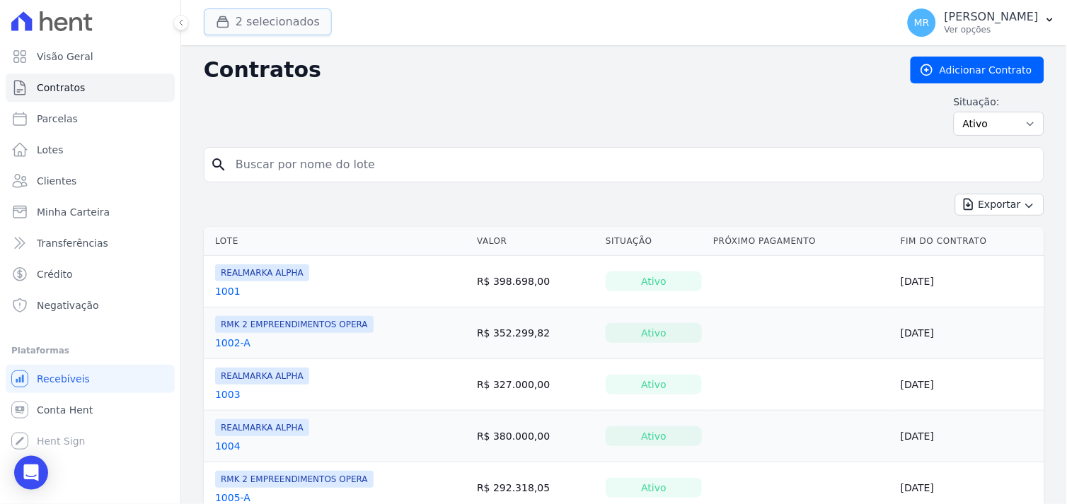
click at [265, 25] on button "2 selecionados" at bounding box center [268, 21] width 128 height 27
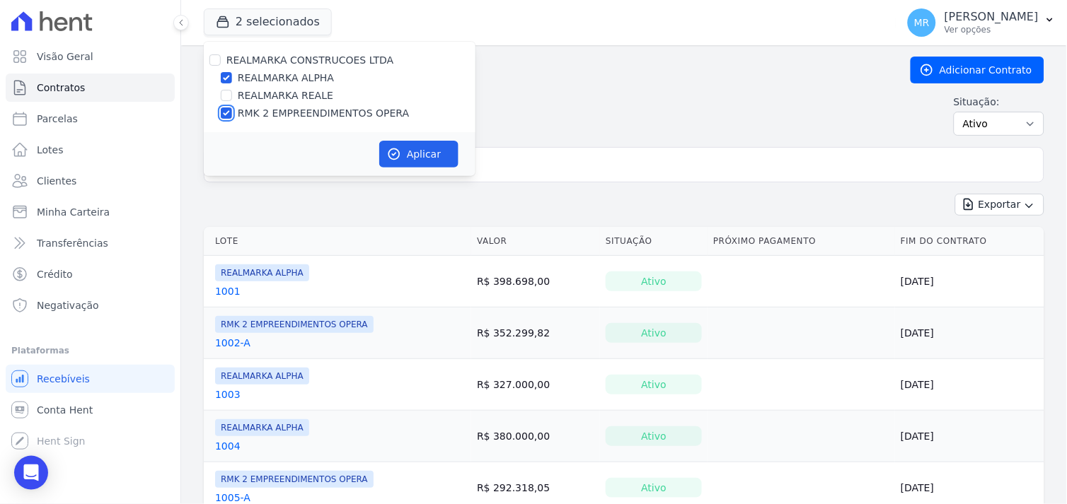
click at [222, 115] on input "RMK 2 EMPREENDIMENTOS OPERA" at bounding box center [226, 113] width 11 height 11
checkbox input "false"
click at [436, 153] on button "Aplicar" at bounding box center [418, 154] width 79 height 27
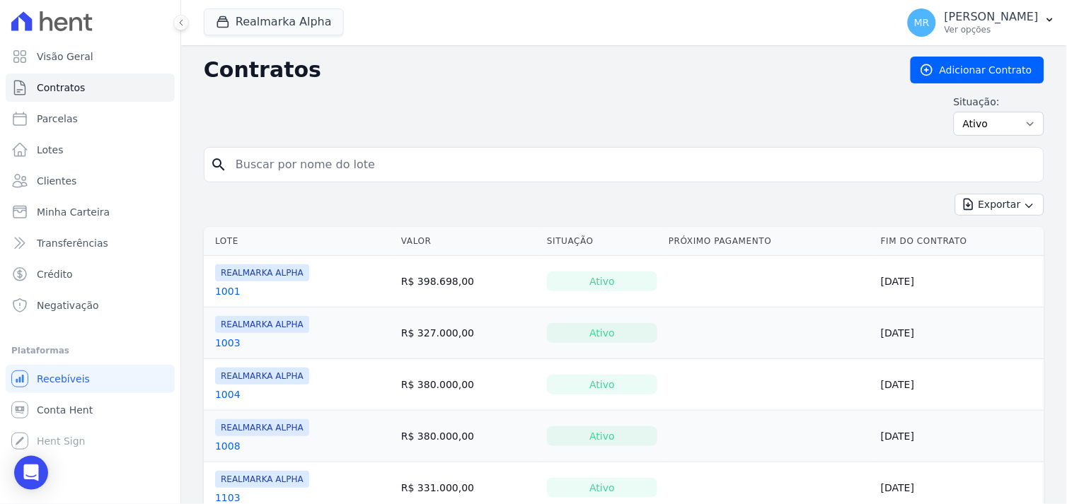
click at [387, 161] on input "search" at bounding box center [632, 165] width 811 height 28
type input "907"
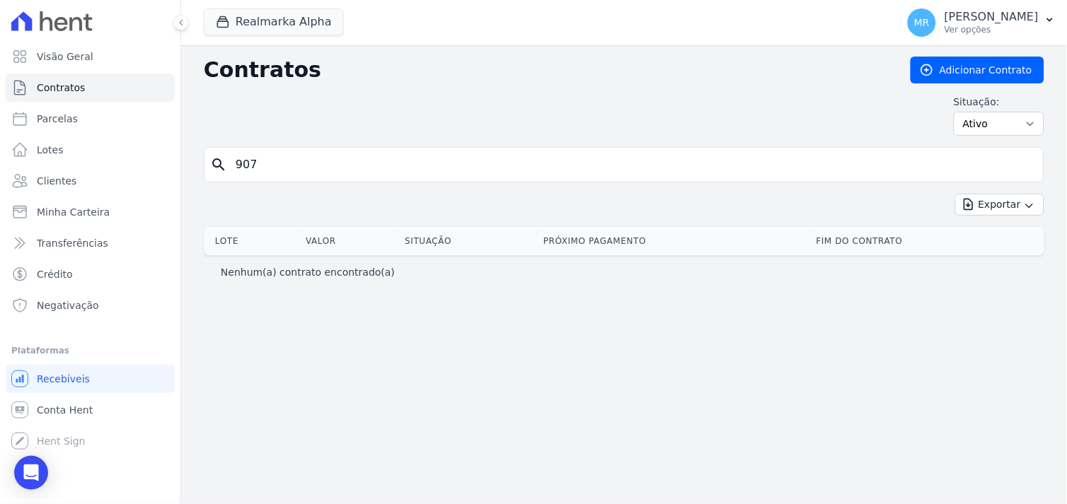
click at [313, 173] on input "907" at bounding box center [632, 165] width 811 height 28
click at [724, 171] on input "907" at bounding box center [632, 165] width 811 height 28
click at [1014, 27] on p "Ver opções" at bounding box center [991, 29] width 94 height 11
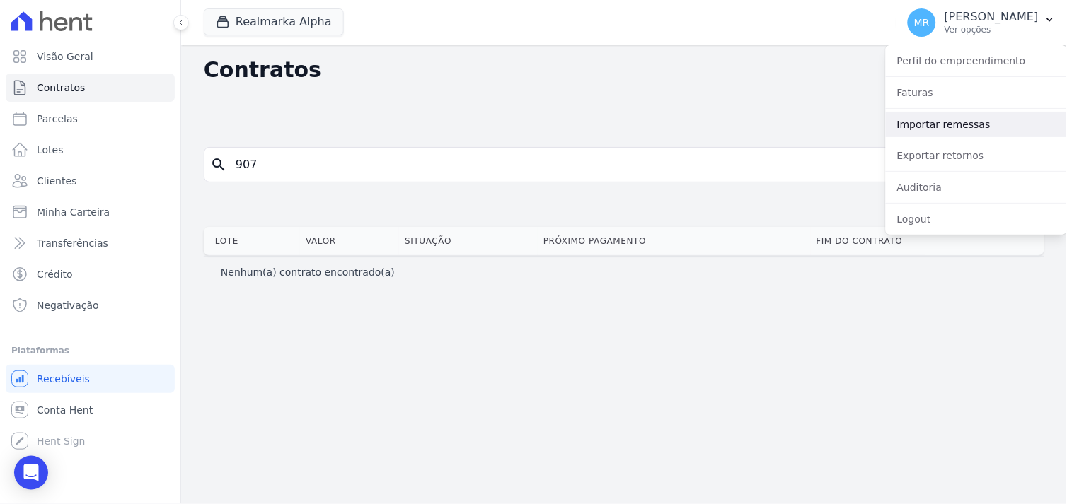
click at [944, 128] on link "Importar remessas" at bounding box center [976, 124] width 181 height 25
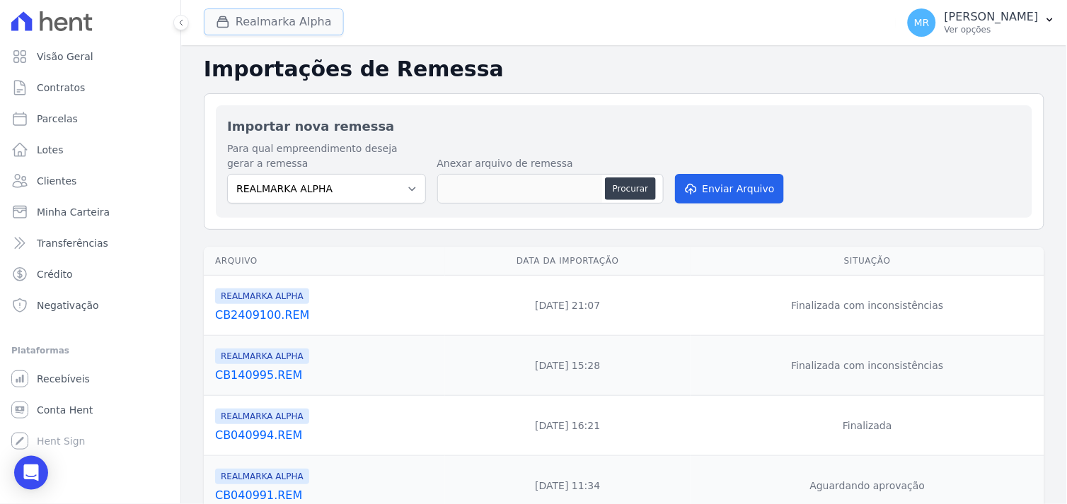
click at [271, 23] on button "Realmarka Alpha" at bounding box center [274, 21] width 140 height 27
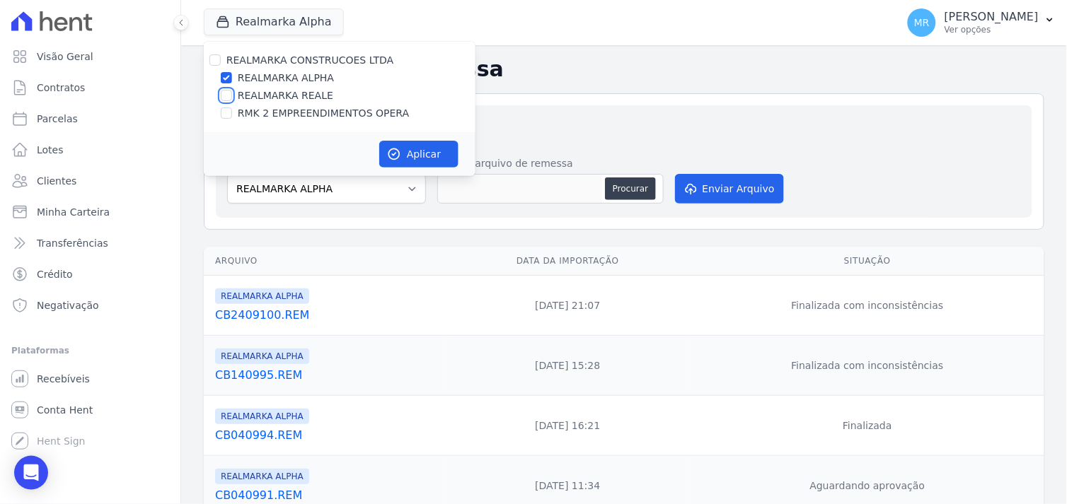
click at [223, 100] on input "REALMARKA REALE" at bounding box center [226, 95] width 11 height 11
checkbox input "true"
click at [223, 78] on input "REALMARKA ALPHA" at bounding box center [226, 77] width 11 height 11
checkbox input "false"
click at [420, 161] on button "Aplicar" at bounding box center [418, 154] width 79 height 27
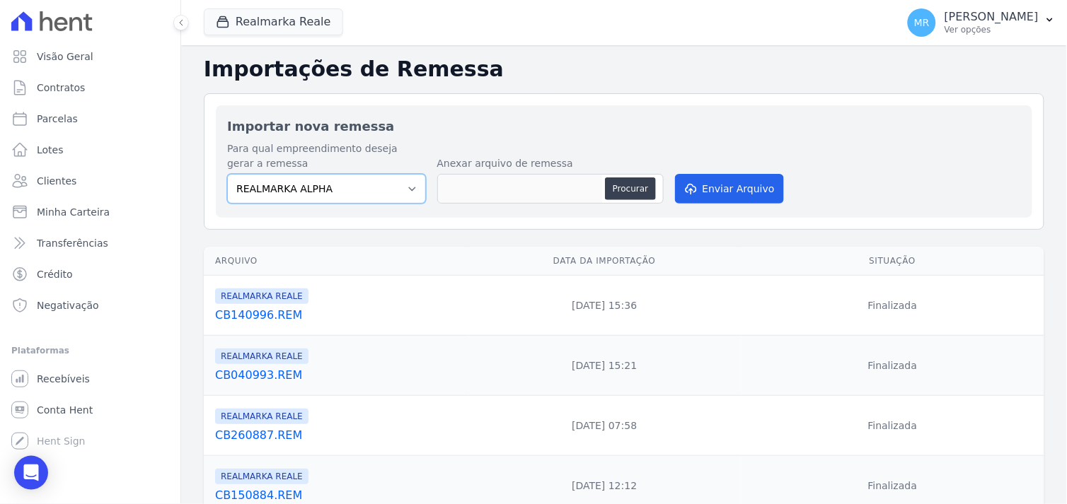
click at [405, 194] on select "REALMARKA ALPHA REALMARKA REALE RMK 2 EMPREENDIMENTOS OPERA" at bounding box center [326, 189] width 199 height 30
select select "76c98966-fbae-428e-aea9-71c3dfcf0e62"
click at [227, 174] on select "REALMARKA ALPHA REALMARKA REALE RMK 2 EMPREENDIMENTOS OPERA" at bounding box center [326, 189] width 199 height 30
click at [620, 187] on button "Procurar" at bounding box center [630, 189] width 51 height 23
type input "CB2409101.REM"
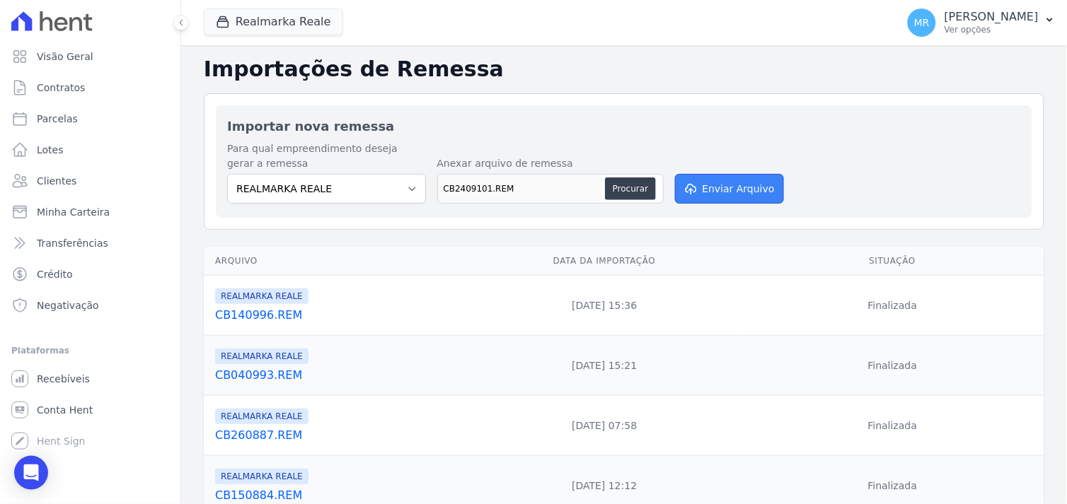
click at [726, 190] on button "Enviar Arquivo" at bounding box center [729, 189] width 109 height 30
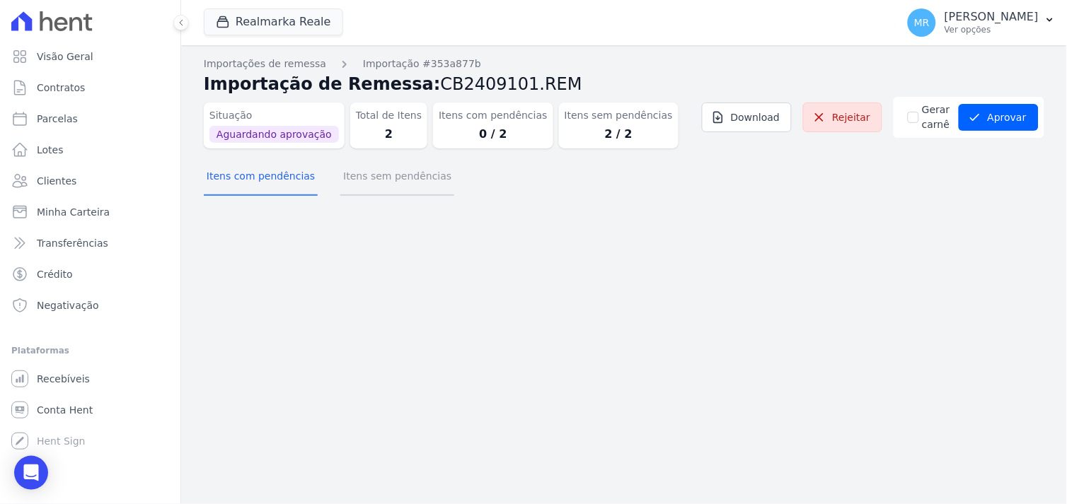
click at [393, 178] on button "Itens sem pendências" at bounding box center [397, 177] width 114 height 37
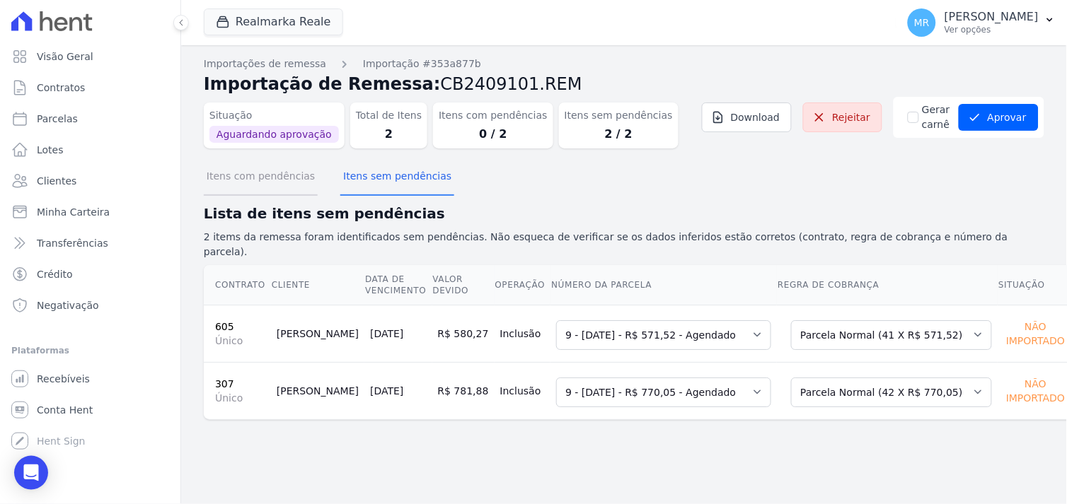
click at [277, 181] on button "Itens com pendências" at bounding box center [261, 177] width 114 height 37
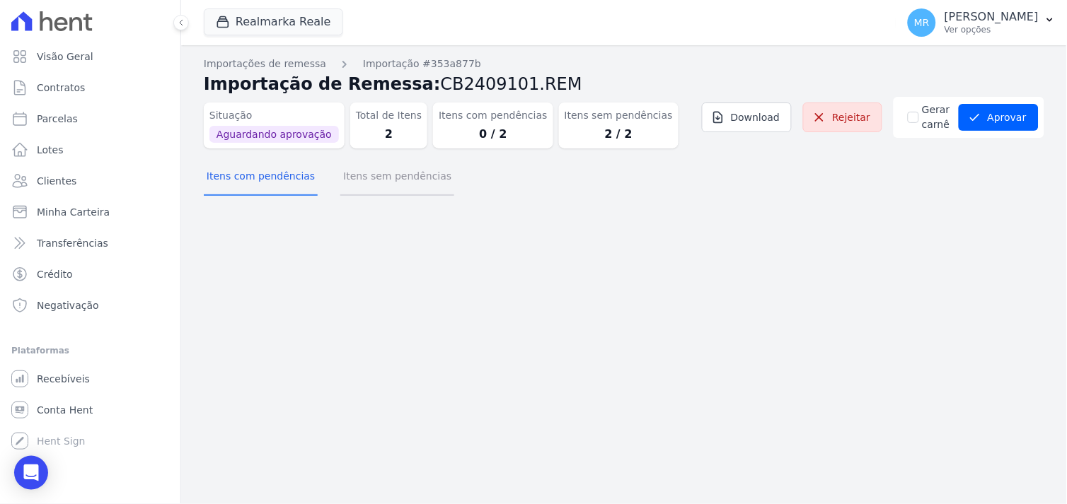
drag, startPoint x: 371, startPoint y: 175, endPoint x: 497, endPoint y: 201, distance: 129.2
click at [371, 177] on button "Itens sem pendências" at bounding box center [397, 177] width 114 height 37
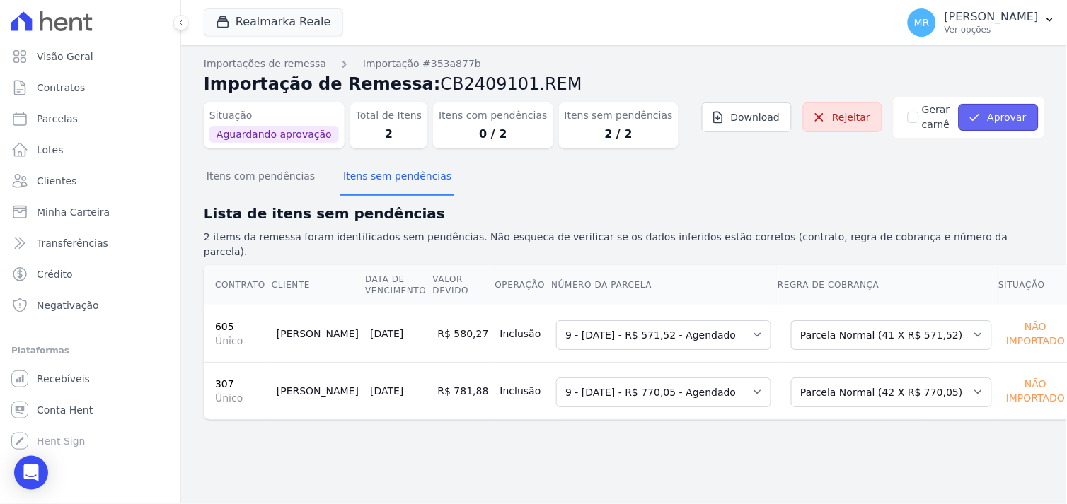
click at [1014, 120] on button "Aprovar" at bounding box center [998, 117] width 80 height 27
